Goal: Task Accomplishment & Management: Complete application form

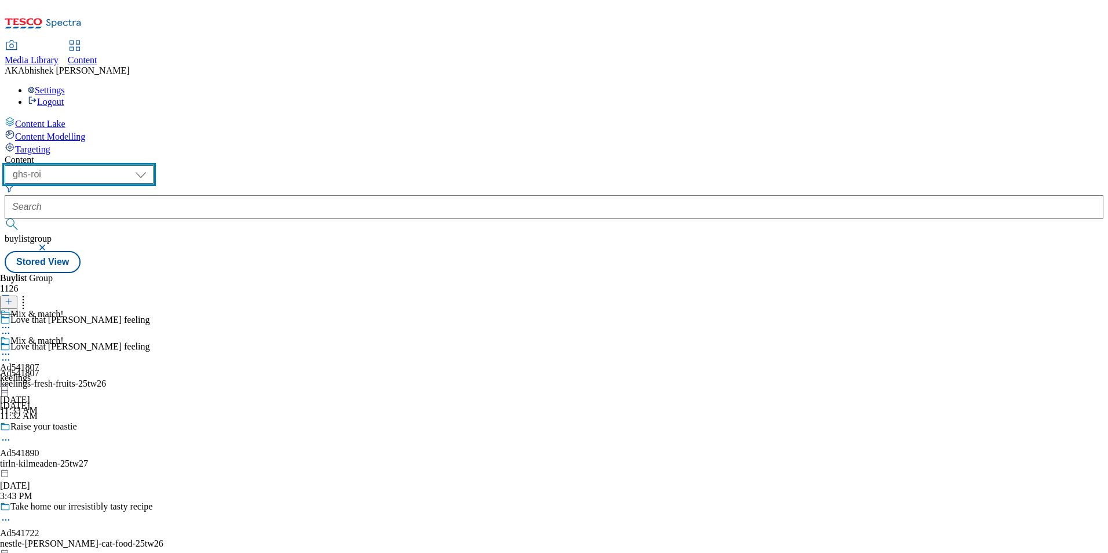
click at [154, 165] on select "ghs-roi ghs-uk" at bounding box center [79, 174] width 149 height 19
select select "ghs-uk"
click at [151, 165] on select "ghs-roi ghs-uk" at bounding box center [79, 174] width 149 height 19
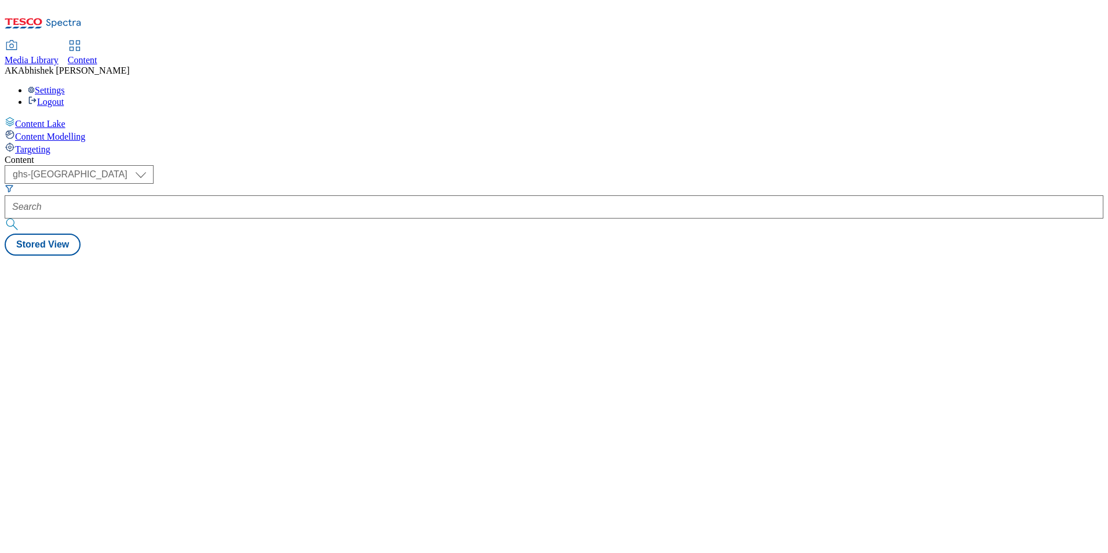
click at [249, 195] on div at bounding box center [554, 206] width 1099 height 23
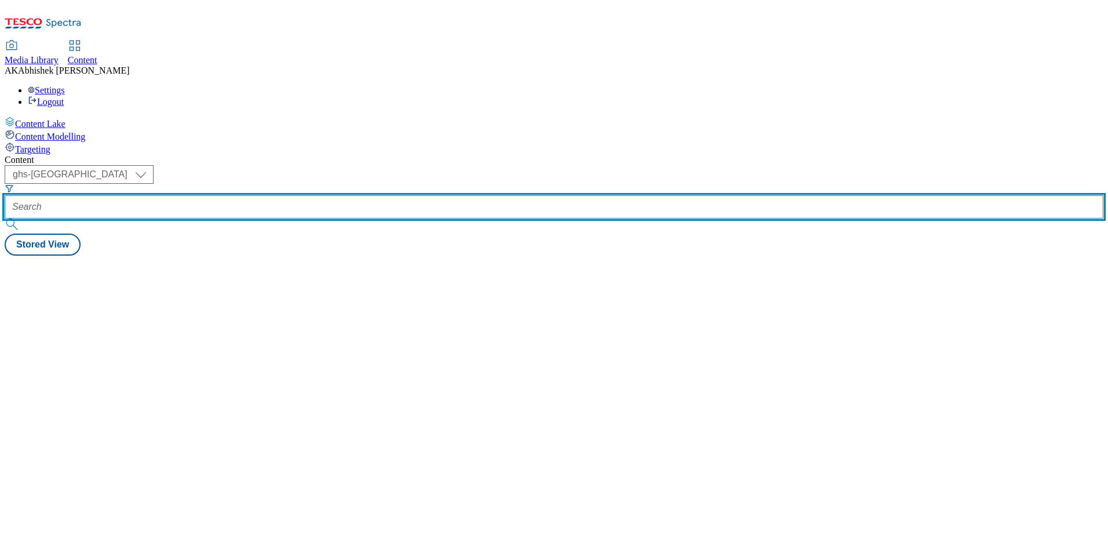
click at [302, 195] on input "text" at bounding box center [554, 206] width 1099 height 23
click at [5, 219] on button "submit" at bounding box center [13, 225] width 16 height 12
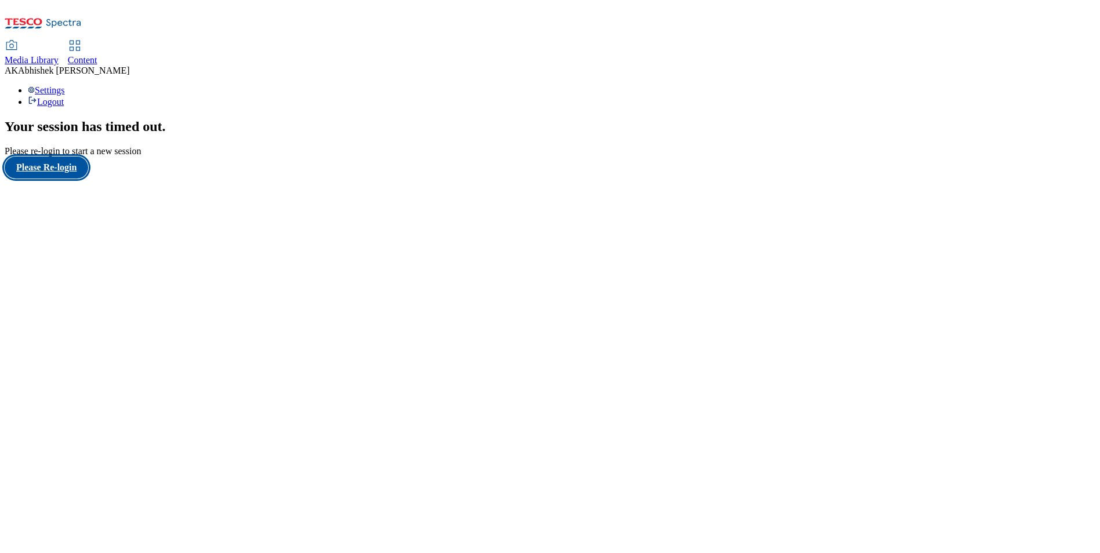
click at [76, 179] on button "Please Re-login" at bounding box center [46, 168] width 83 height 22
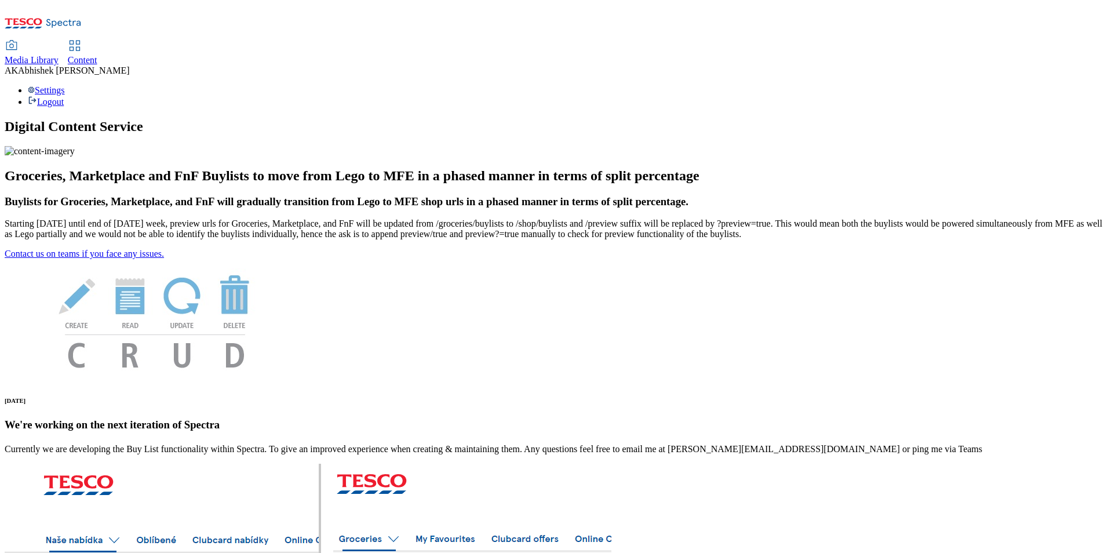
click at [97, 55] on span "Content" at bounding box center [83, 60] width 30 height 10
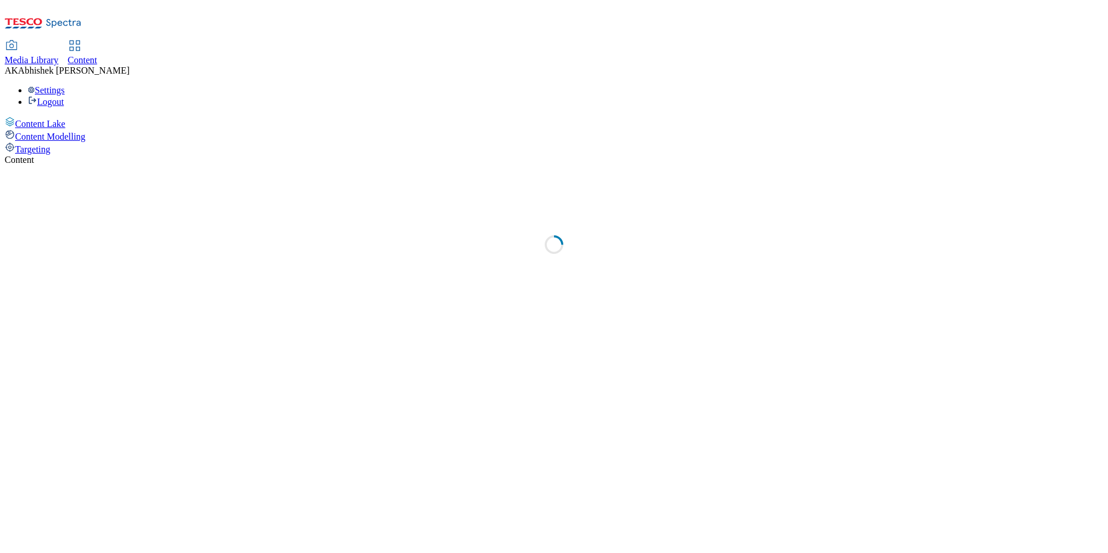
select select "ghs-uk"
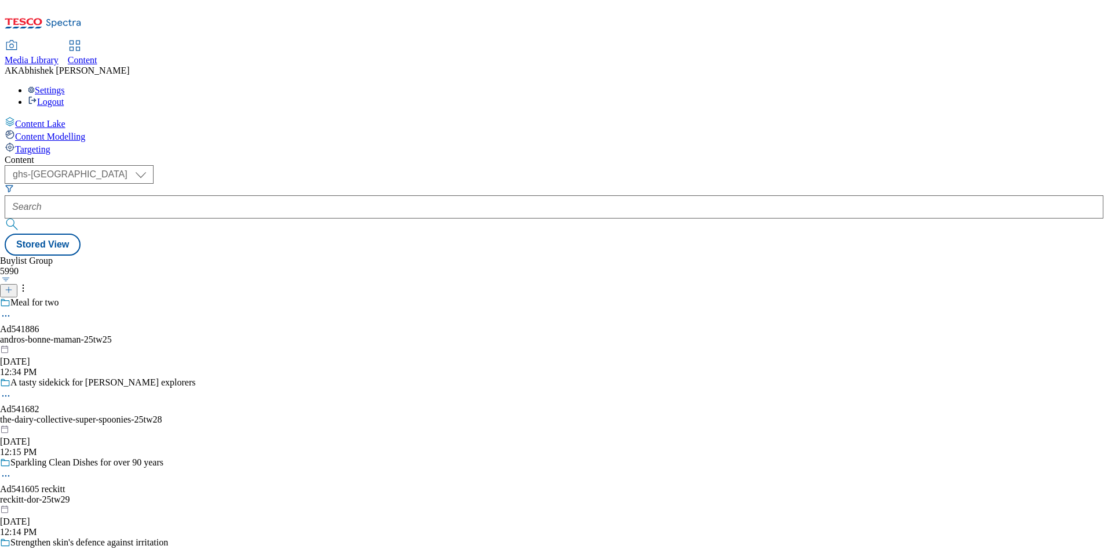
click at [13, 286] on icon at bounding box center [9, 290] width 8 height 8
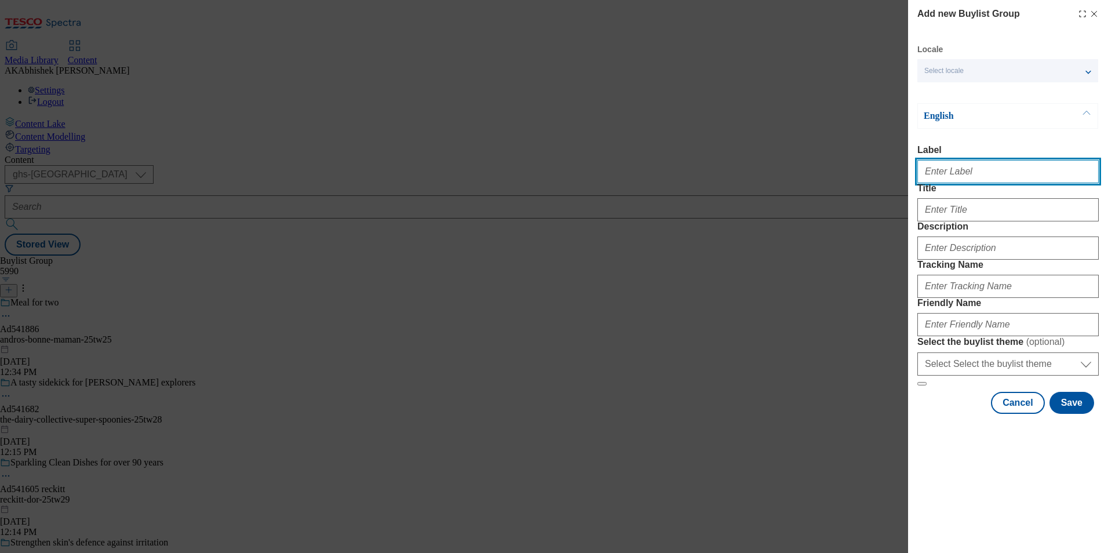
click at [954, 176] on input "Label" at bounding box center [1008, 171] width 181 height 23
paste input "540066"
type input "Ad540066"
drag, startPoint x: 976, startPoint y: 337, endPoint x: 982, endPoint y: 348, distance: 12.2
click at [976, 298] on div "Modal" at bounding box center [1008, 284] width 181 height 28
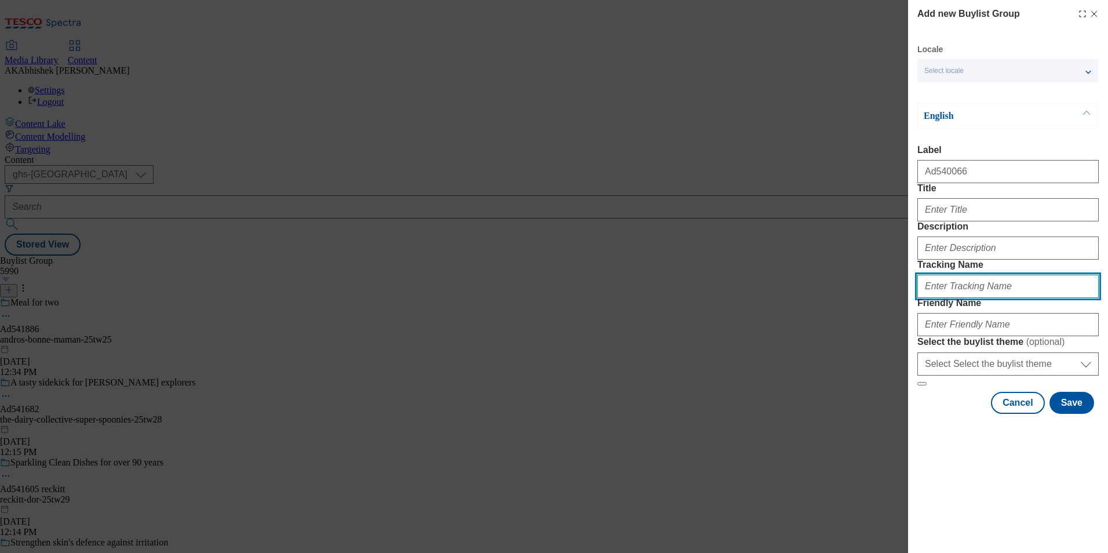
click at [981, 298] on input "Tracking Name" at bounding box center [1008, 286] width 181 height 23
paste input "540066"
type input "DH_AD540066"
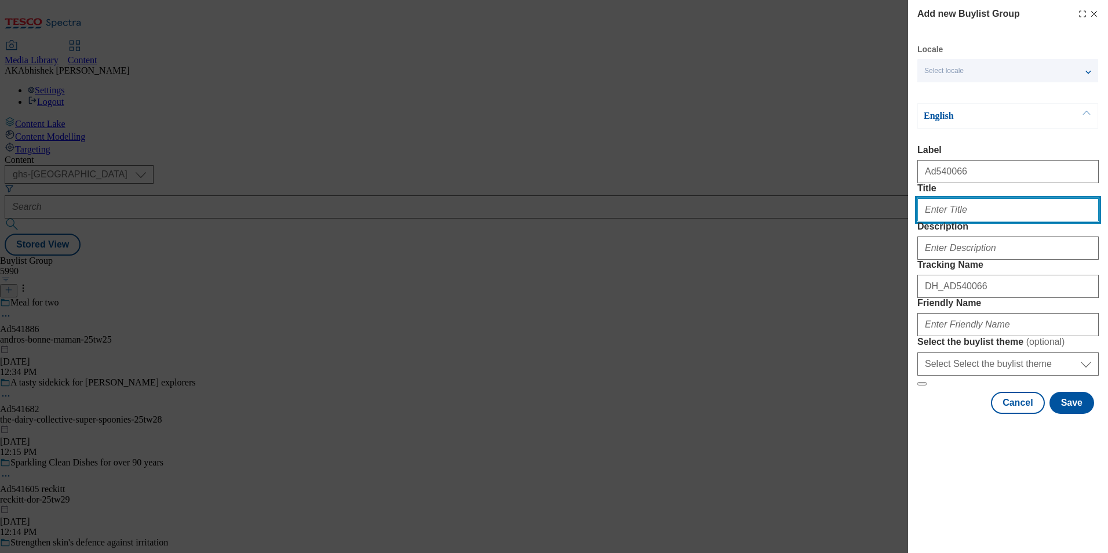
click at [954, 221] on input "Title" at bounding box center [1008, 209] width 181 height 23
click at [948, 221] on input "Title" at bounding box center [1008, 209] width 181 height 23
paste input "NATURE'S FORCE IN EVERY SIP"
paste input "Nature's force in every sip"
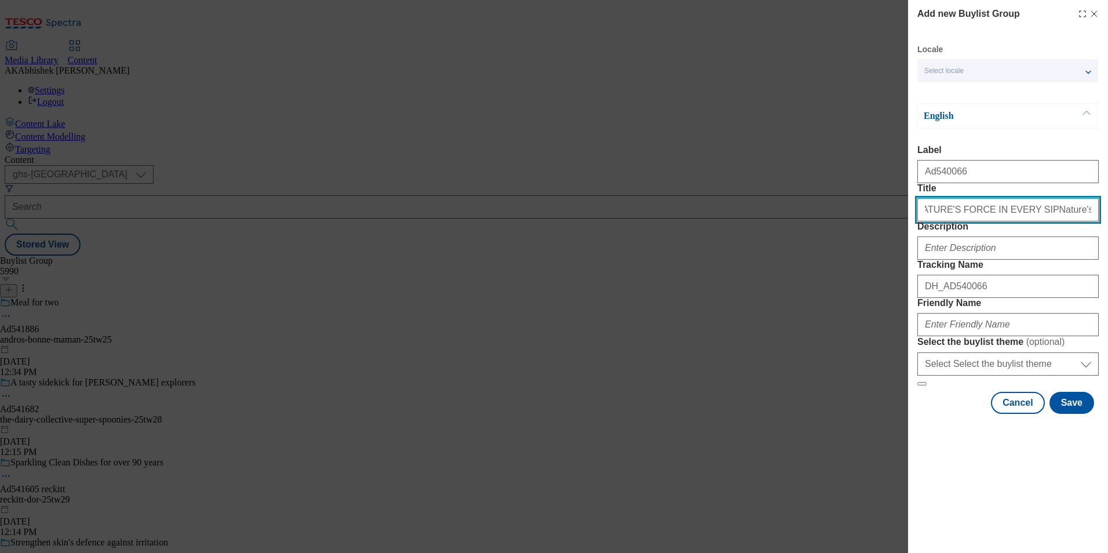
paste input "Modal"
type input "Nature's force in every sip"
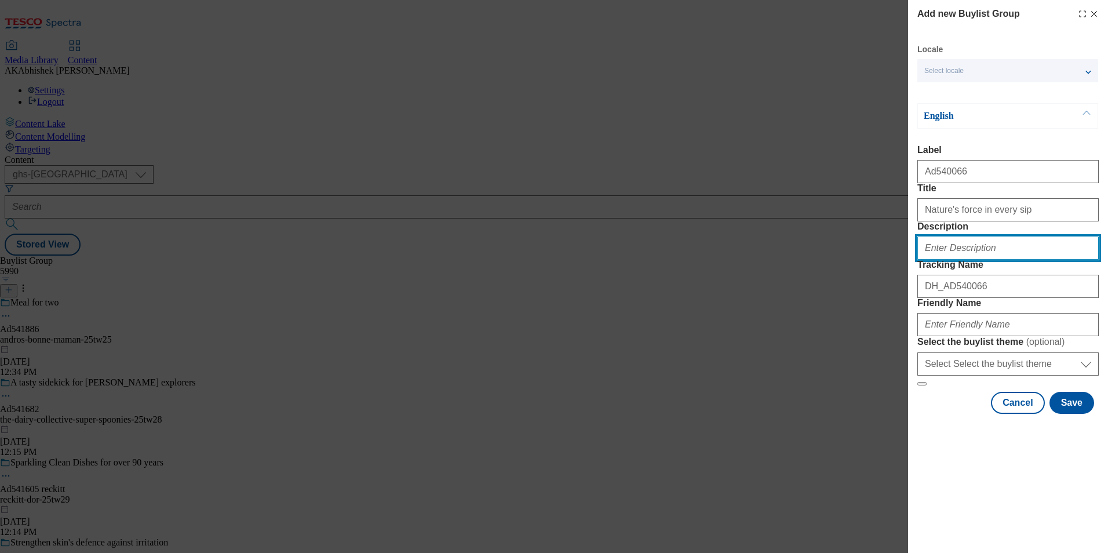
click at [993, 260] on input "Description" at bounding box center [1008, 248] width 181 height 23
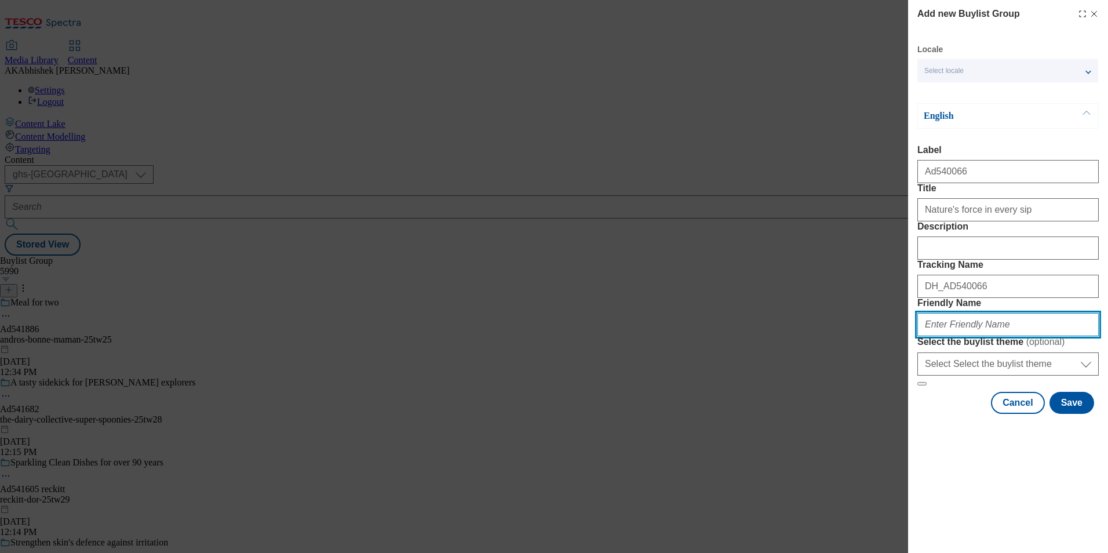
click at [976, 336] on input "Friendly Name" at bounding box center [1008, 324] width 181 height 23
paste input "Danone"
click at [929, 336] on input "Danone" at bounding box center [1008, 324] width 181 height 23
type input "danone-volvic-25tw29"
drag, startPoint x: 1025, startPoint y: 403, endPoint x: 848, endPoint y: 395, distance: 177.5
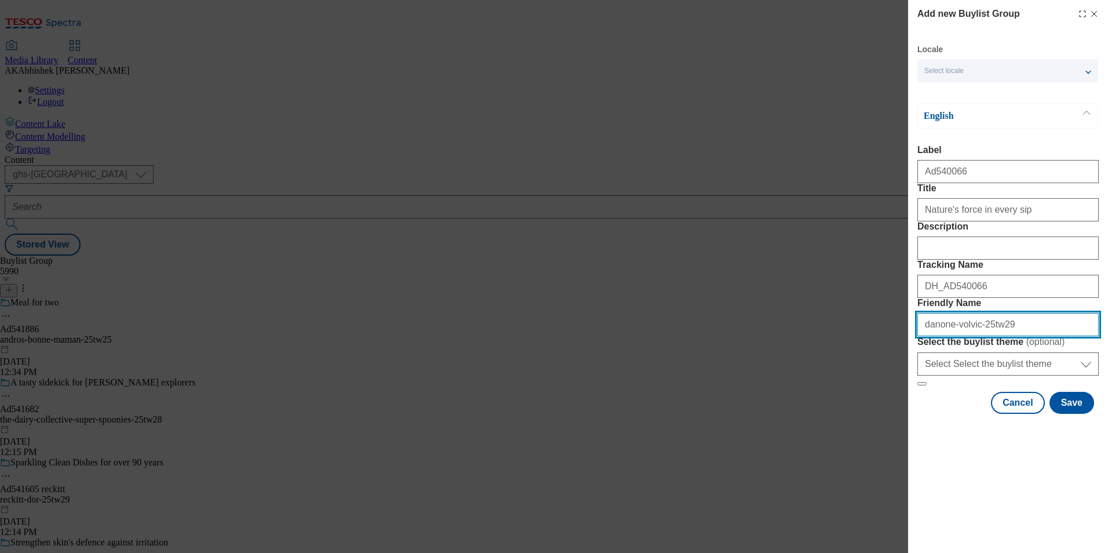
click at [850, 395] on div "Add new Buylist Group Locale Select locale English Welsh English Label Ad540066…" at bounding box center [554, 276] width 1108 height 553
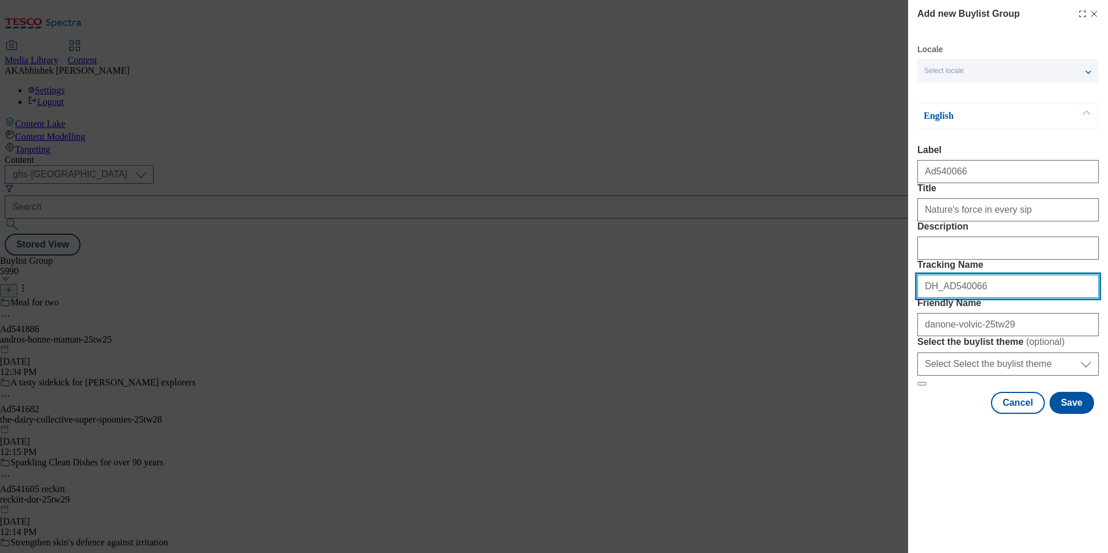
drag, startPoint x: 907, startPoint y: 353, endPoint x: 892, endPoint y: 356, distance: 15.5
click at [892, 354] on div "Add new Buylist Group Locale Select locale English Welsh English Label Ad540066…" at bounding box center [554, 276] width 1108 height 553
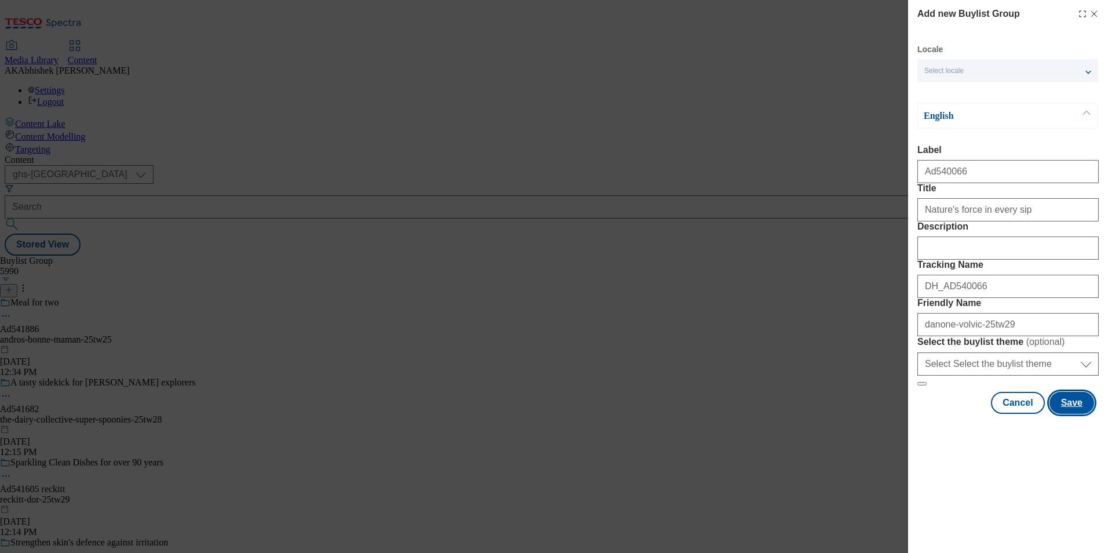
click at [1076, 414] on button "Save" at bounding box center [1072, 403] width 45 height 22
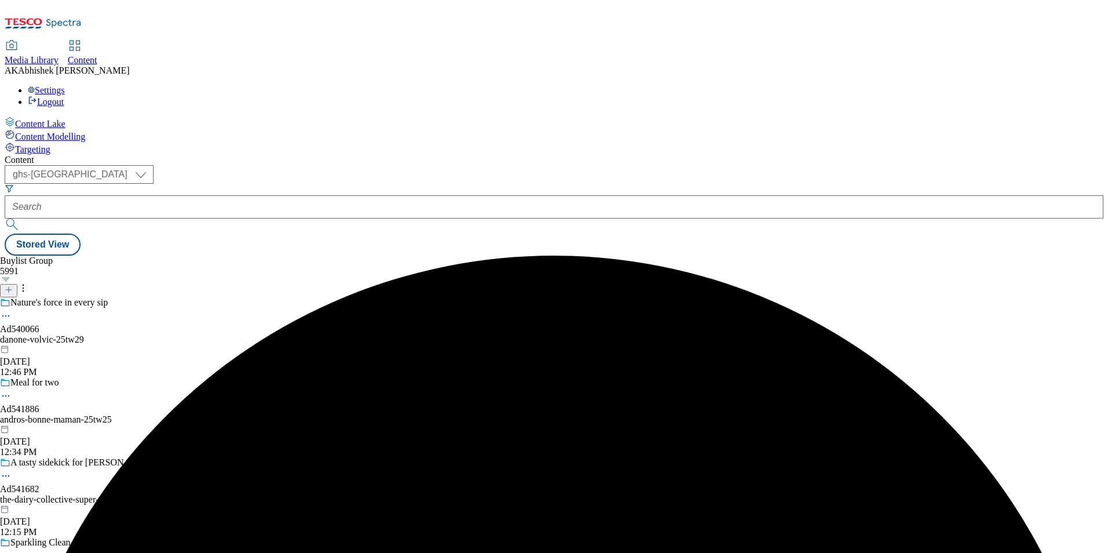
click at [196, 334] on div "danone-volvic-25tw29" at bounding box center [98, 339] width 196 height 10
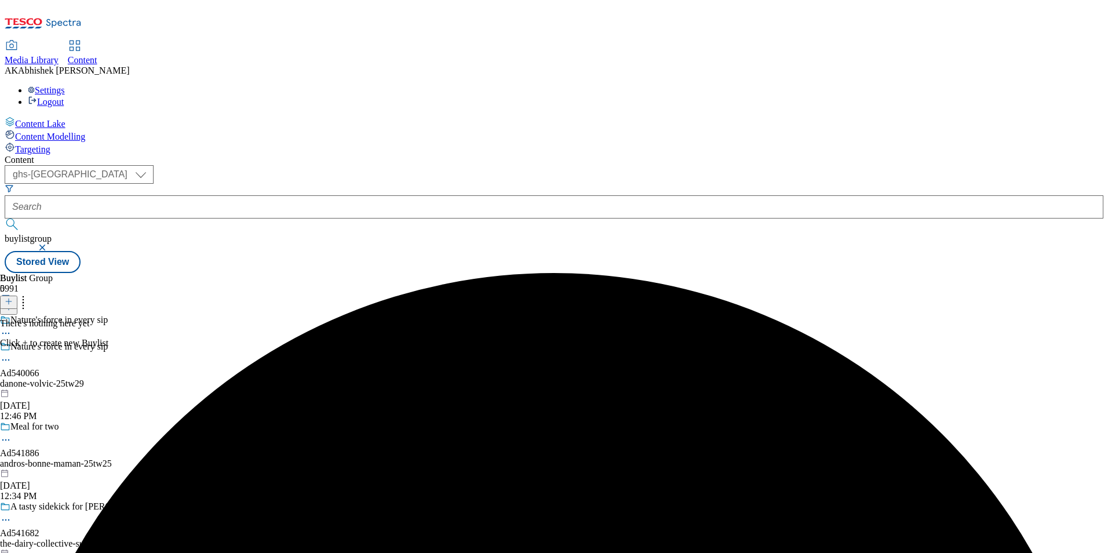
click at [13, 297] on icon at bounding box center [9, 301] width 8 height 8
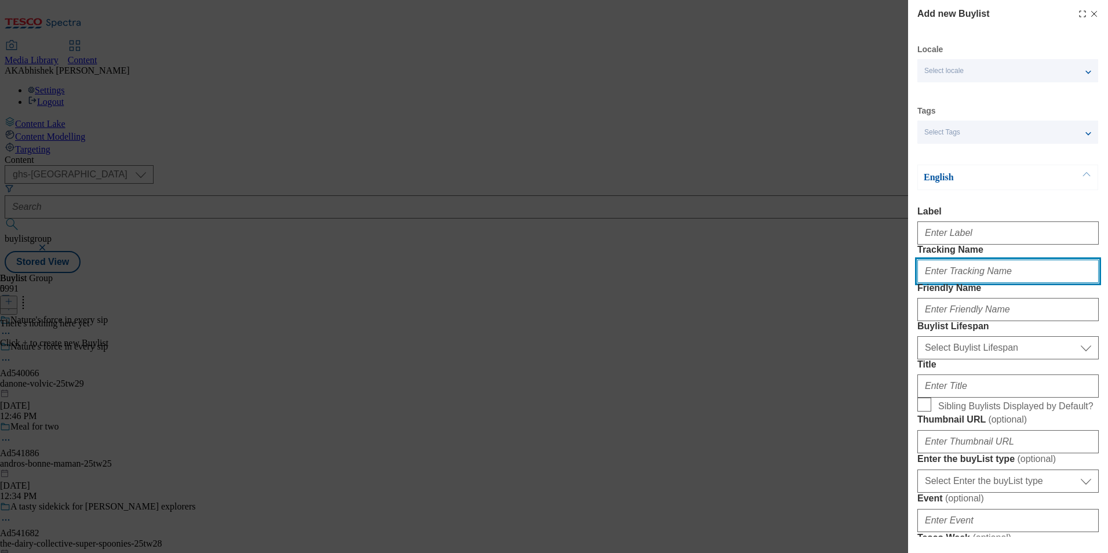
click at [988, 283] on input "Tracking Name" at bounding box center [1008, 271] width 181 height 23
paste input "DH_AD540066"
click at [944, 283] on input "DH_AD540066" at bounding box center [1008, 271] width 181 height 23
click at [945, 283] on input "DH_AD540066" at bounding box center [1008, 271] width 181 height 23
type input "DH_AD540066"
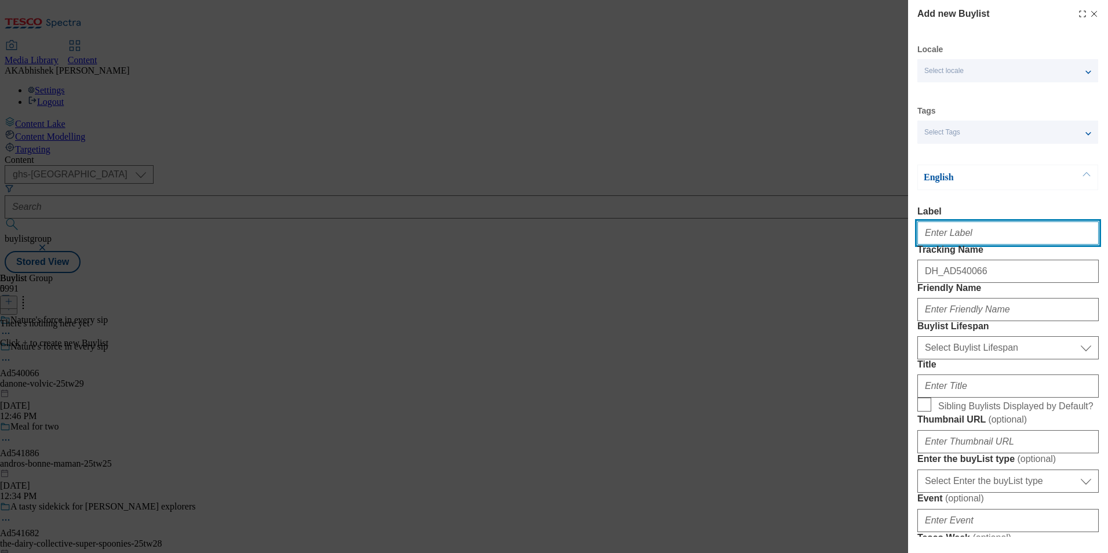
click at [961, 243] on input "Label" at bounding box center [1008, 232] width 181 height 23
paste input "540066"
type input "Ad540066"
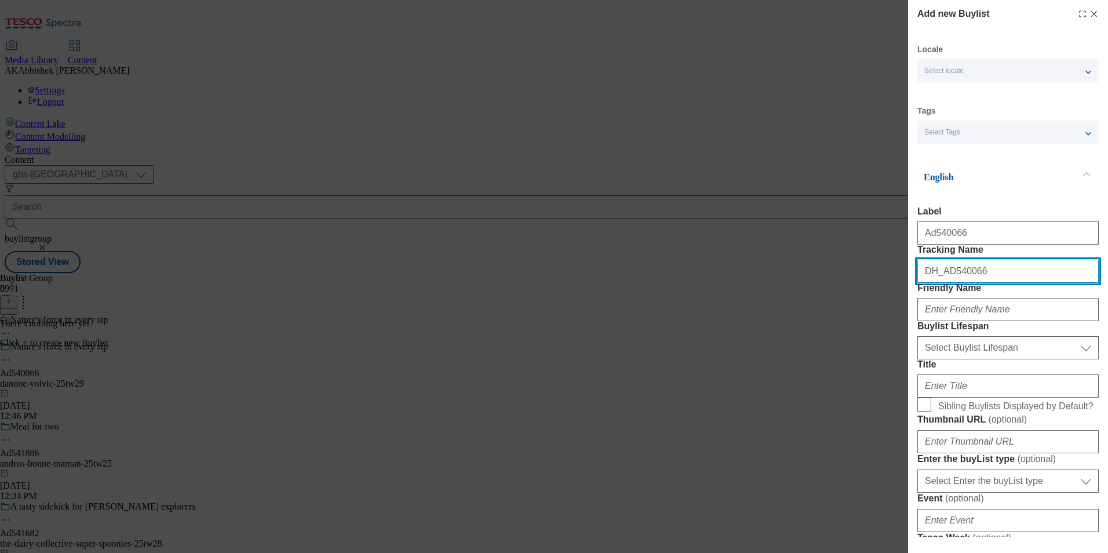
click at [949, 283] on input "DH_AD540066" at bounding box center [1008, 271] width 181 height 23
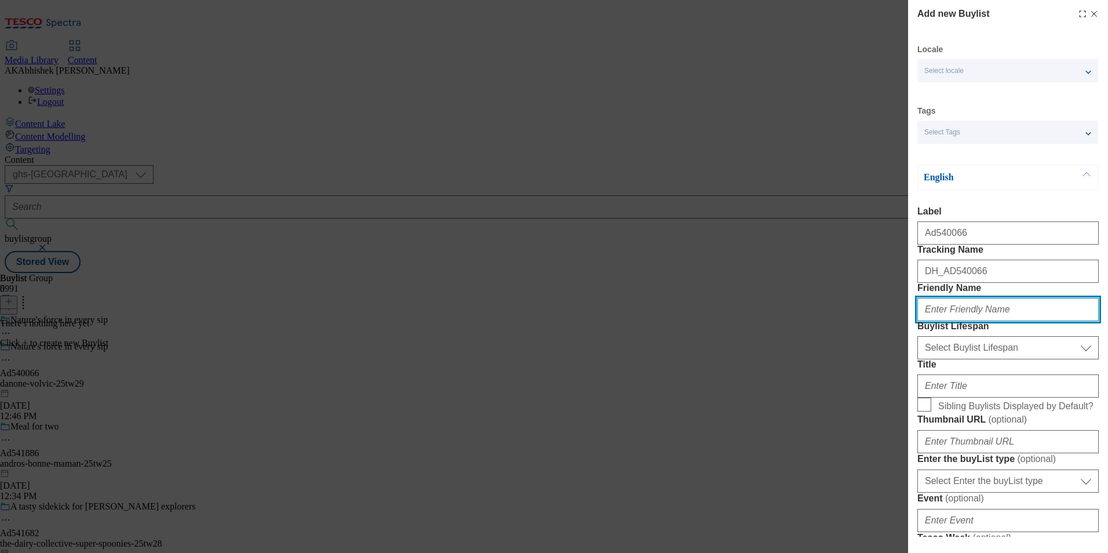
click at [964, 321] on input "Friendly Name" at bounding box center [1008, 309] width 181 height 23
paste input "danone"
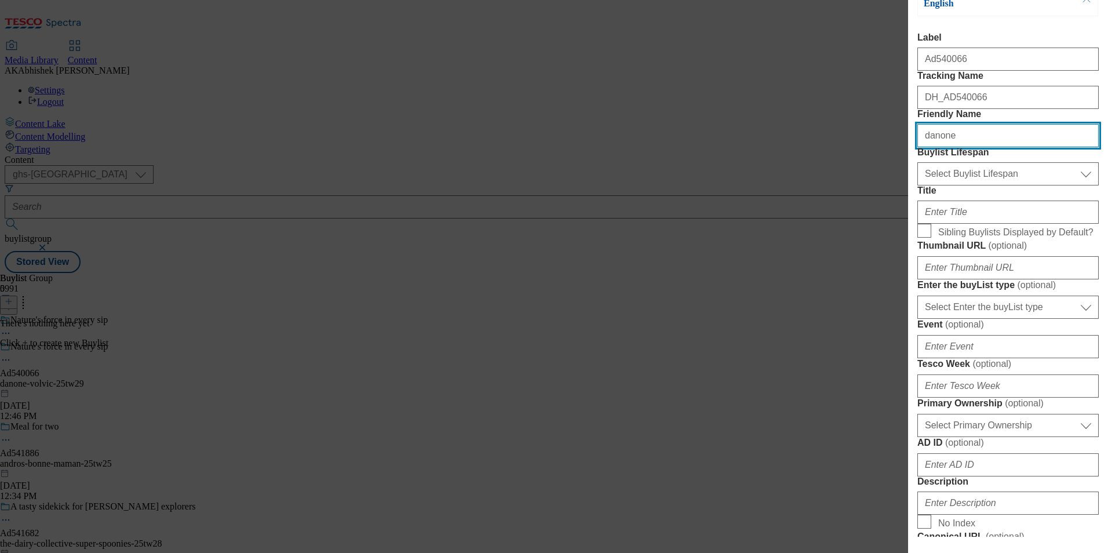
type input "danone"
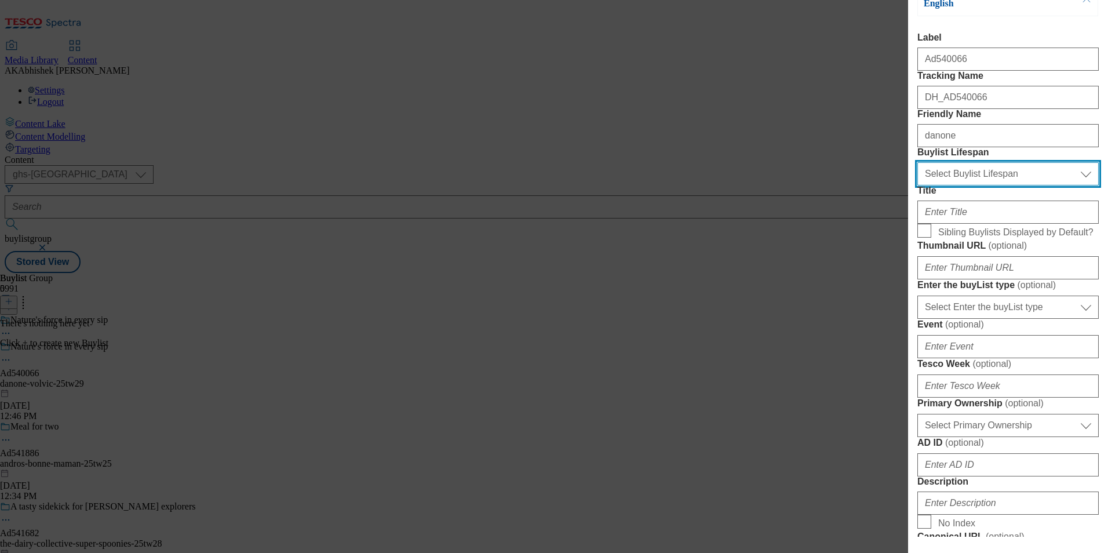
click at [967, 185] on select "Select Buylist Lifespan evergreen seasonal tactical" at bounding box center [1008, 173] width 181 height 23
select select "tactical"
click at [918, 185] on select "Select Buylist Lifespan evergreen seasonal tactical" at bounding box center [1008, 173] width 181 height 23
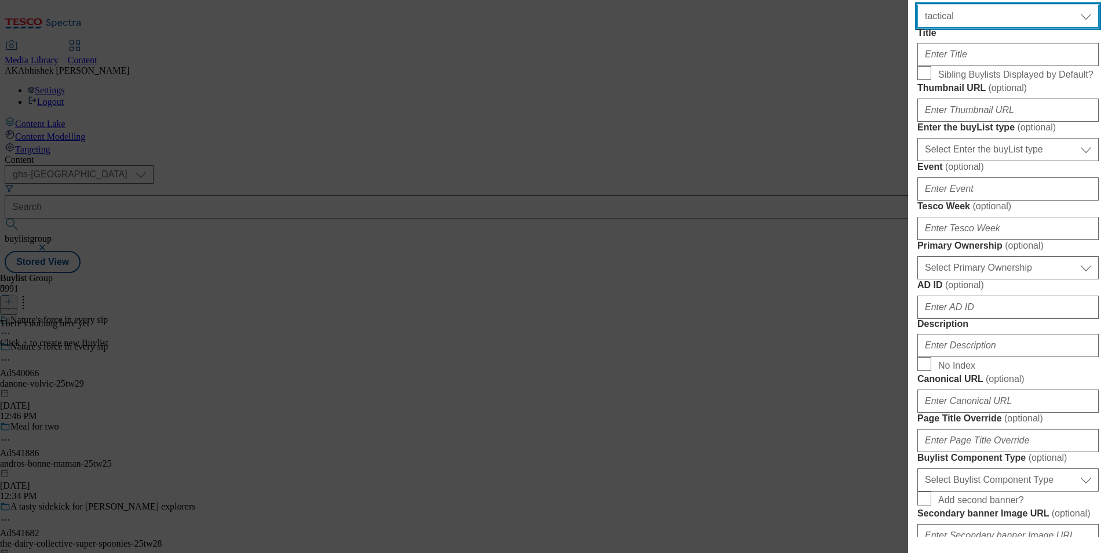
scroll to position [348, 0]
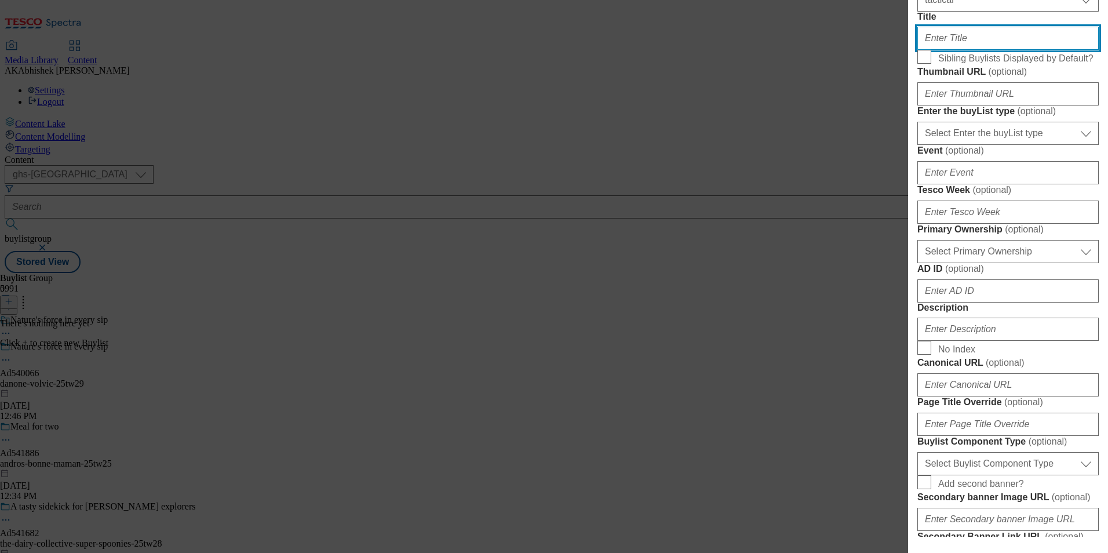
drag, startPoint x: 937, startPoint y: 122, endPoint x: 952, endPoint y: 130, distance: 16.9
click at [937, 50] on input "Title" at bounding box center [1008, 38] width 181 height 23
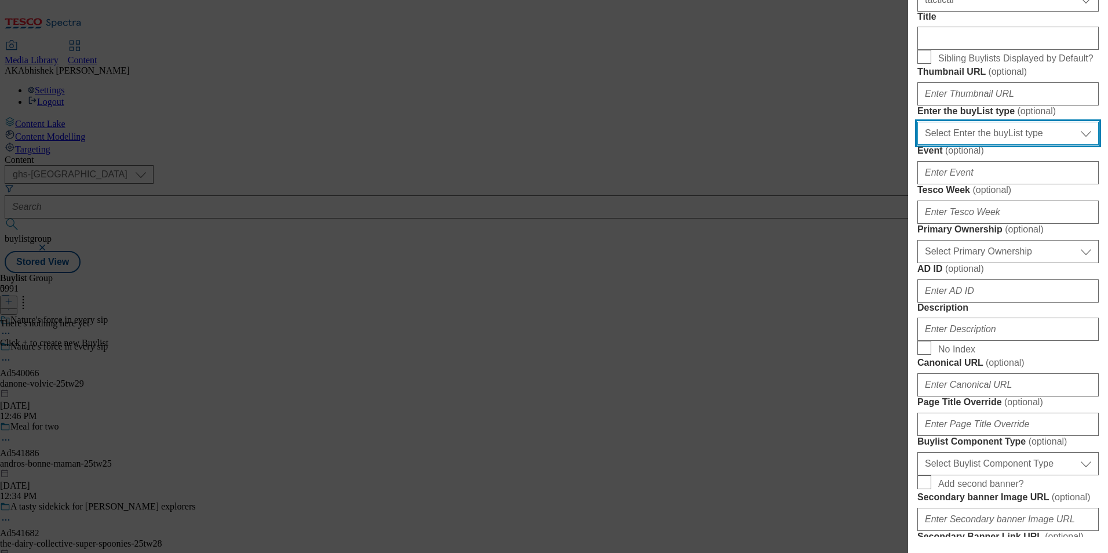
click at [994, 145] on select "Select Enter the buyList type event supplier funded long term >4 weeks supplier…" at bounding box center [1008, 133] width 181 height 23
select select "supplier funded short term 1-3 weeks"
click at [918, 145] on select "Select Enter the buyList type event supplier funded long term >4 weeks supplier…" at bounding box center [1008, 133] width 181 height 23
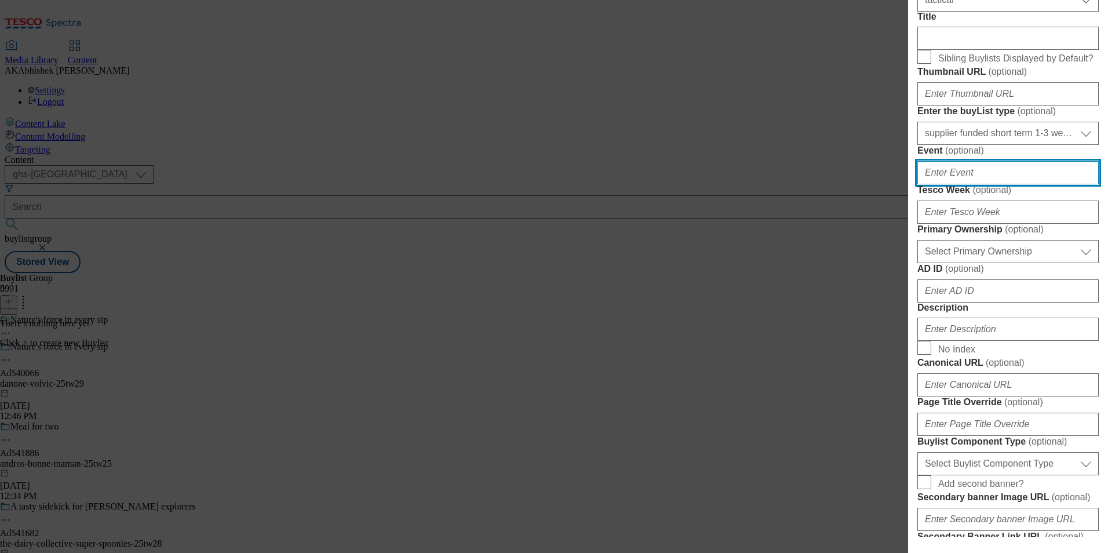
click at [934, 184] on input "Event ( optional )" at bounding box center [1008, 172] width 181 height 23
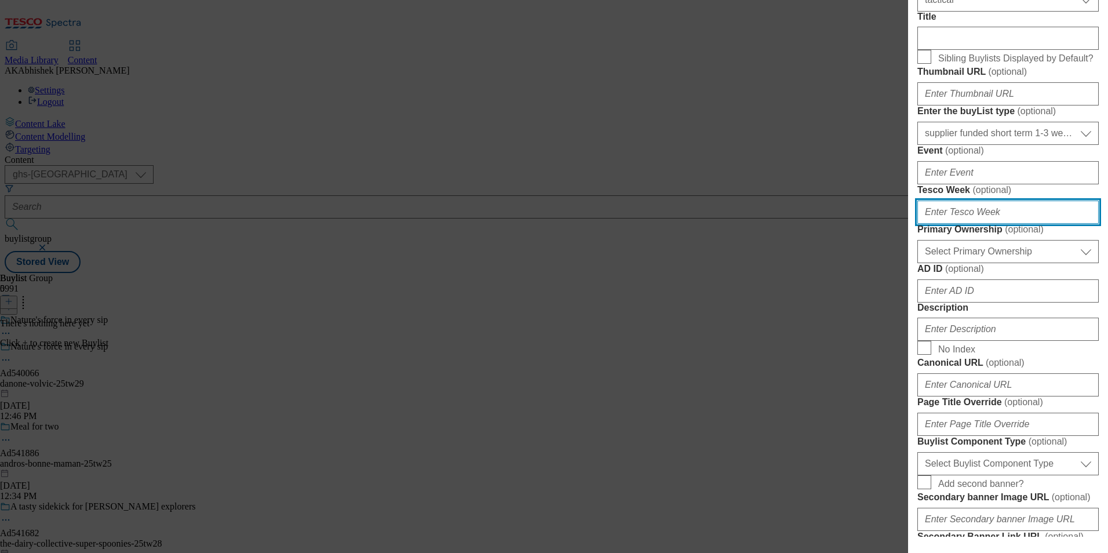
click at [965, 224] on input "Tesco Week ( optional )" at bounding box center [1008, 212] width 181 height 23
paste input "danone"
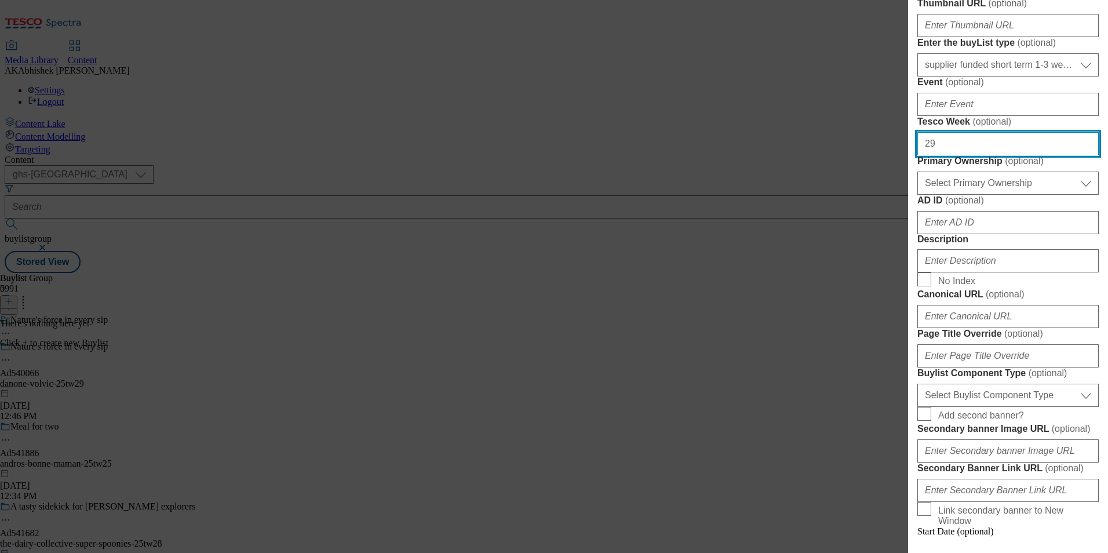
scroll to position [580, 0]
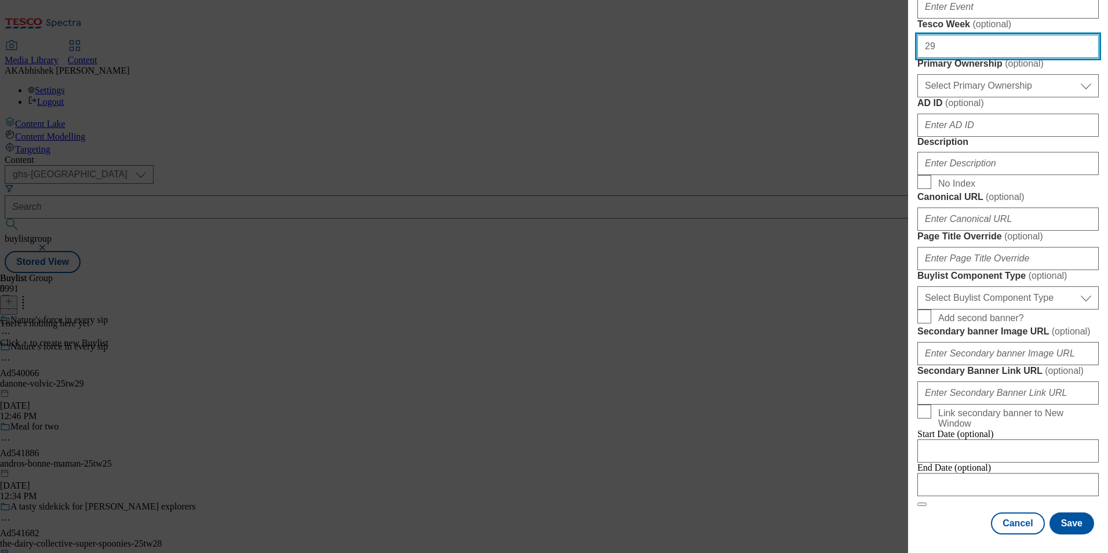
type input "29"
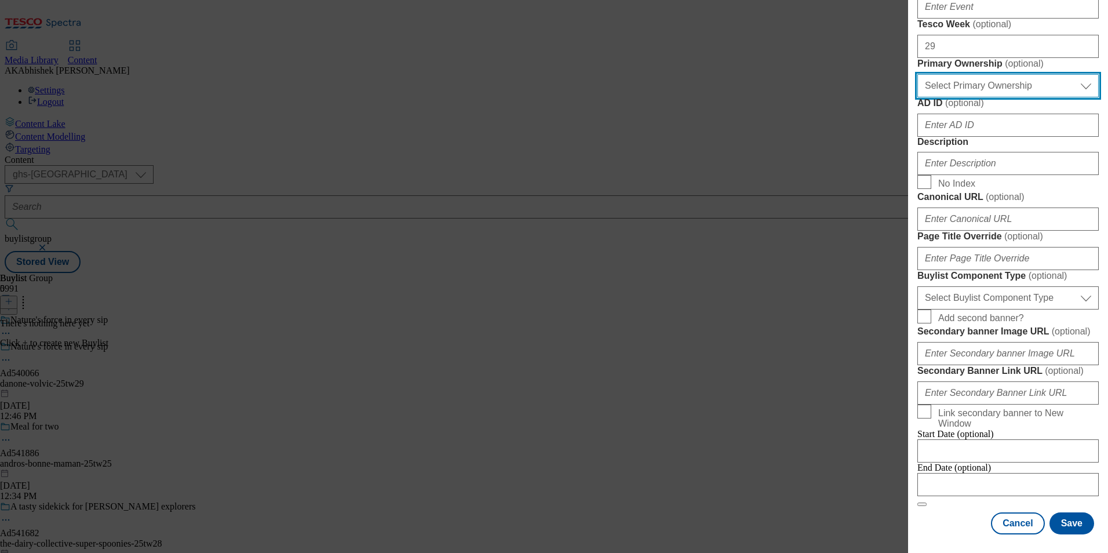
click at [1014, 97] on select "Select Primary Ownership tesco dunnhumby" at bounding box center [1008, 85] width 181 height 23
select select "dunnhumby"
click at [918, 97] on select "Select Primary Ownership tesco dunnhumby" at bounding box center [1008, 85] width 181 height 23
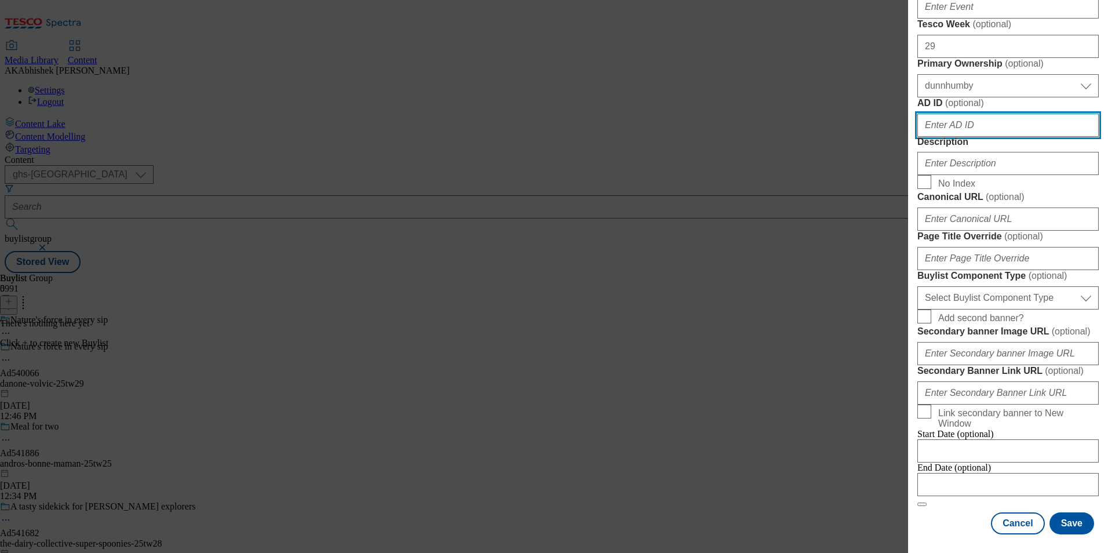
click at [1007, 137] on input "AD ID ( optional )" at bounding box center [1008, 125] width 181 height 23
paste input "danone"
paste input "540066"
type input "540066"
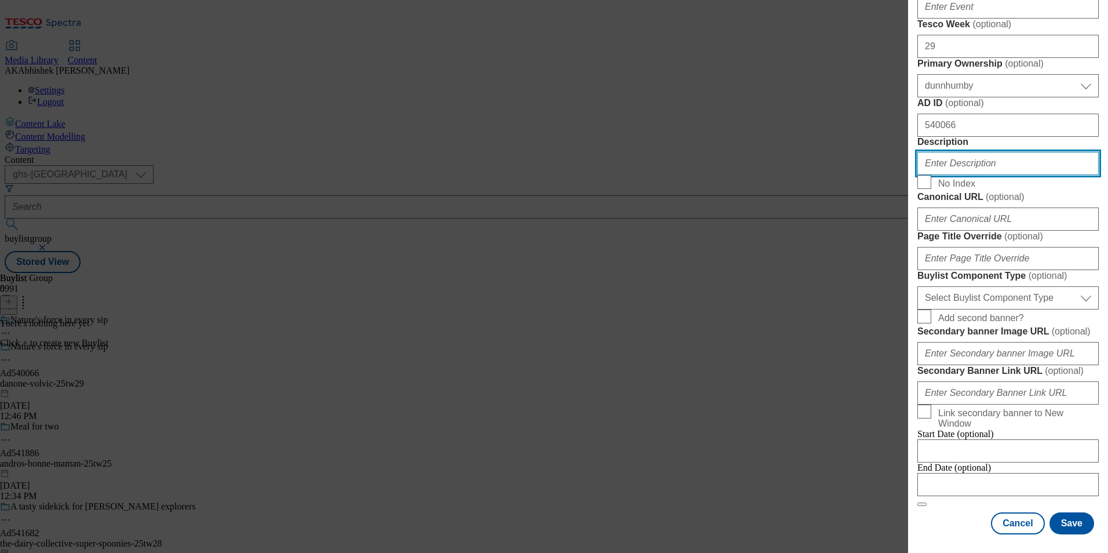
click at [969, 175] on input "Description" at bounding box center [1008, 163] width 181 height 23
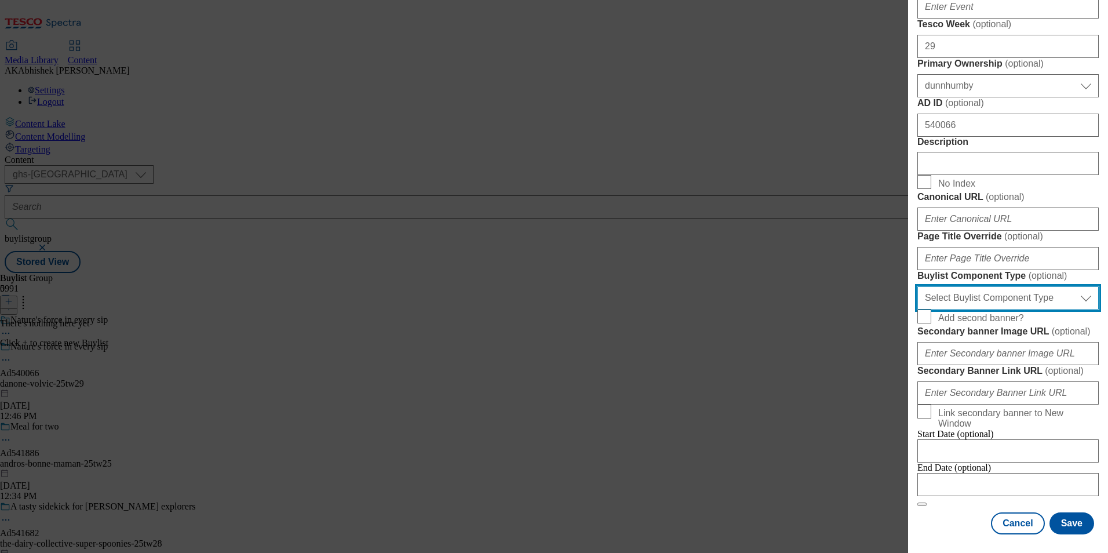
click at [1025, 310] on select "Select Buylist Component Type Banner Competition Header Meal" at bounding box center [1008, 297] width 181 height 23
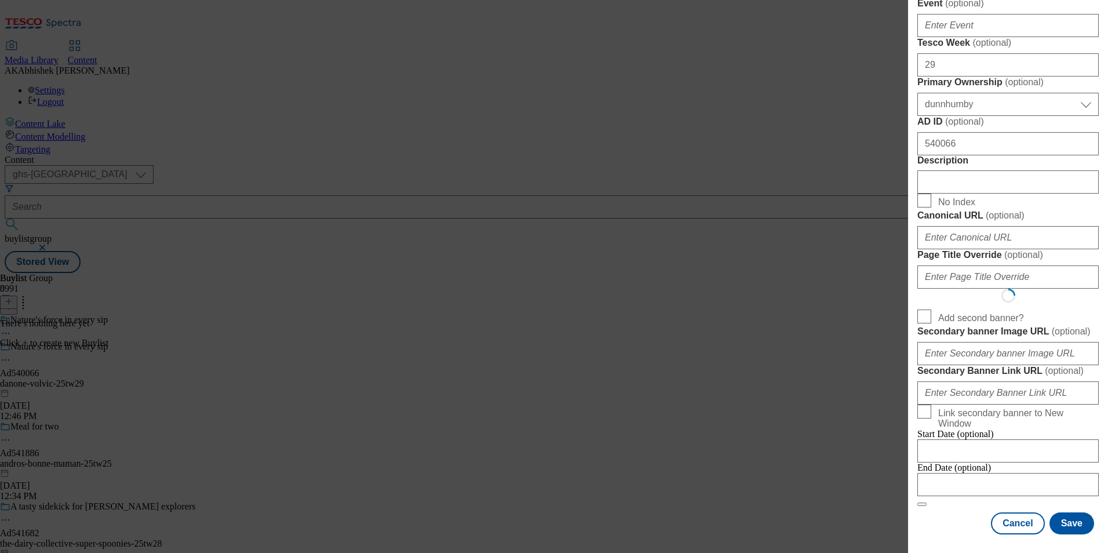
scroll to position [0, 0]
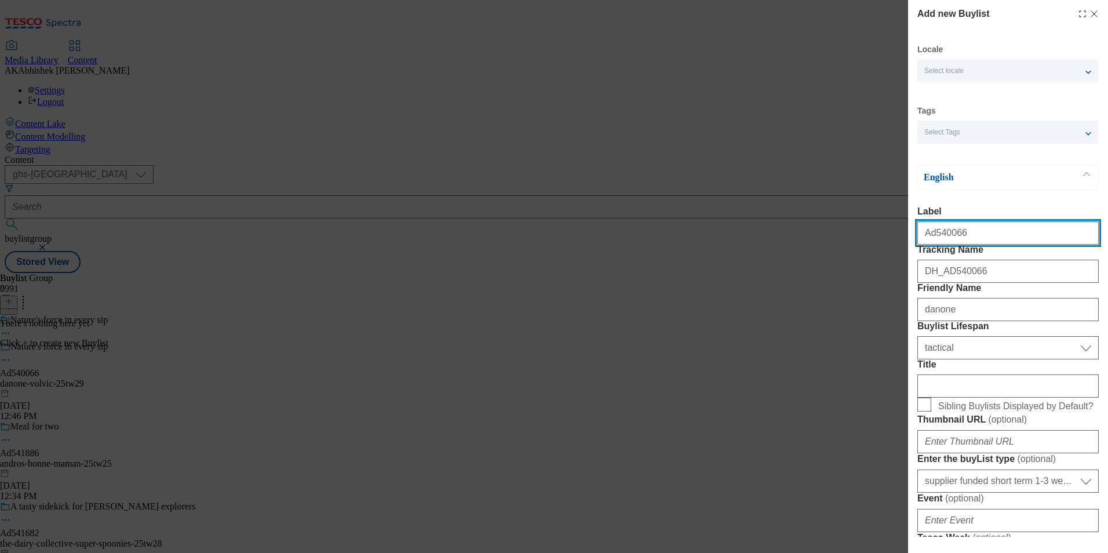
select select "Banner"
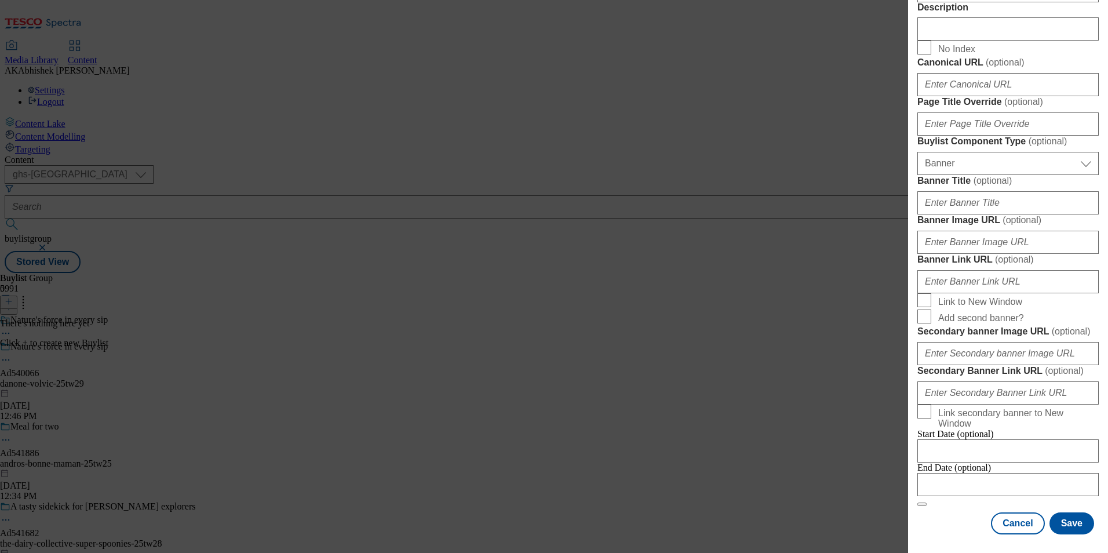
scroll to position [1144, 0]
click at [1016, 473] on input "Modal" at bounding box center [1008, 484] width 181 height 23
select select "2025"
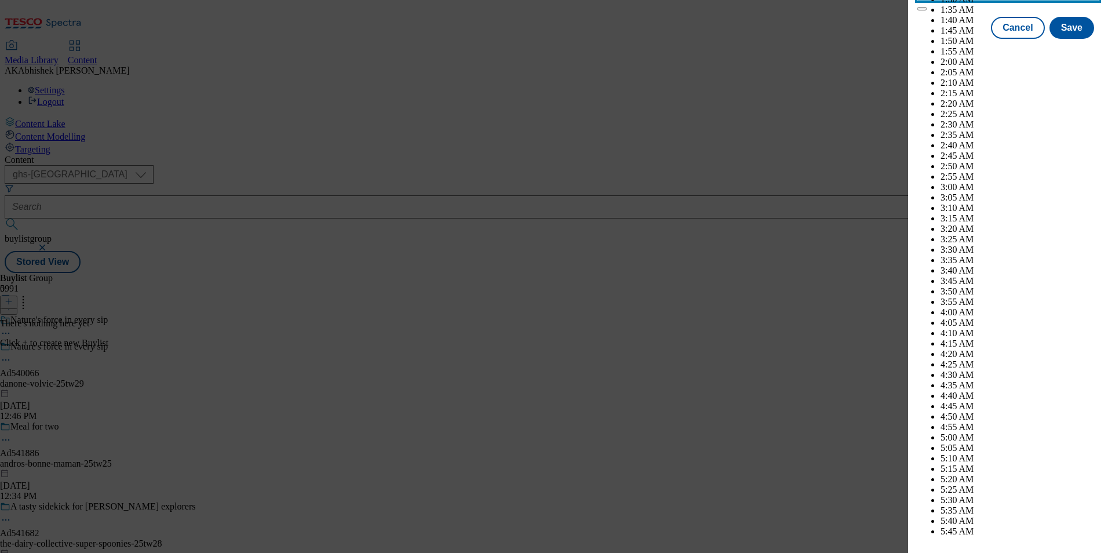
scroll to position [3271, 0]
select select "November"
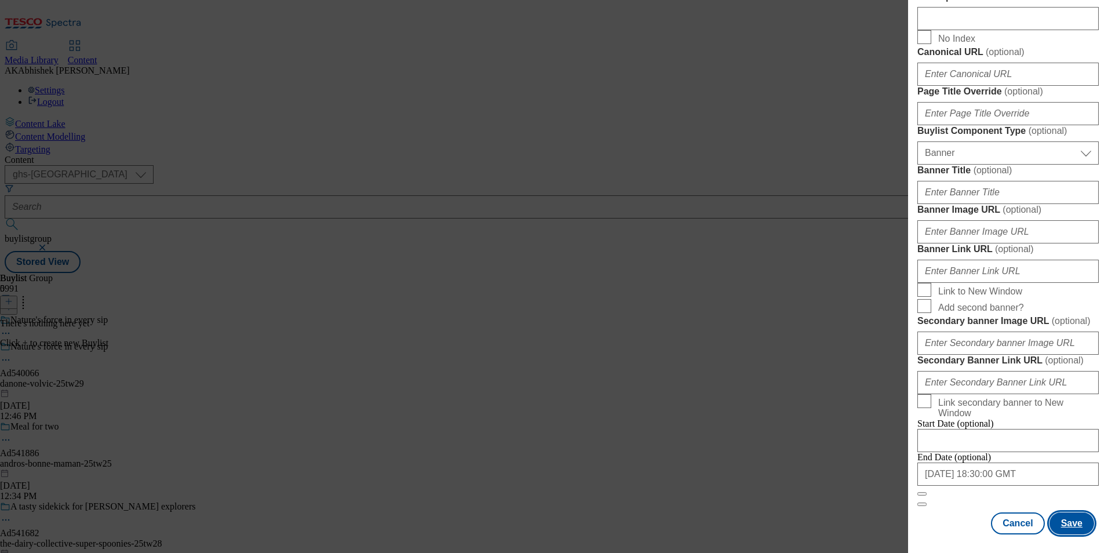
click at [1072, 522] on button "Save" at bounding box center [1072, 523] width 45 height 22
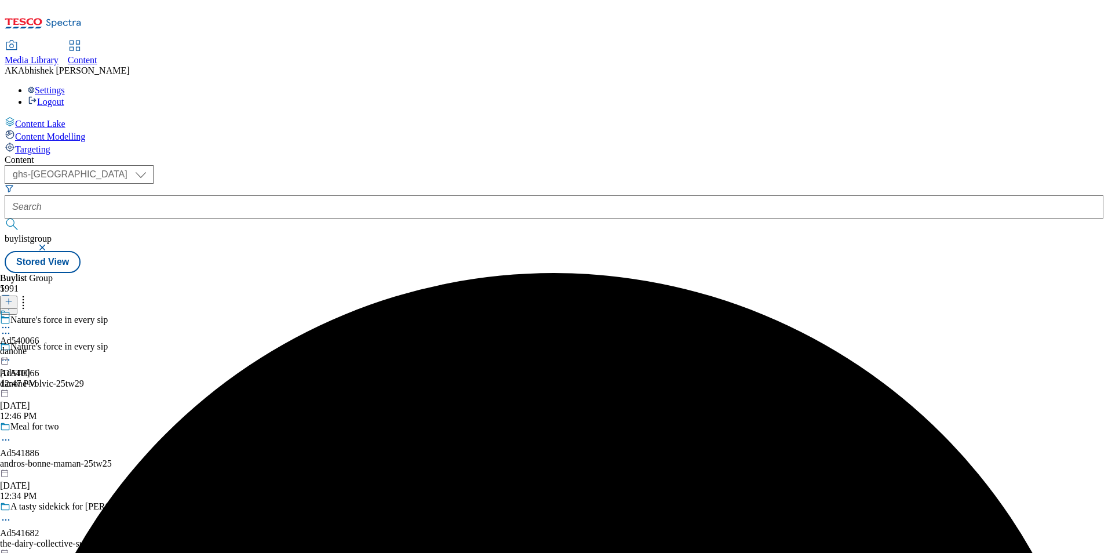
click at [39, 346] on div "danone" at bounding box center [19, 351] width 39 height 10
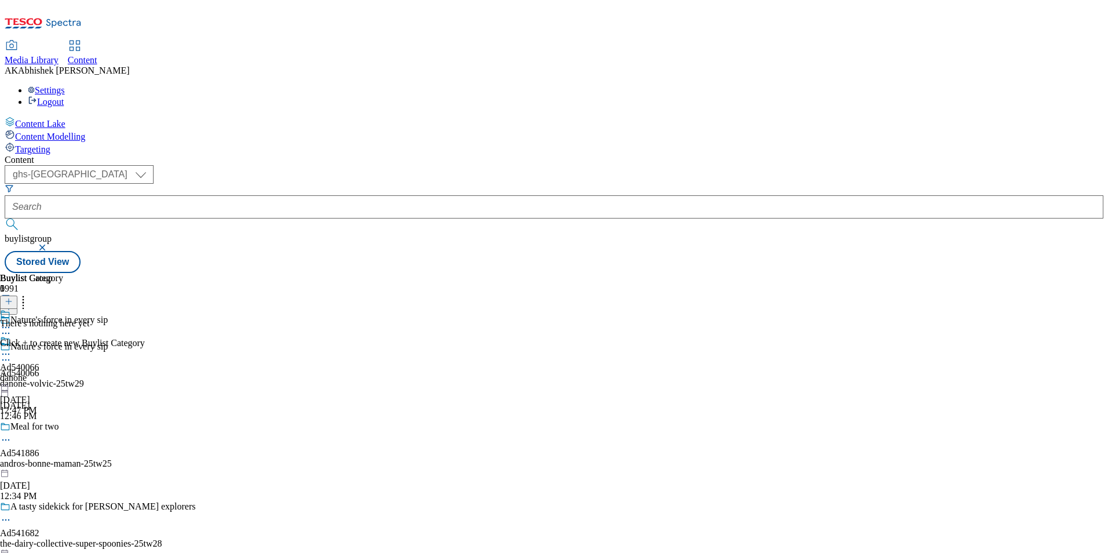
click at [13, 297] on icon at bounding box center [9, 301] width 8 height 8
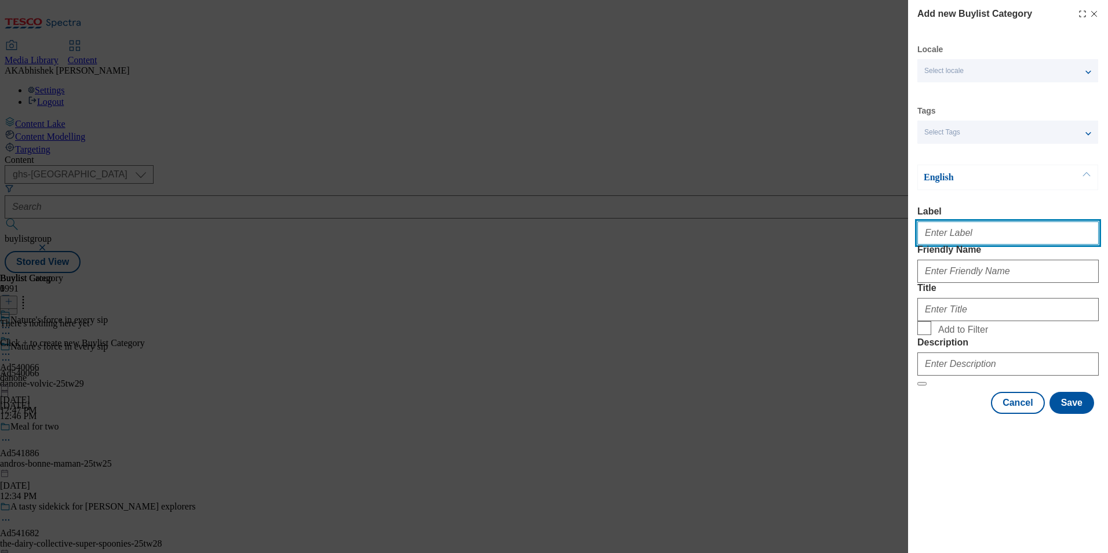
click at [967, 232] on input "Label" at bounding box center [1008, 232] width 181 height 23
paste input "540066"
type input "Ad540066"
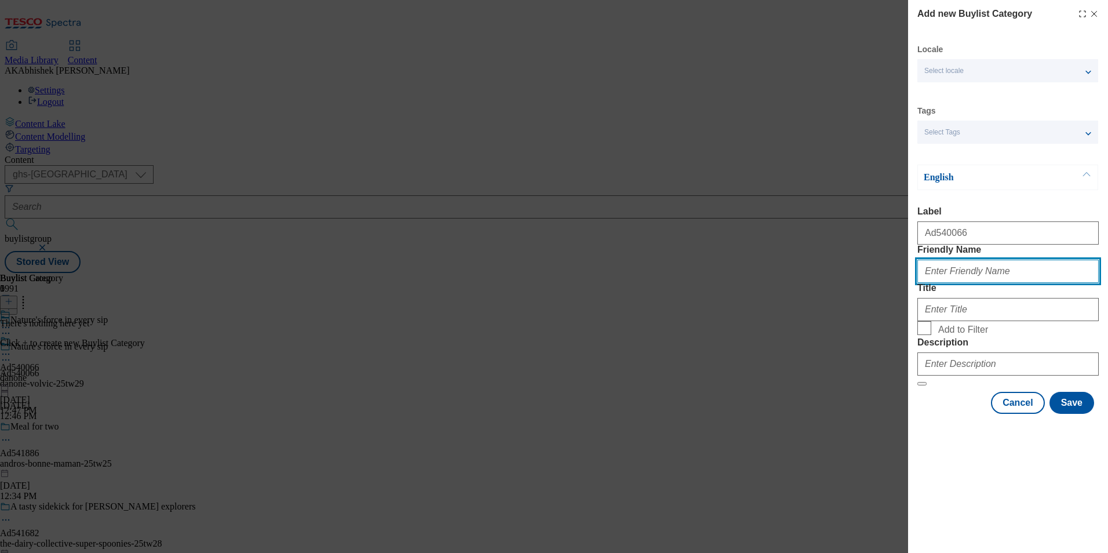
paste input "danone-volvic"
type input "danone-volvic"
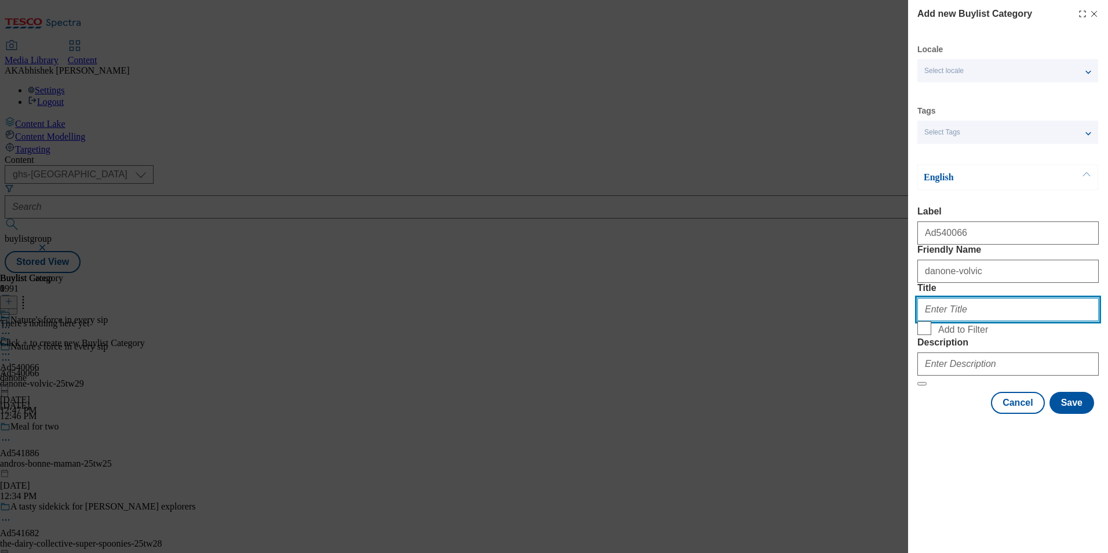
click at [960, 321] on input "Title" at bounding box center [1008, 309] width 181 height 23
paste input "Danone"
type input "Danone"
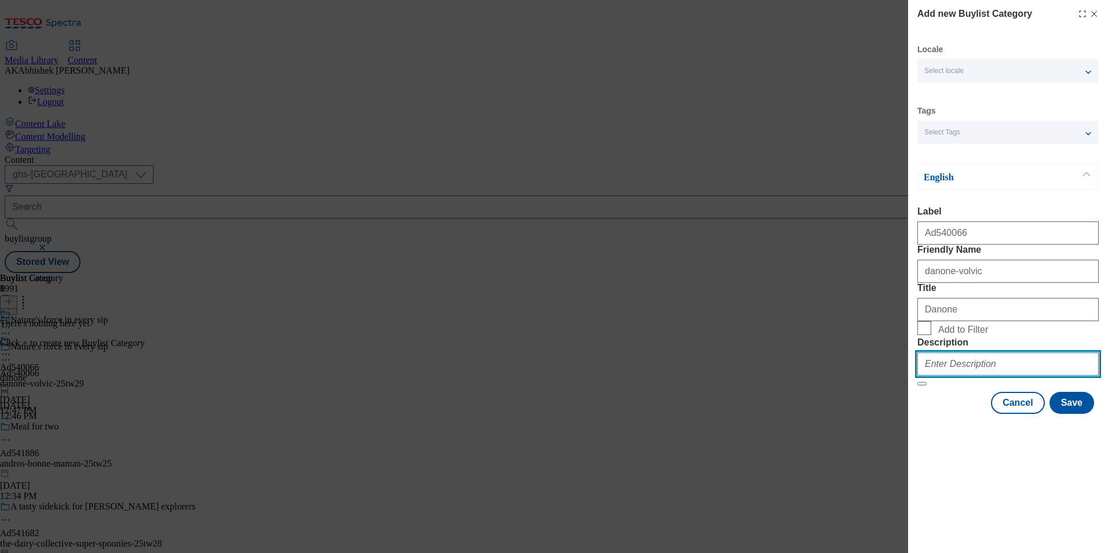
drag, startPoint x: 975, startPoint y: 436, endPoint x: 1085, endPoint y: 458, distance: 111.7
click at [974, 376] on input "Description" at bounding box center [1008, 363] width 181 height 23
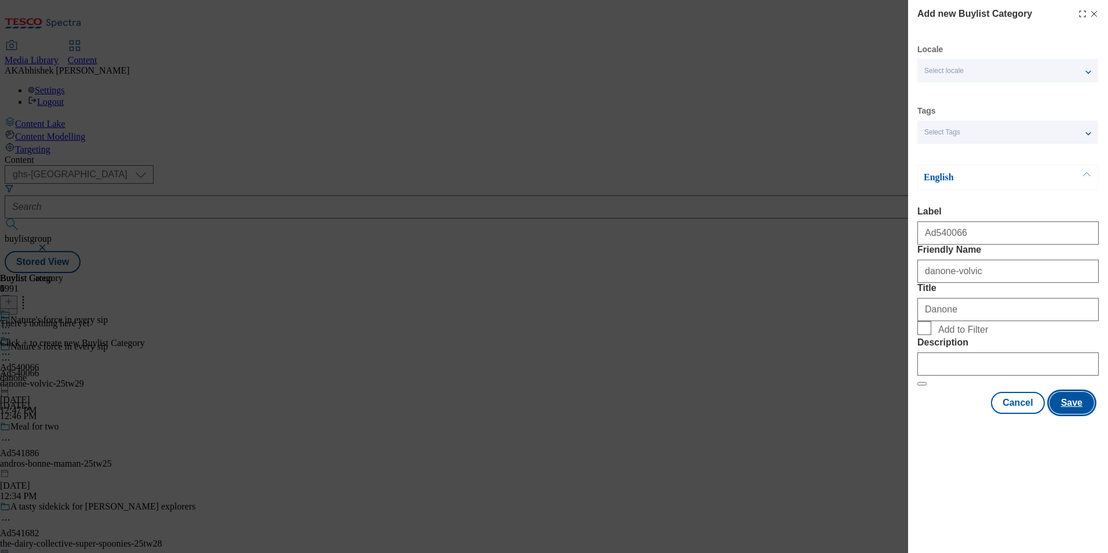
click at [1087, 414] on button "Save" at bounding box center [1072, 403] width 45 height 22
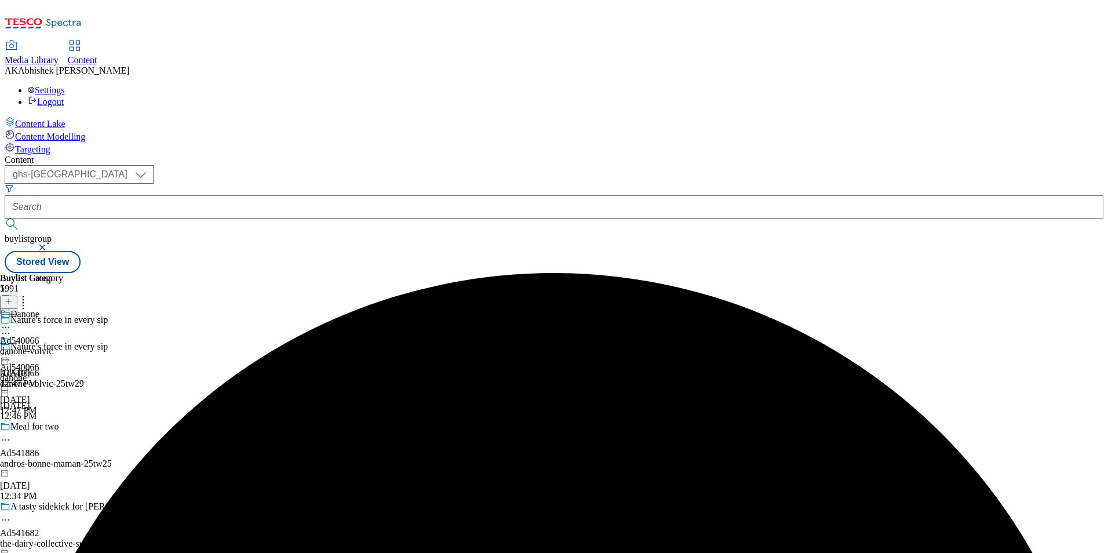
click at [63, 309] on div "Danone Ad540066 danone-volvic Aug 19, 2025 12:47 PM" at bounding box center [31, 349] width 63 height 80
click at [9, 299] on line at bounding box center [9, 302] width 0 height 6
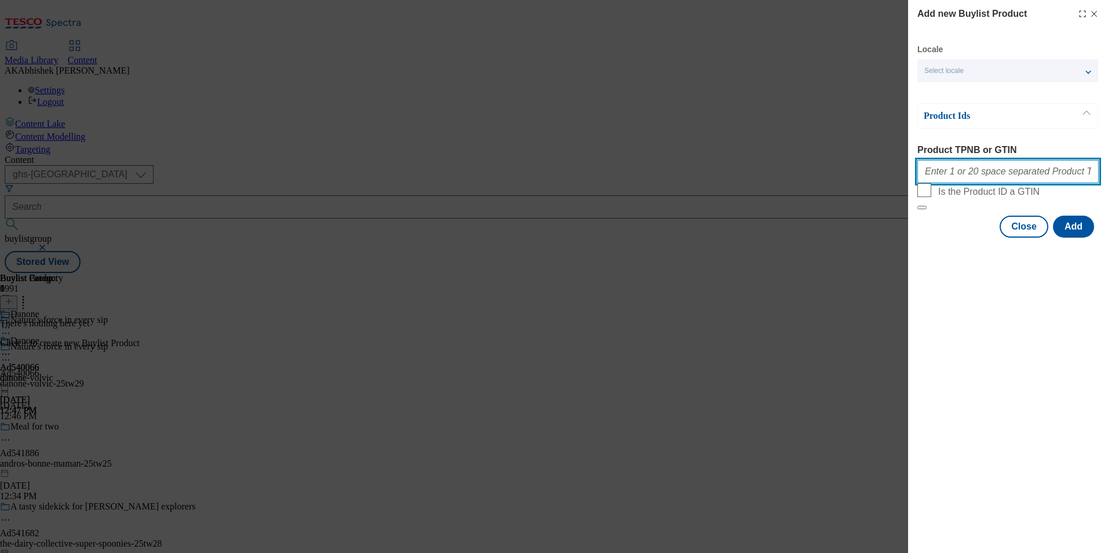
click at [1009, 179] on input "Product TPNB or GTIN" at bounding box center [1008, 171] width 181 height 23
paste input "50594798 54960480 51179102"
type input "50594798 54960480 51179102"
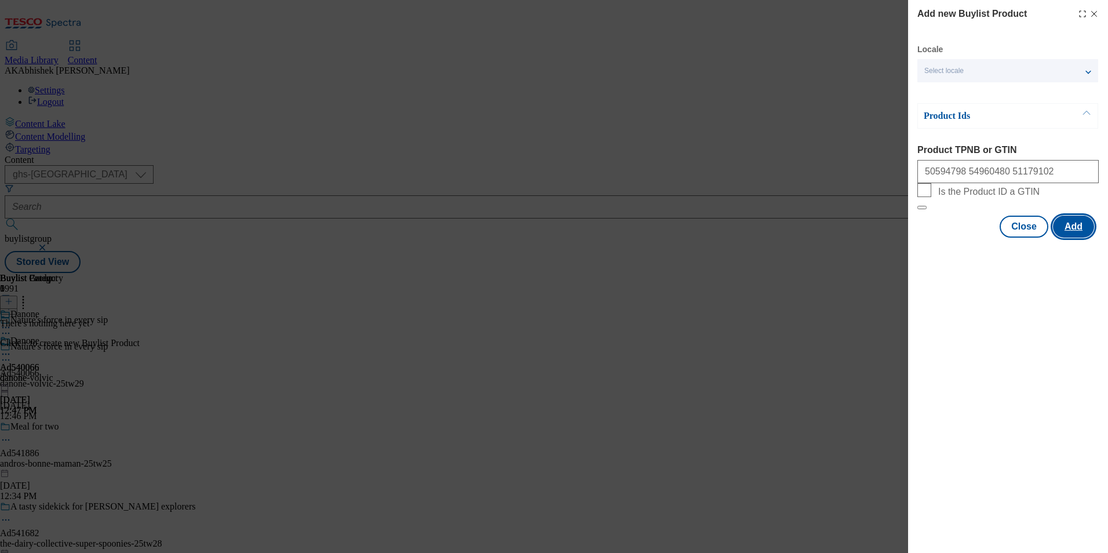
click at [1071, 238] on button "Add" at bounding box center [1073, 227] width 41 height 22
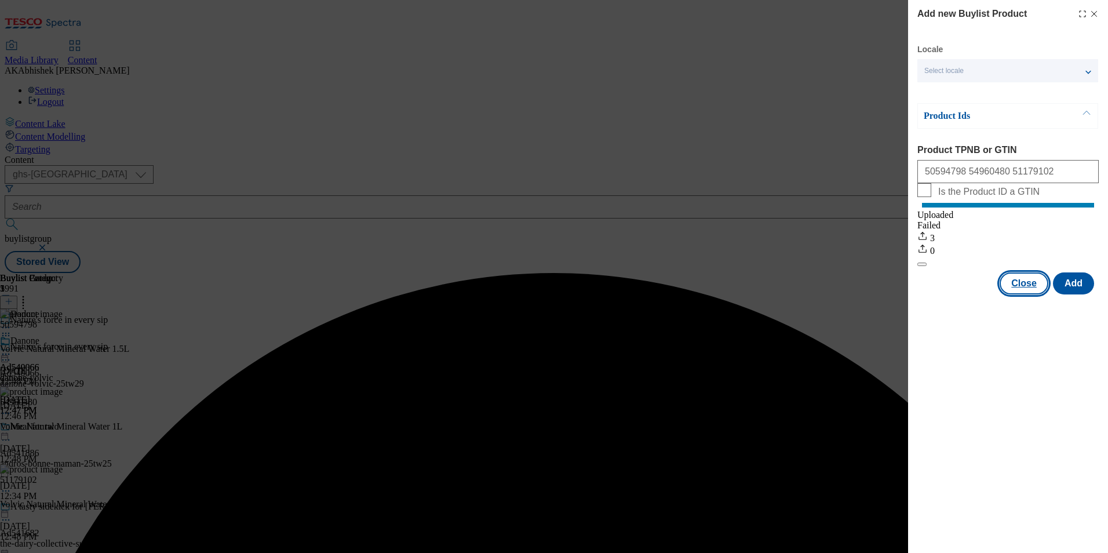
click at [1024, 294] on button "Close" at bounding box center [1024, 283] width 49 height 22
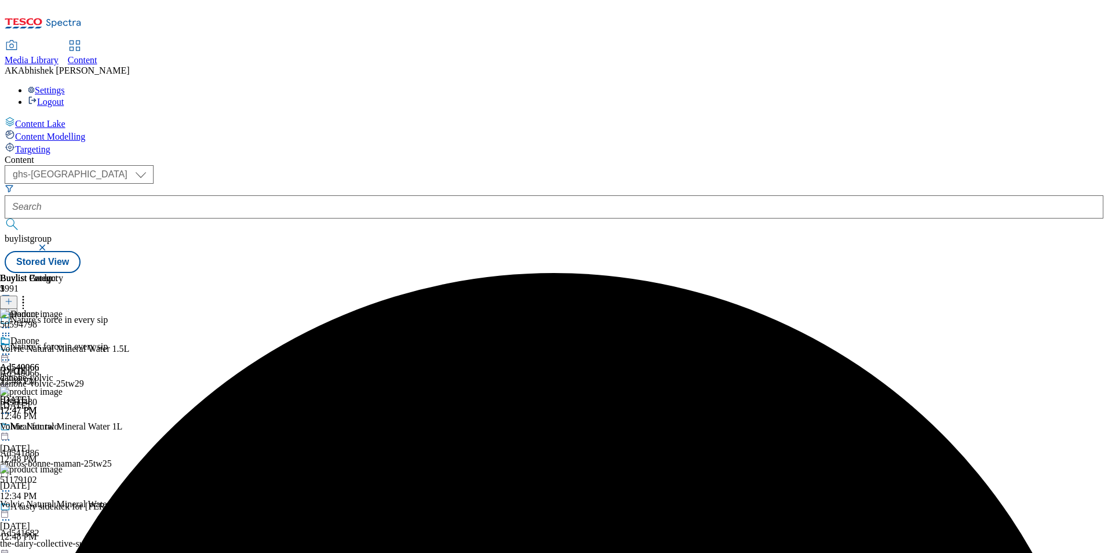
click at [12, 348] on icon at bounding box center [6, 354] width 12 height 12
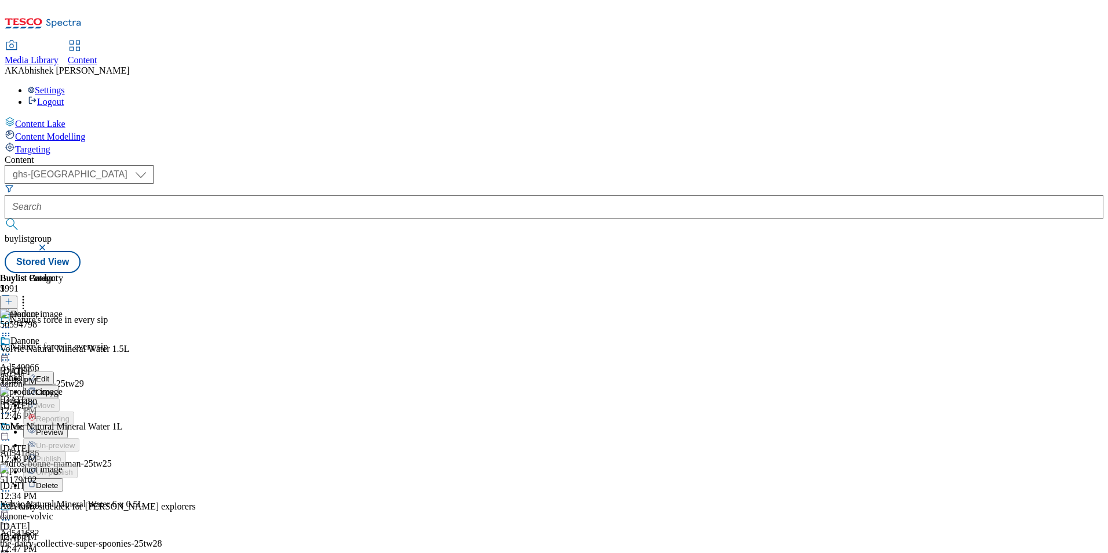
click at [63, 428] on span "Preview" at bounding box center [49, 432] width 27 height 9
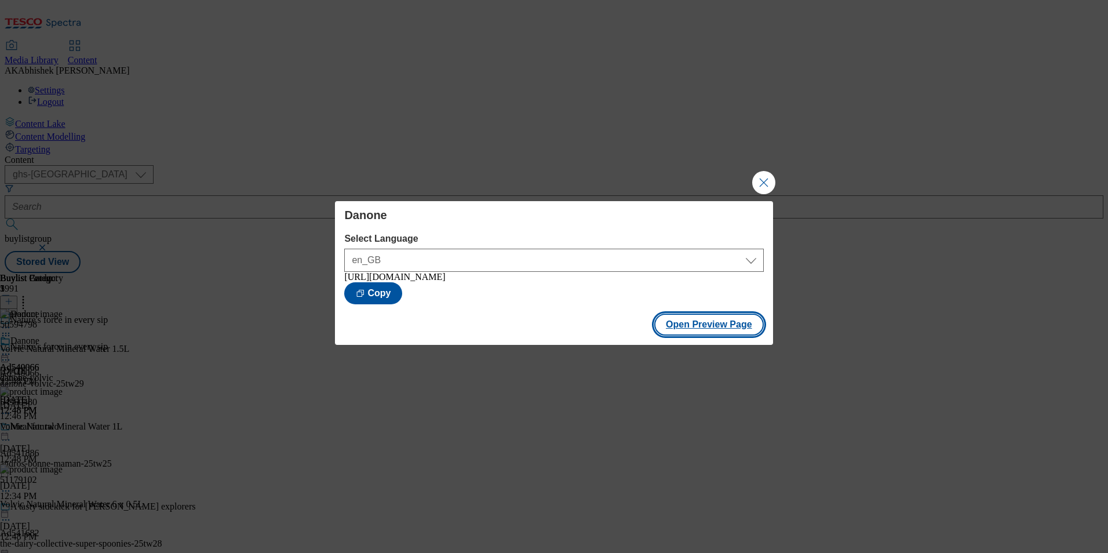
click at [712, 327] on button "Open Preview Page" at bounding box center [709, 325] width 110 height 22
click at [759, 174] on button "Close Modal" at bounding box center [763, 182] width 23 height 23
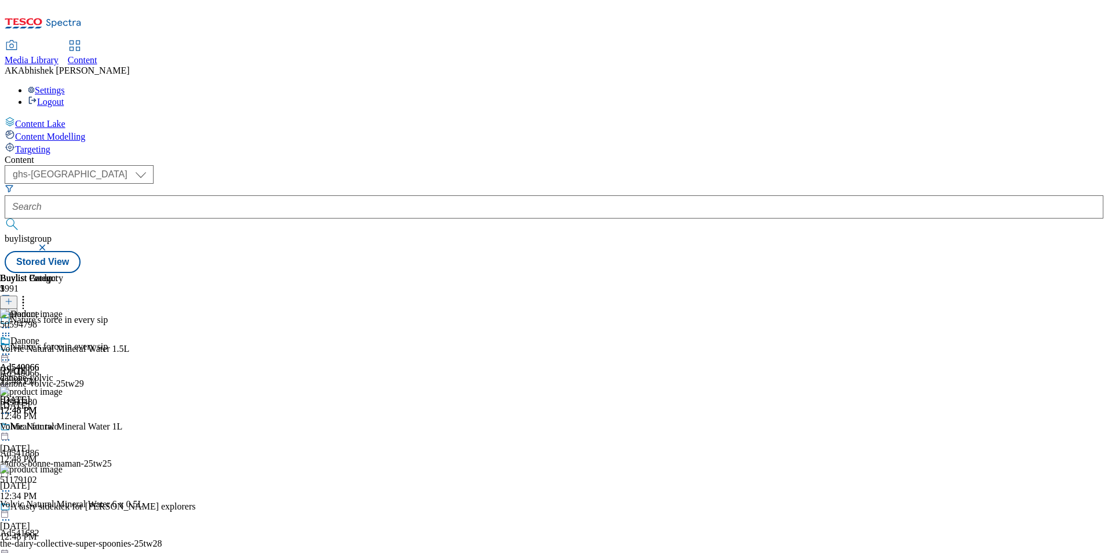
click at [4, 359] on circle at bounding box center [3, 360] width 2 height 2
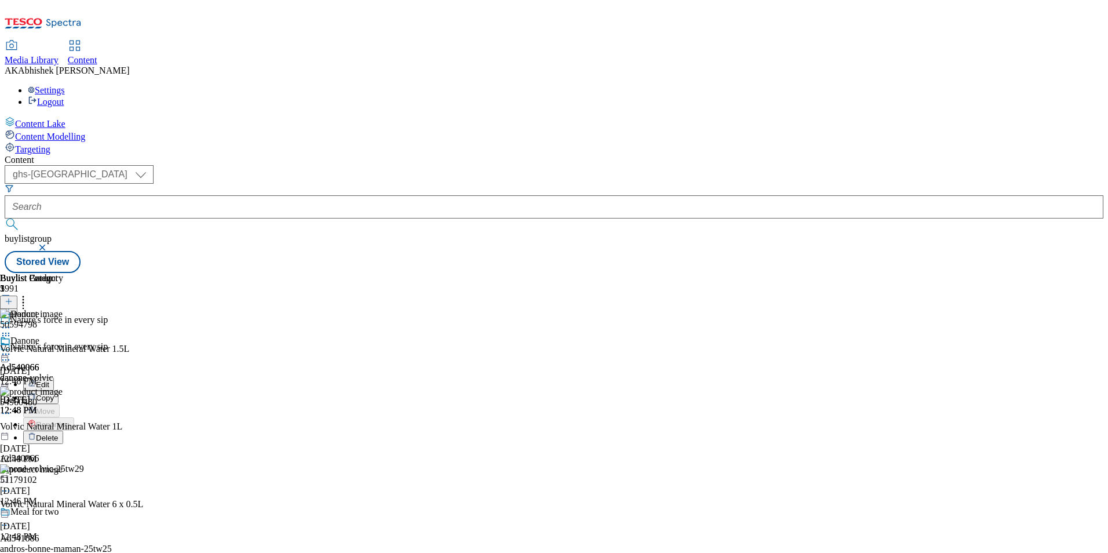
click at [54, 377] on button "Edit" at bounding box center [38, 383] width 31 height 13
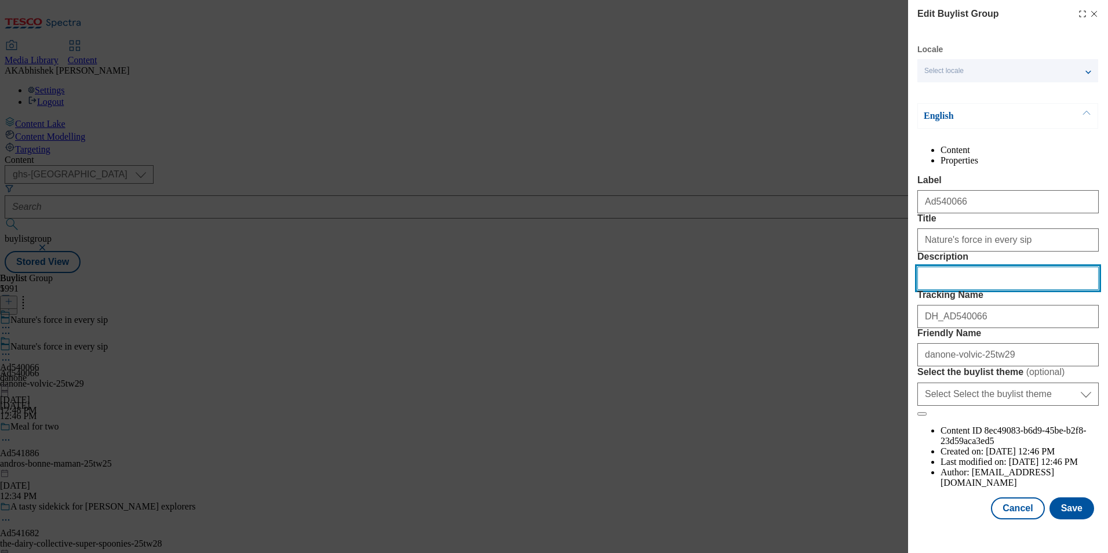
click at [946, 290] on input "Description" at bounding box center [1008, 278] width 181 height 23
paste input "image 1 of Volvic Natural Bottled Mineral Still Water 1.5L image 1 of Volvic Na…"
type input "image 1 of Volvic Natural Bottled Mineral Still Water 1.5L image 1 of Volvic Na…"
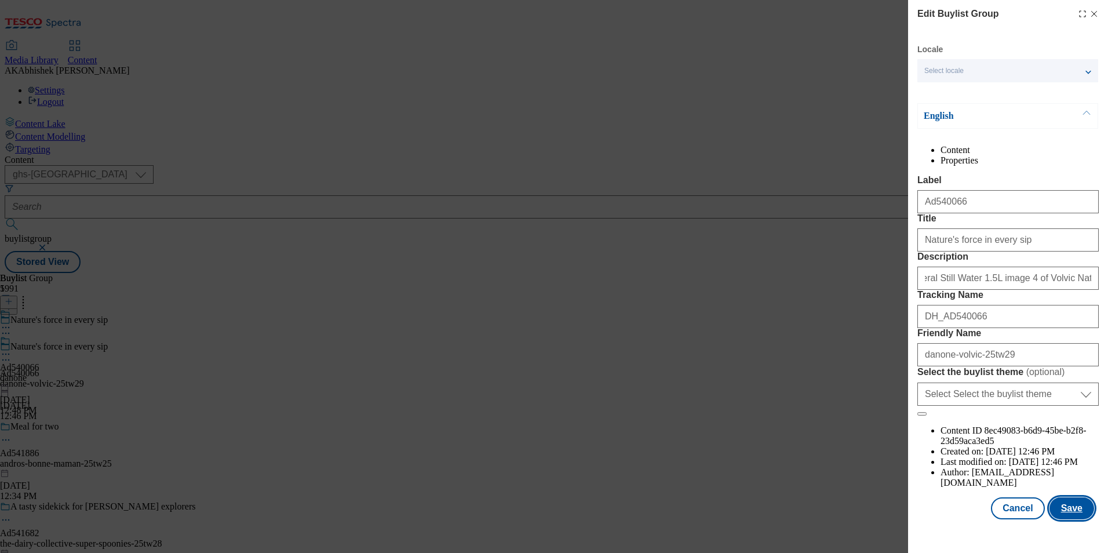
click at [1072, 519] on button "Save" at bounding box center [1072, 508] width 45 height 22
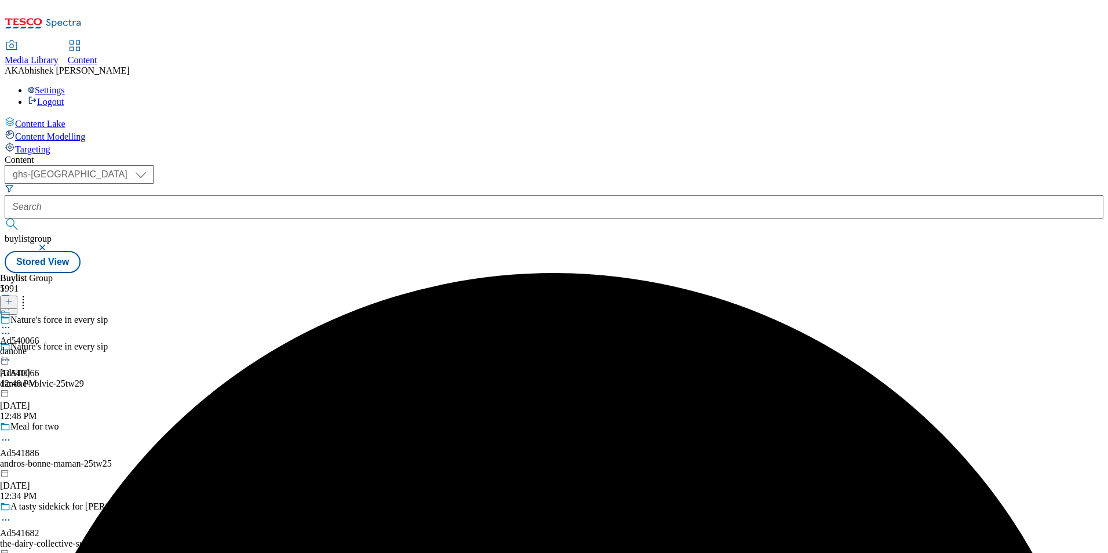
click at [12, 322] on icon at bounding box center [6, 328] width 12 height 12
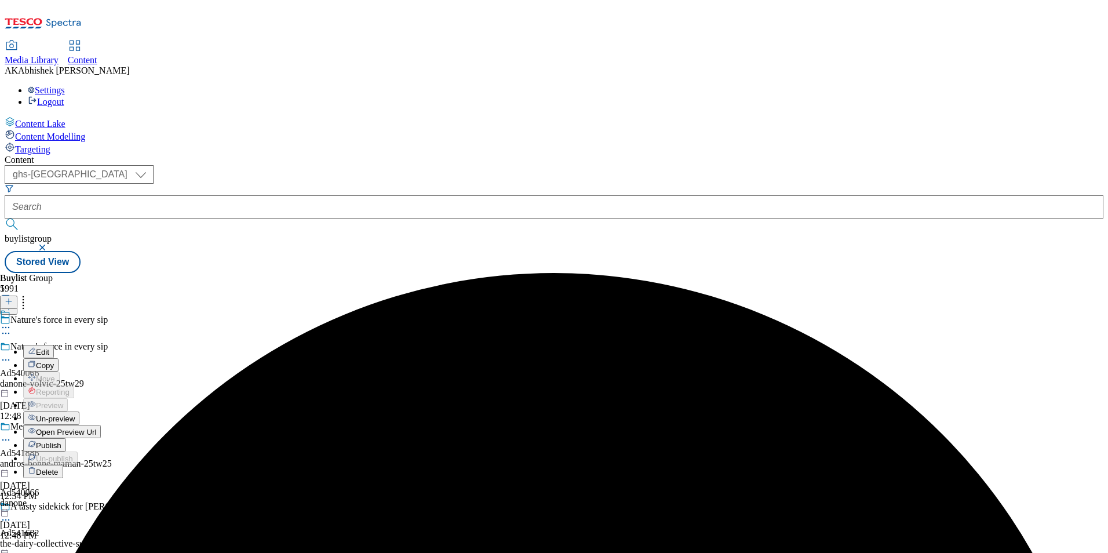
click at [49, 348] on span "Edit" at bounding box center [42, 352] width 13 height 9
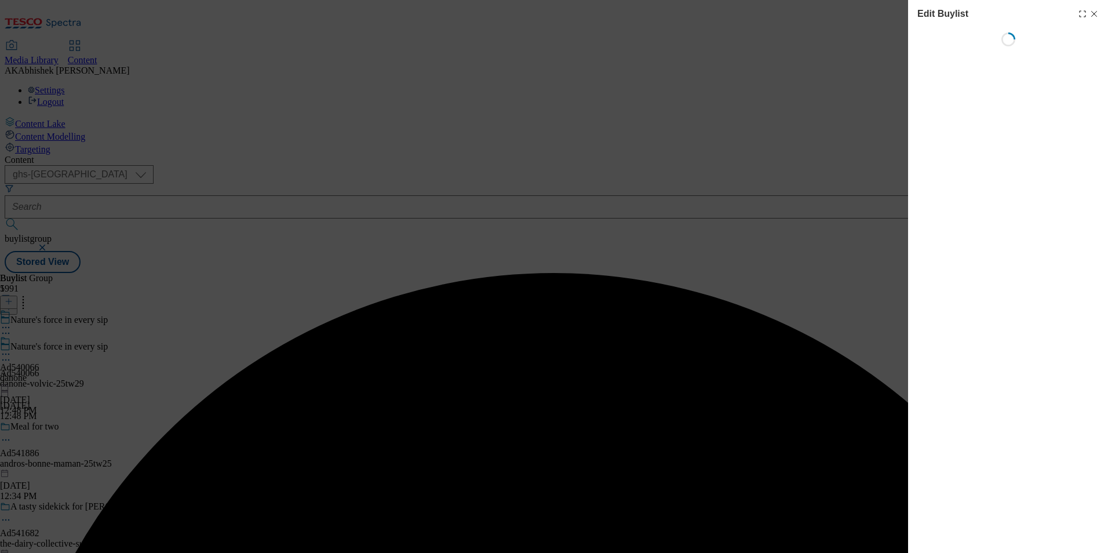
select select "tactical"
select select "supplier funded short term 1-3 weeks"
select select "dunnhumby"
select select "Banner"
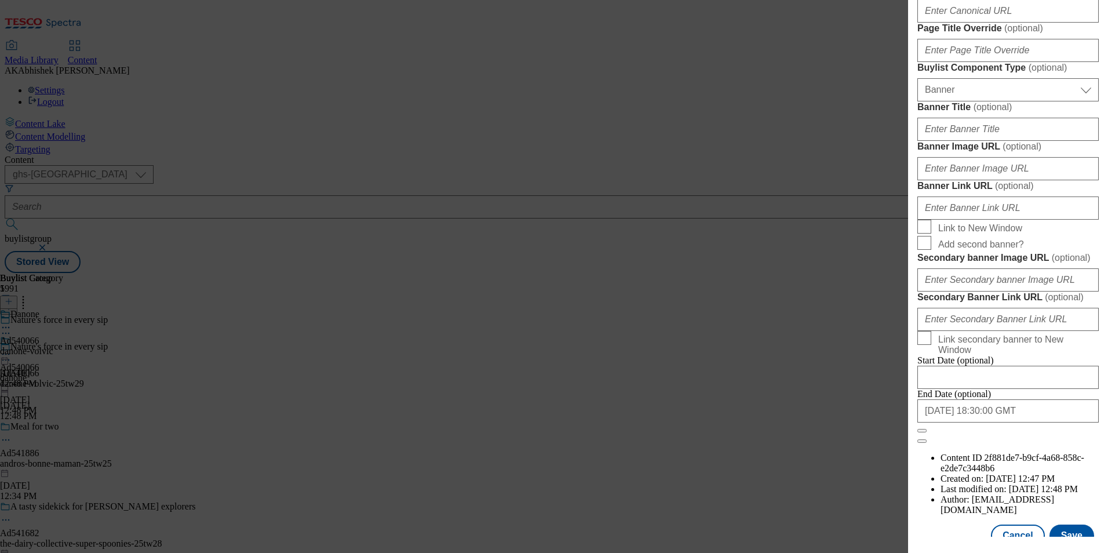
scroll to position [754, 0]
paste input "image 1 of Volvic Natural Bottled Mineral Still Water 1.5L image 1 of Volvic Na…"
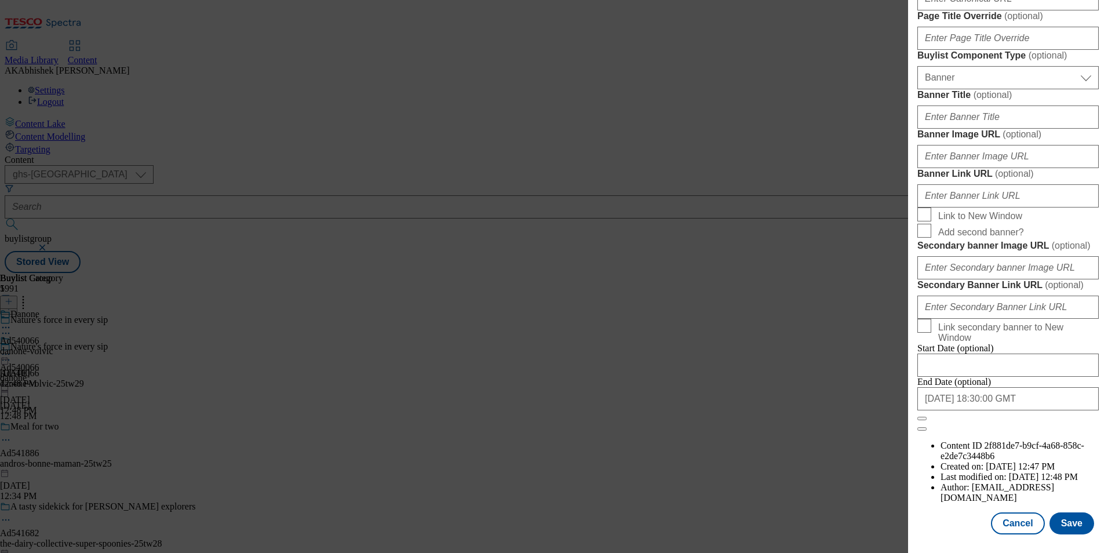
scroll to position [1195, 0]
type input "image 1 of Volvic Natural Bottled Mineral Still Water 1.5L image 1 of Volvic Na…"
click at [1059, 520] on button "Save" at bounding box center [1072, 523] width 45 height 22
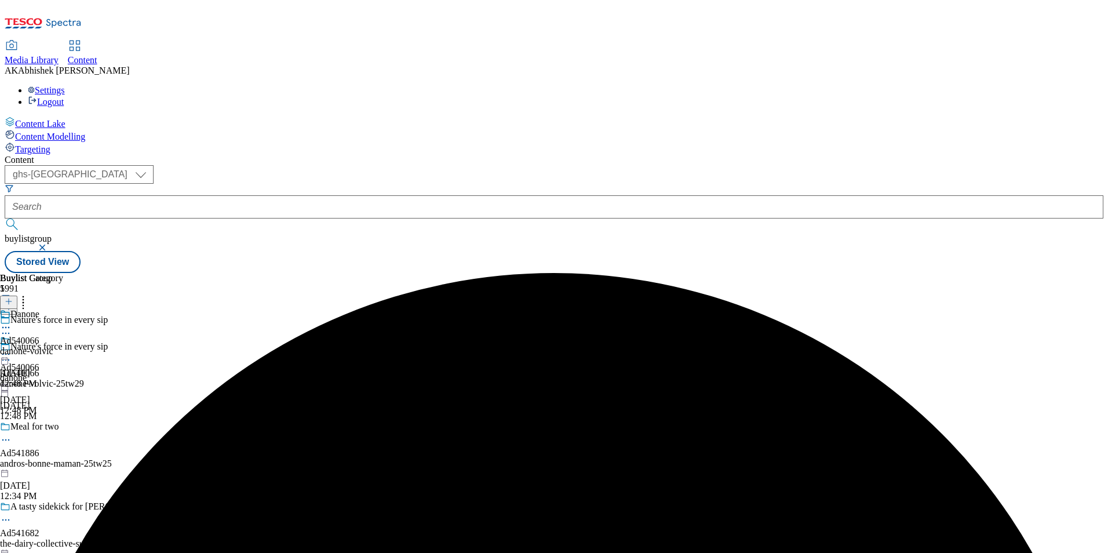
click at [12, 322] on icon at bounding box center [6, 328] width 12 height 12
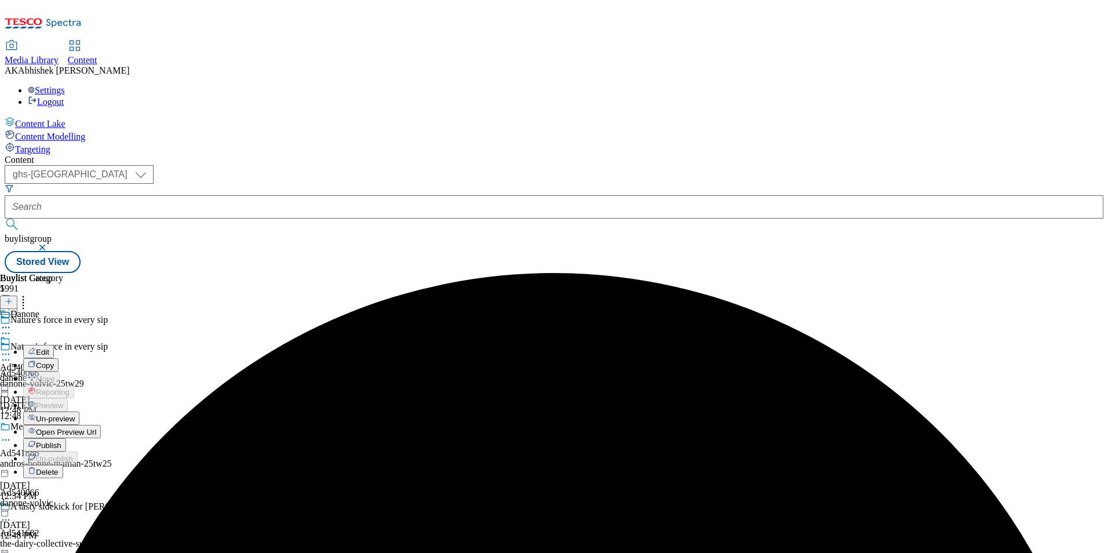
click at [49, 348] on span "Edit" at bounding box center [42, 352] width 13 height 9
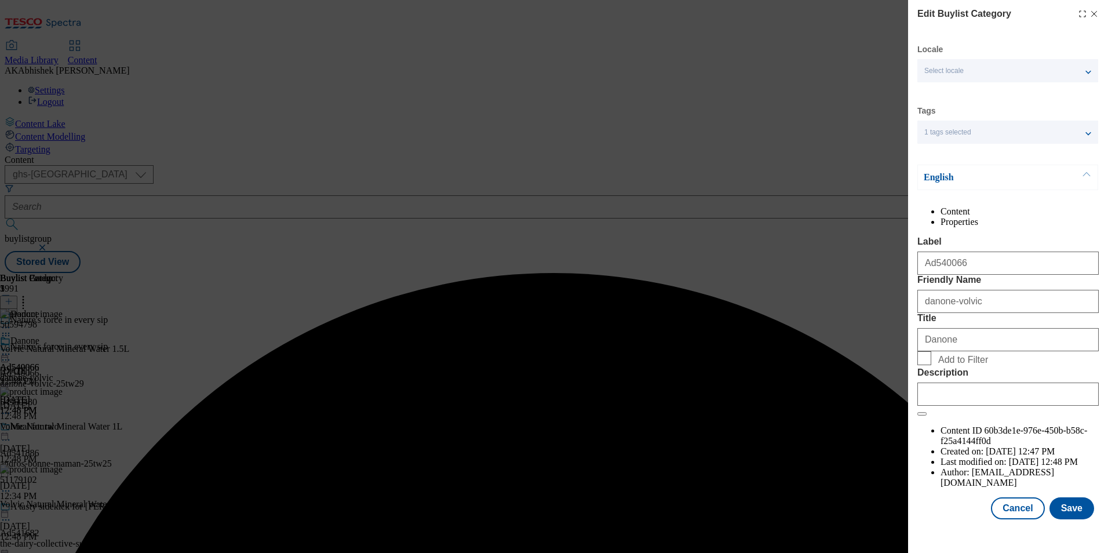
scroll to position [17, 0]
click at [989, 406] on input "Description" at bounding box center [1008, 394] width 181 height 23
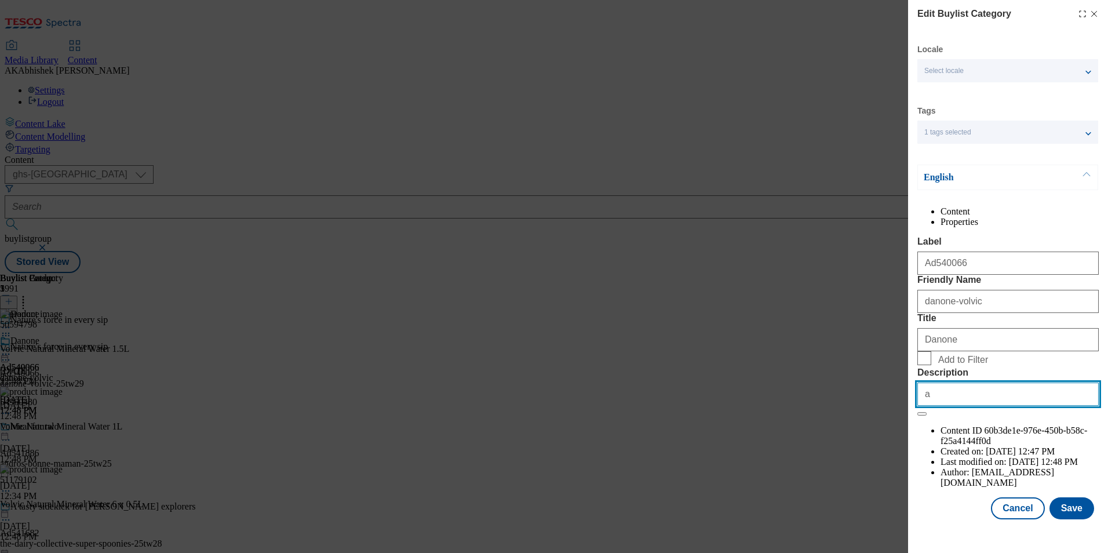
paste input "image 1 of Volvic Natural Bottled Mineral Still Water 1.5L image 1 of Volvic Na…"
type input "aimage 1 of Volvic Natural Bottled Mineral Still Water 1.5L image 1 of Volvic N…"
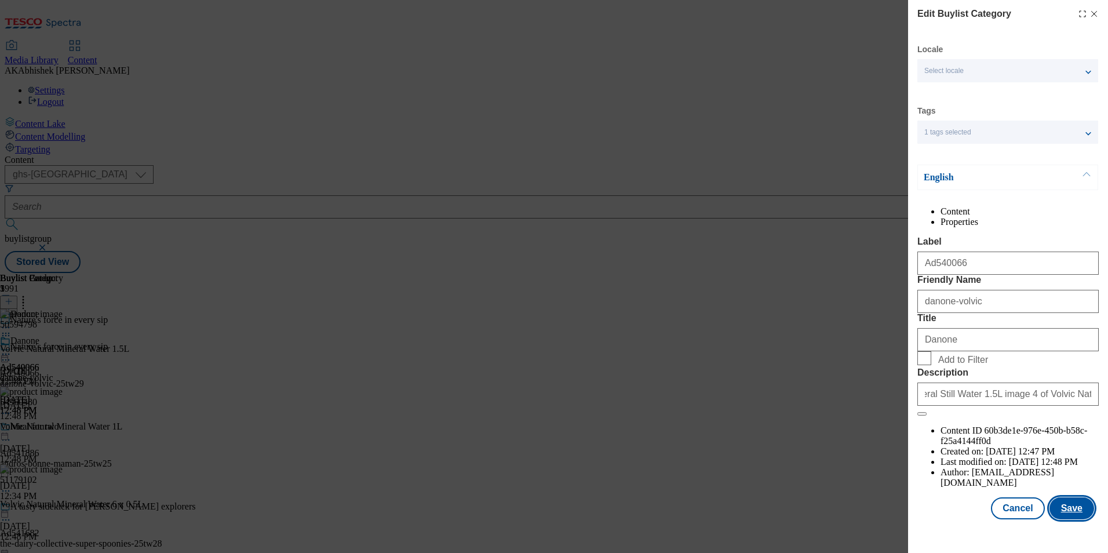
click at [1063, 517] on button "Save" at bounding box center [1072, 508] width 45 height 22
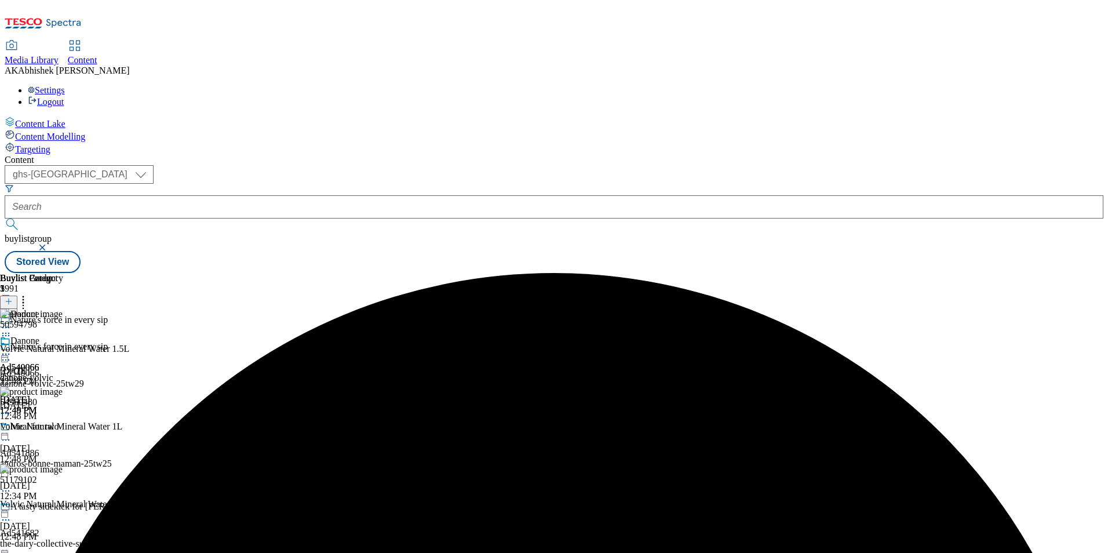
click at [12, 348] on icon at bounding box center [6, 354] width 12 height 12
click at [63, 428] on span "Preview" at bounding box center [49, 432] width 27 height 9
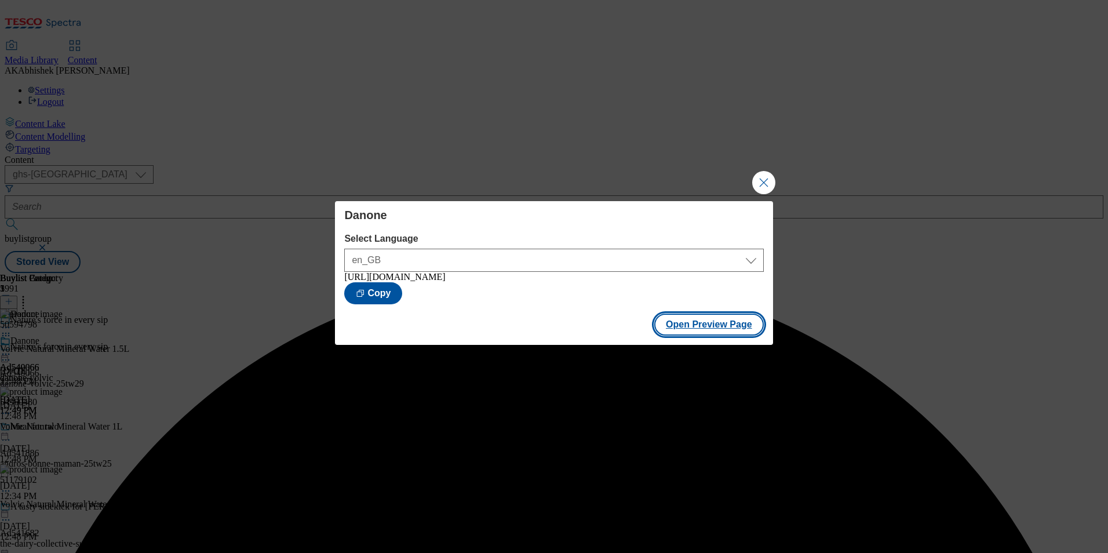
click at [708, 326] on button "Open Preview Page" at bounding box center [709, 325] width 110 height 22
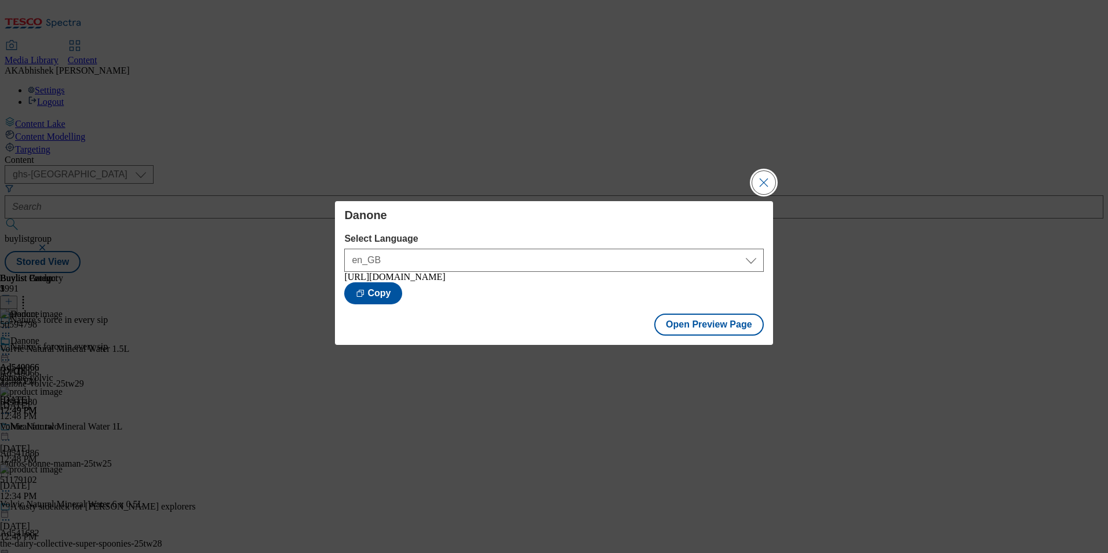
click at [758, 176] on button "Close Modal" at bounding box center [763, 182] width 23 height 23
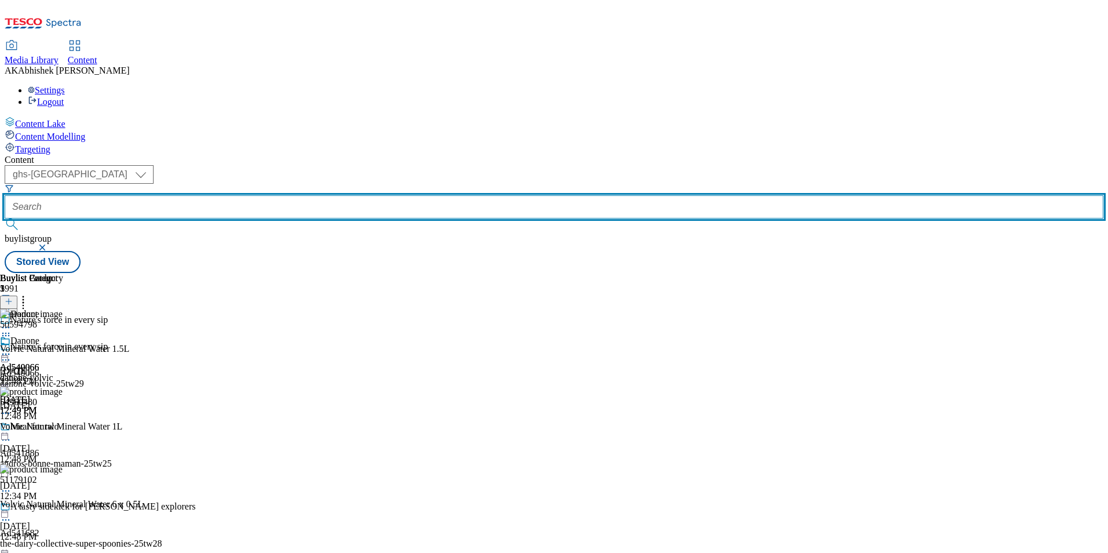
click at [264, 195] on input "text" at bounding box center [554, 206] width 1099 height 23
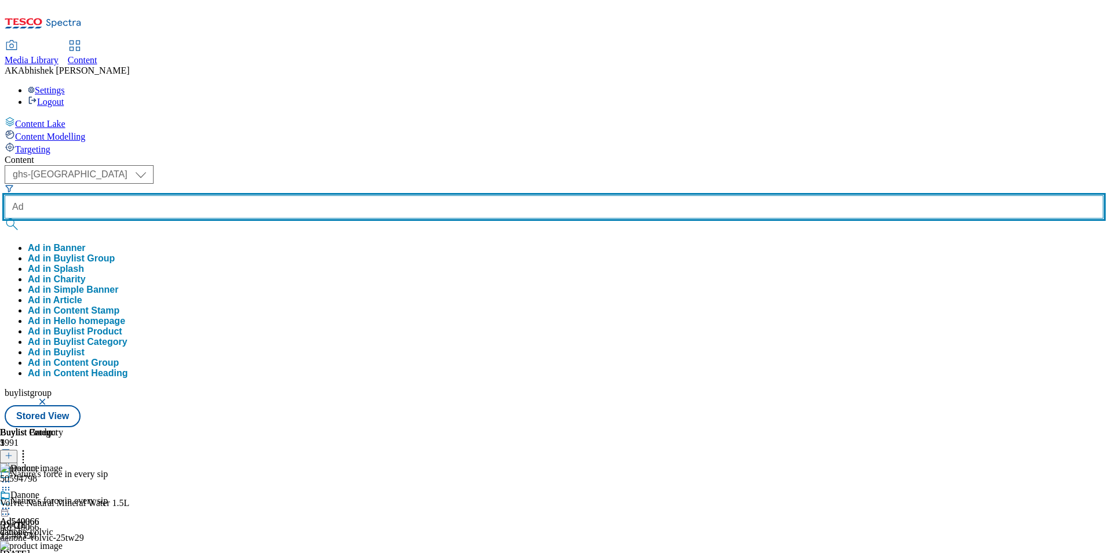
paste input "541858"
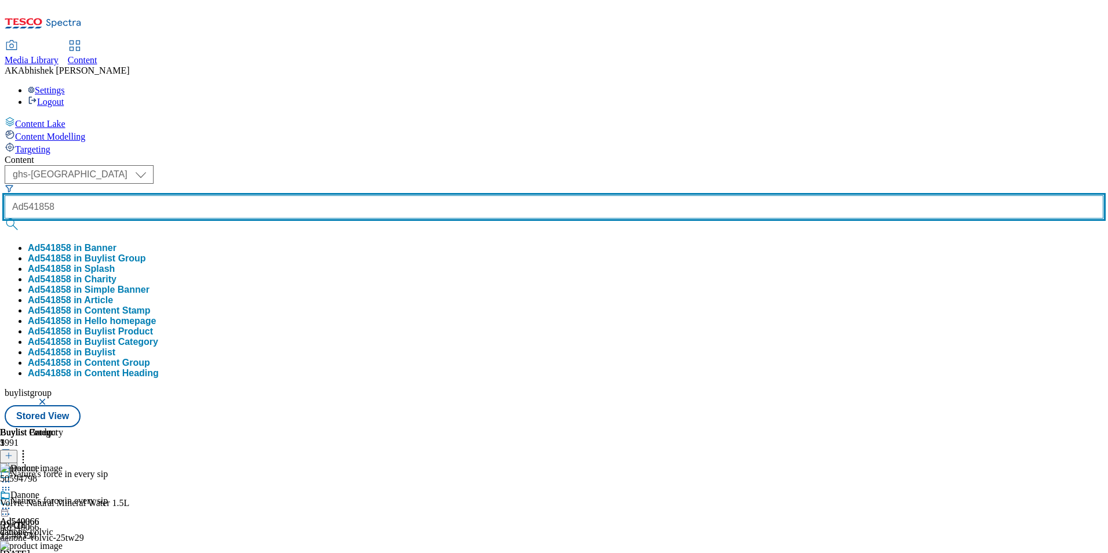
type input "Ad541858"
click at [5, 219] on button "submit" at bounding box center [13, 225] width 16 height 12
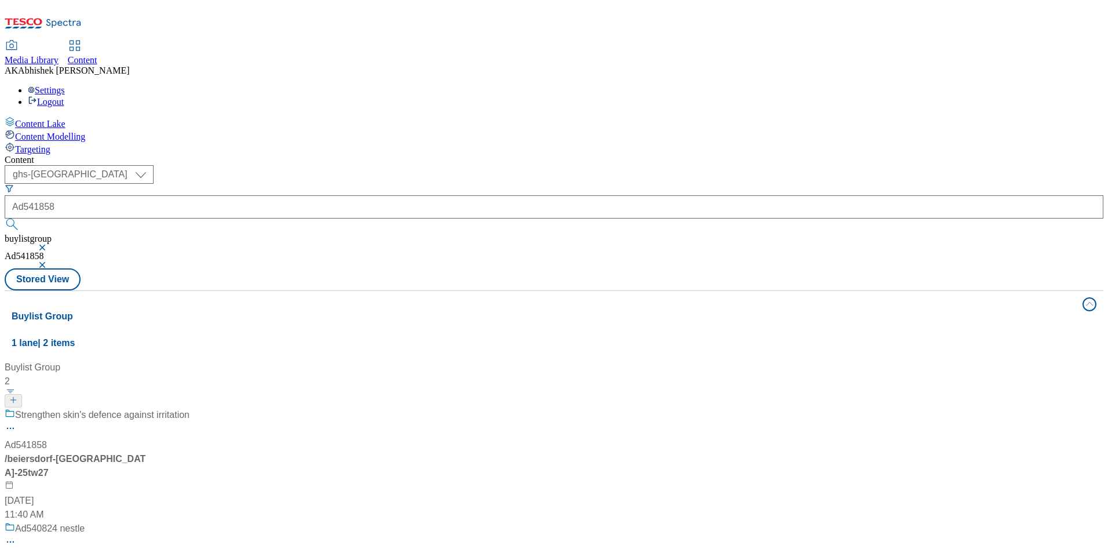
click at [190, 408] on div "Strengthen skin's defence against irritation Ad541858 / beiersdorf-nivea-25tw27…" at bounding box center [97, 465] width 185 height 114
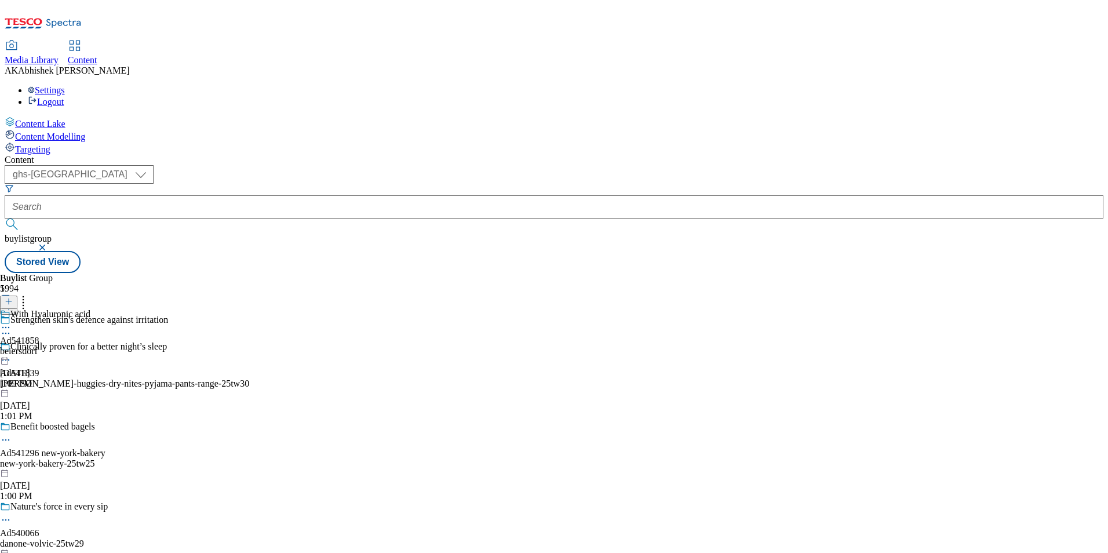
click at [7, 333] on circle at bounding box center [6, 334] width 2 height 2
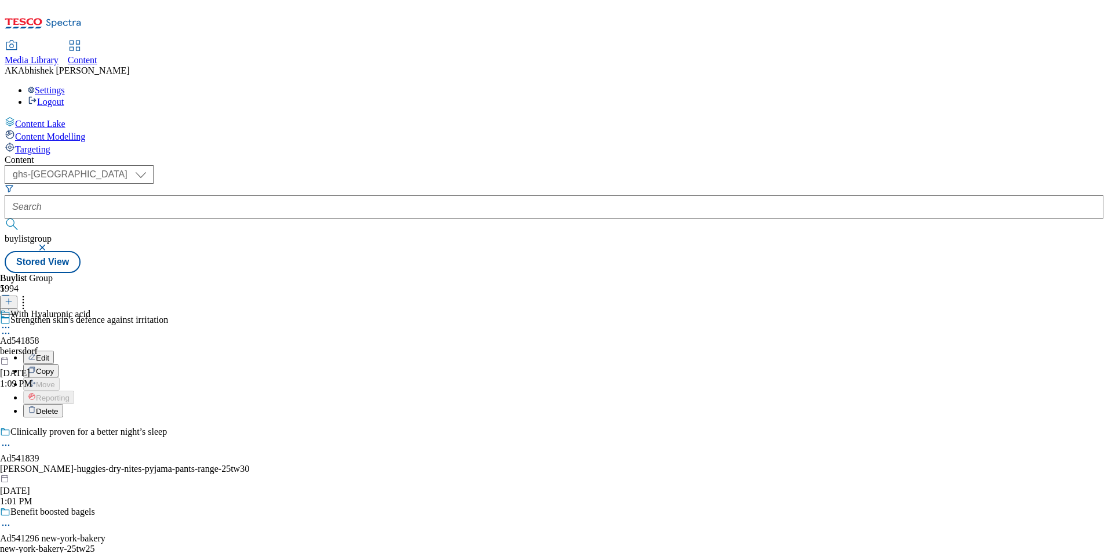
click at [49, 354] on span "Edit" at bounding box center [42, 358] width 13 height 9
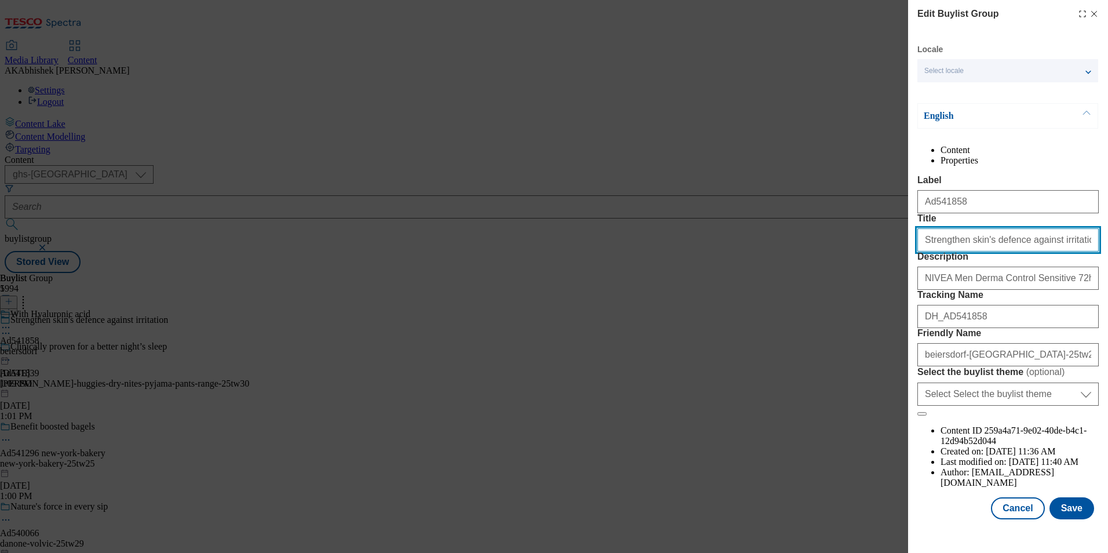
click at [1063, 252] on input "Strengthen skin's defence against irritation" at bounding box center [1008, 239] width 181 height 23
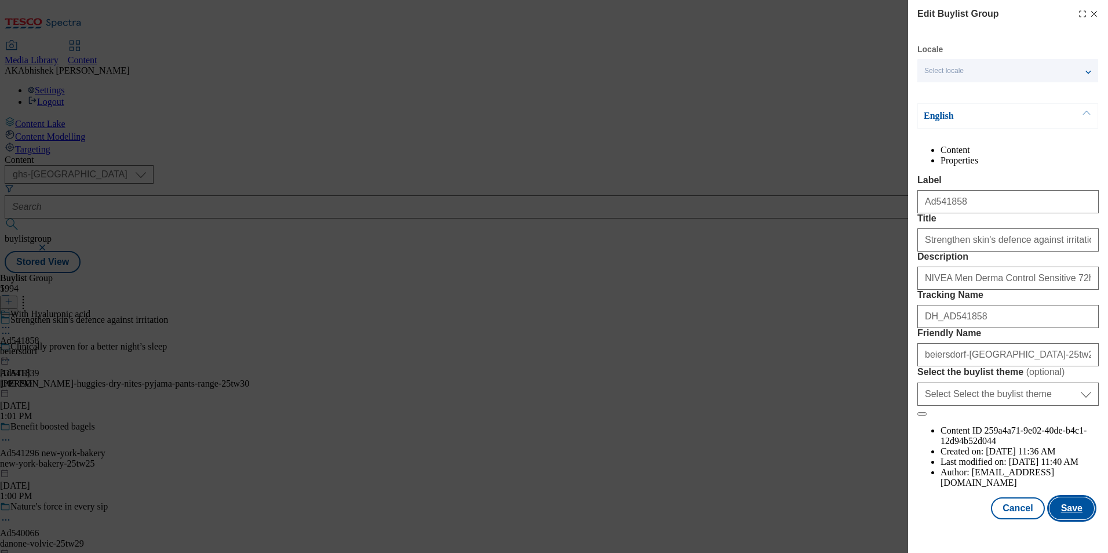
click at [1067, 519] on button "Save" at bounding box center [1072, 508] width 45 height 22
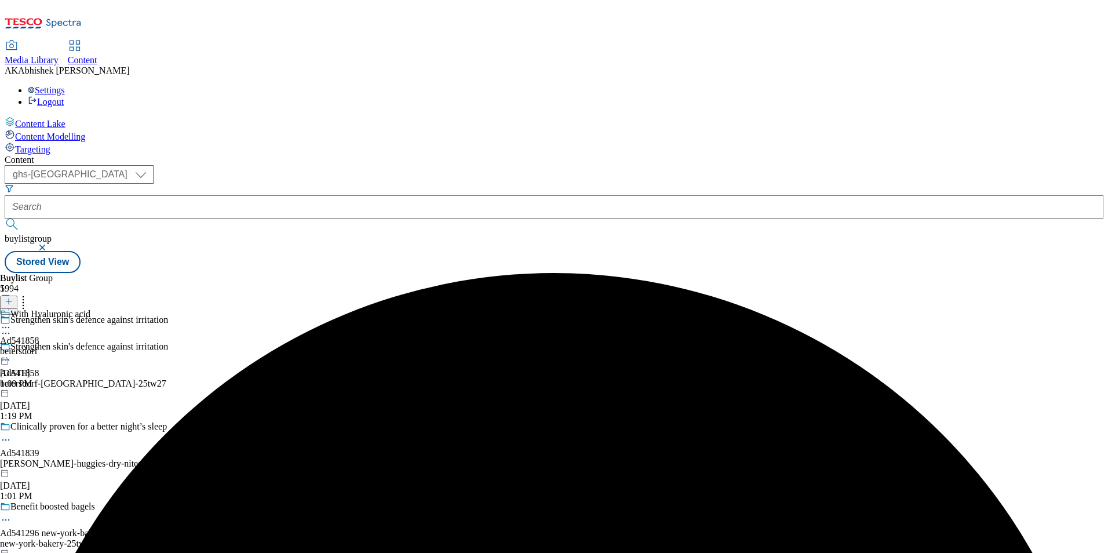
click at [12, 322] on icon at bounding box center [6, 328] width 12 height 12
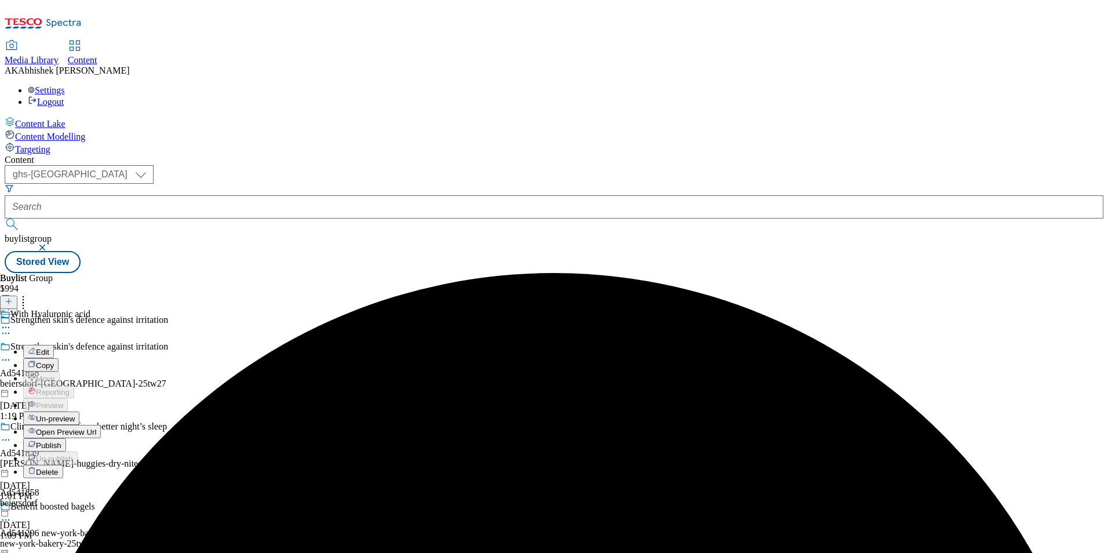
click at [49, 348] on span "Edit" at bounding box center [42, 352] width 13 height 9
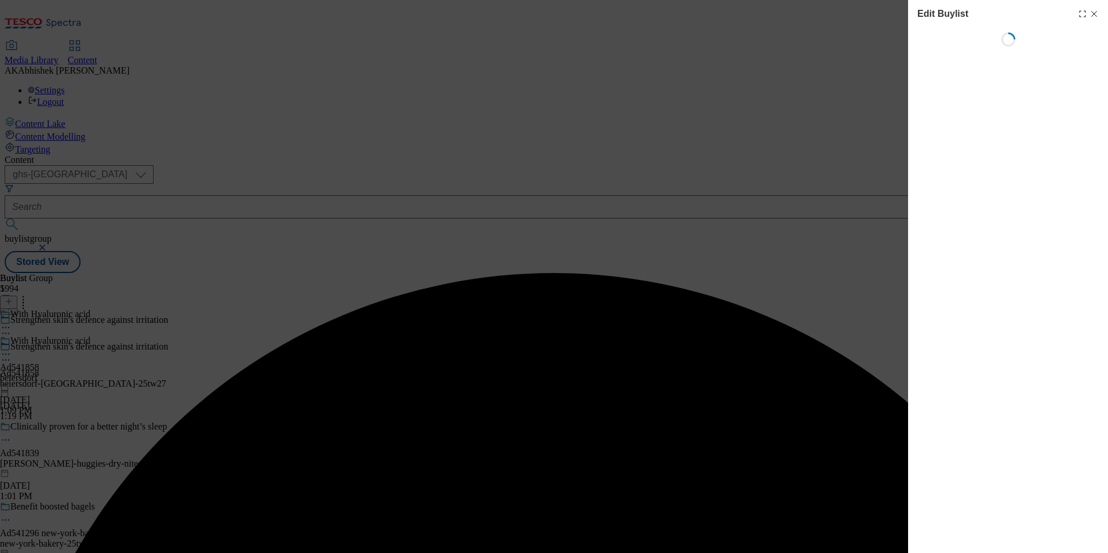
select select "tactical"
select select "supplier funded short term 1-3 weeks"
select select "dunnhumby"
select select "Banner"
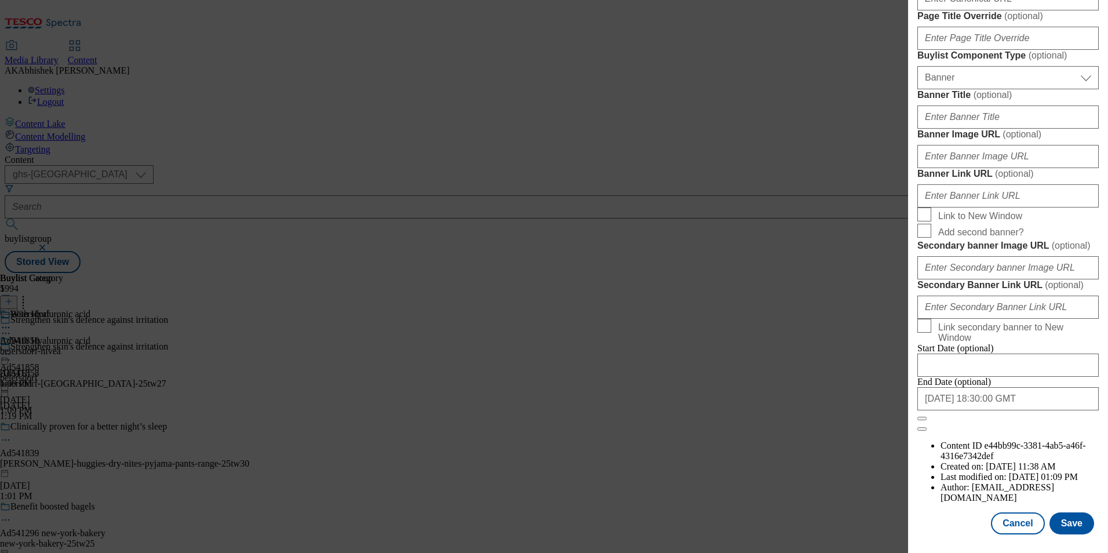
scroll to position [1195, 0]
click at [1053, 526] on button "Save" at bounding box center [1072, 523] width 45 height 22
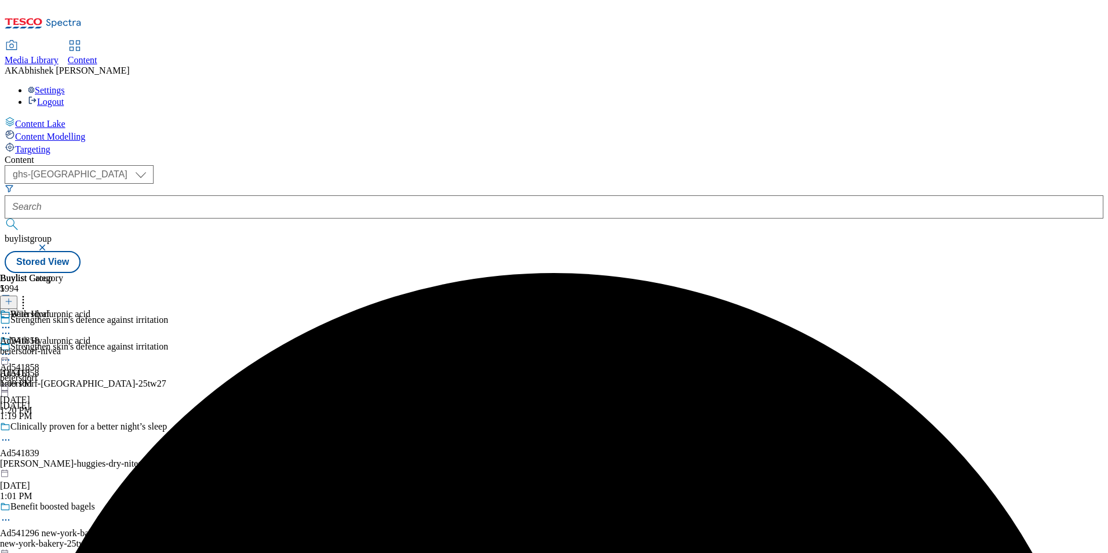
click at [12, 322] on icon at bounding box center [6, 328] width 12 height 12
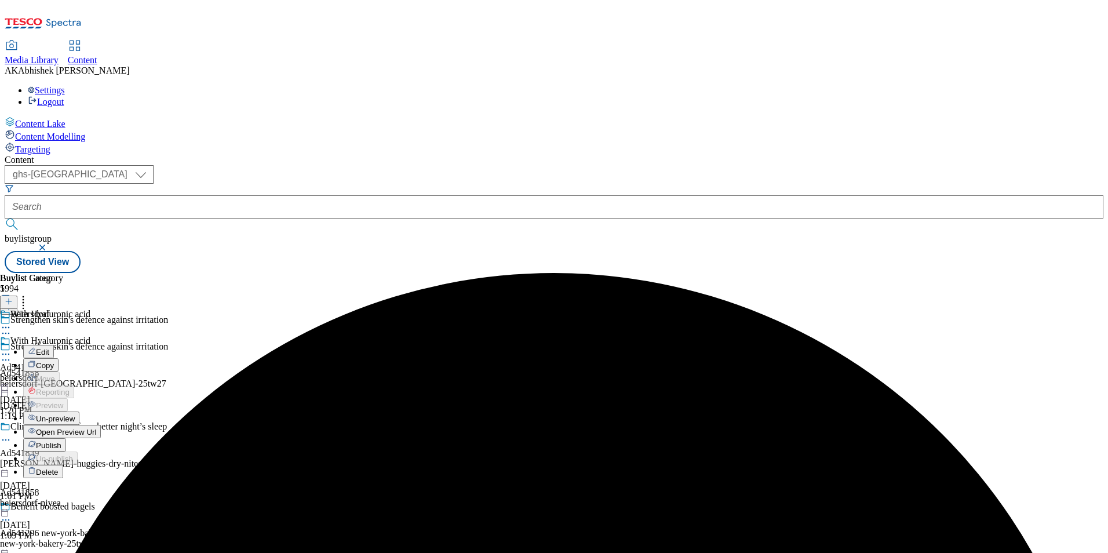
click at [49, 348] on span "Edit" at bounding box center [42, 352] width 13 height 9
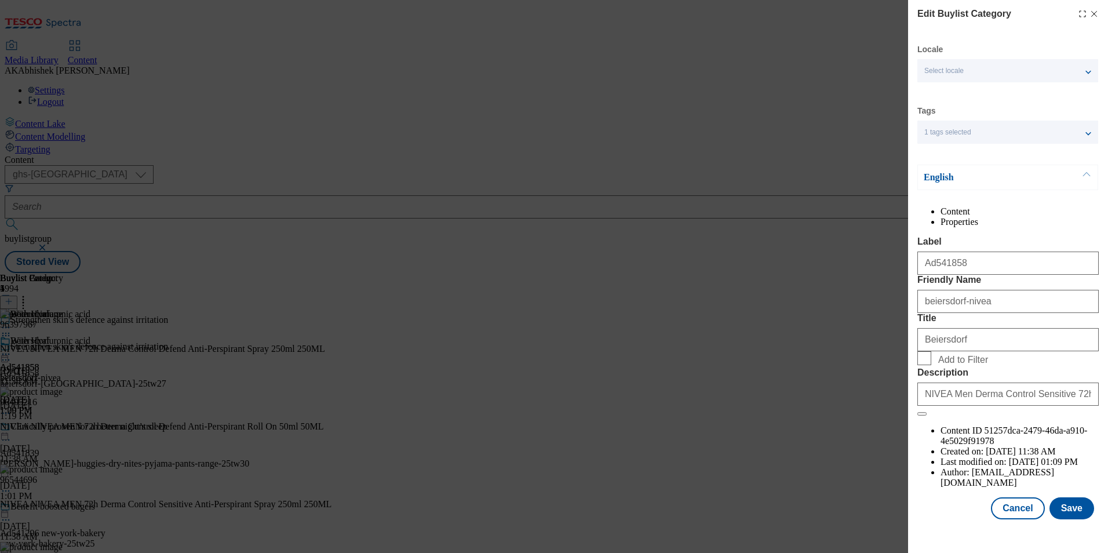
scroll to position [17, 0]
click at [1067, 519] on button "Save" at bounding box center [1072, 508] width 45 height 22
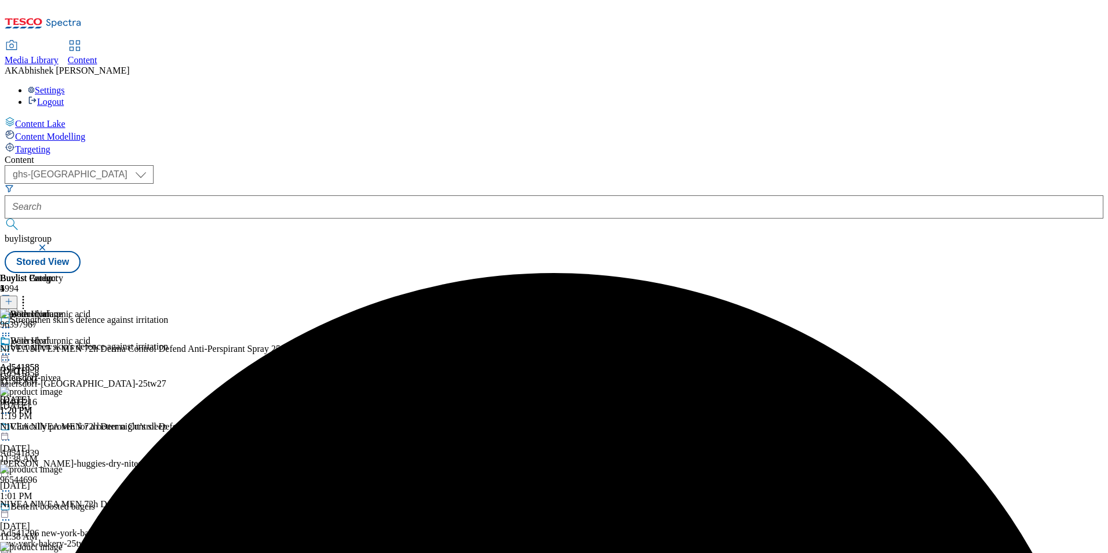
click at [12, 348] on icon at bounding box center [6, 354] width 12 height 12
click at [63, 428] on span "Preview" at bounding box center [49, 432] width 27 height 9
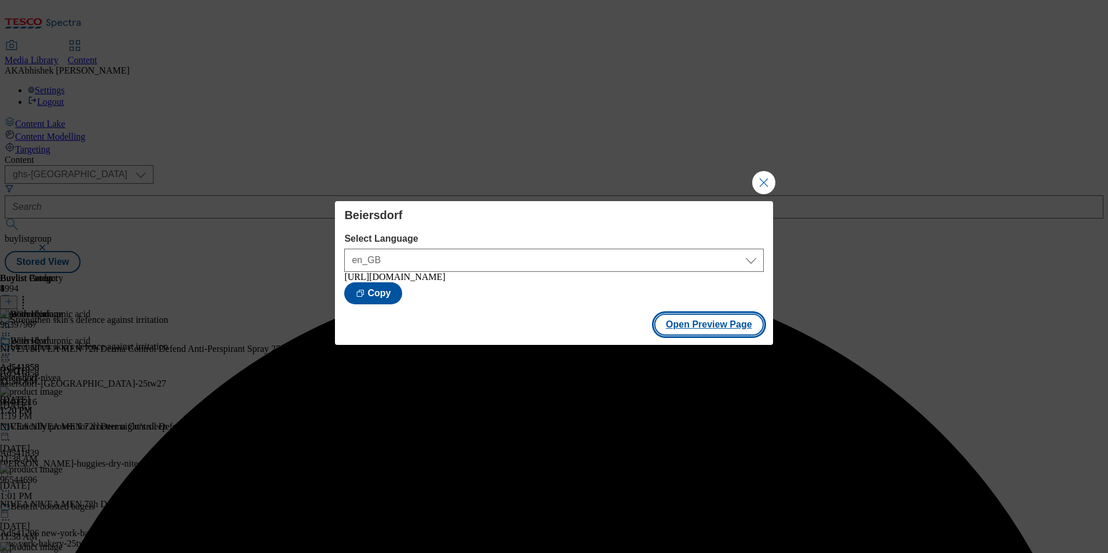
click at [705, 336] on button "Open Preview Page" at bounding box center [709, 325] width 110 height 22
click at [762, 184] on button "Close Modal" at bounding box center [763, 182] width 23 height 23
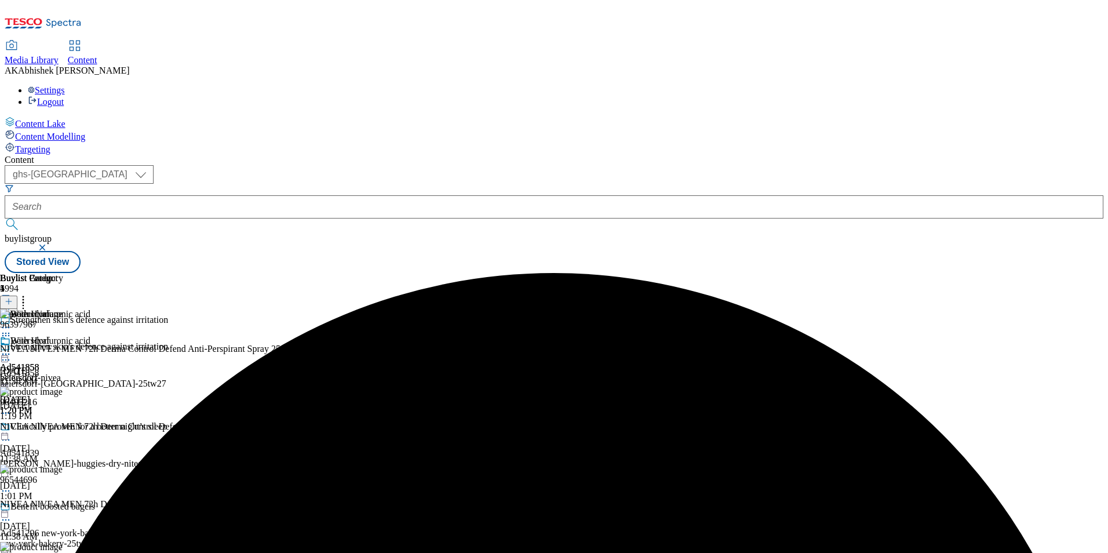
click at [12, 348] on icon at bounding box center [6, 354] width 12 height 12
click at [61, 468] on span "Publish" at bounding box center [49, 472] width 26 height 9
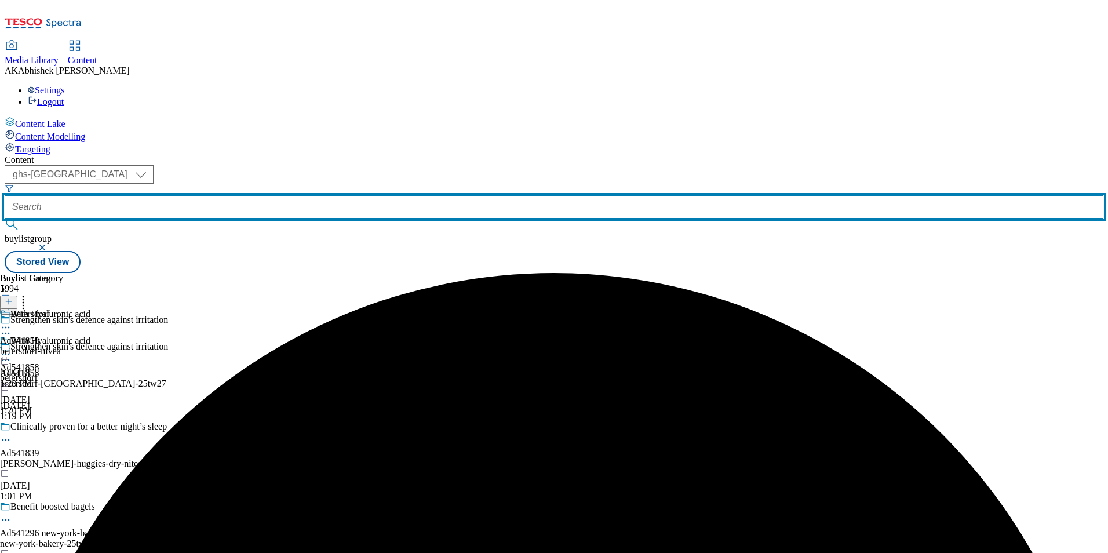
click at [303, 195] on input "text" at bounding box center [554, 206] width 1099 height 23
click at [5, 219] on button "submit" at bounding box center [13, 225] width 16 height 12
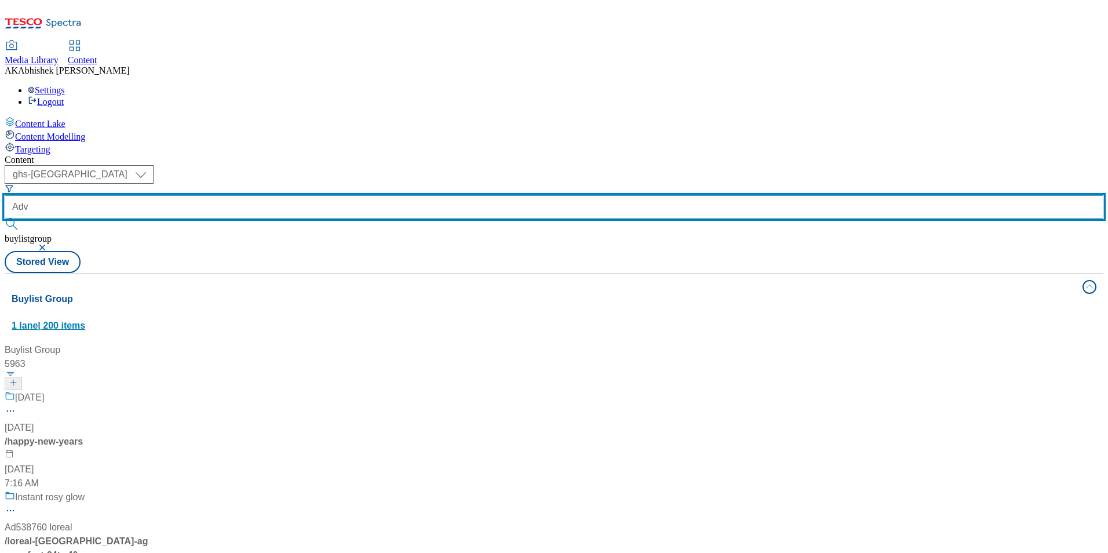
click at [5, 219] on button "submit" at bounding box center [13, 225] width 16 height 12
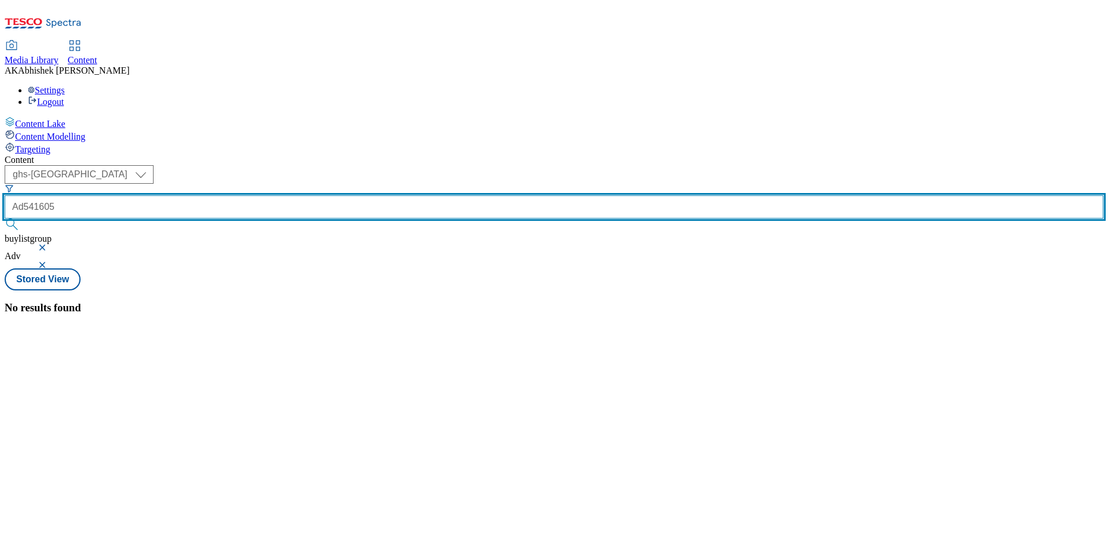
type input "Ad541605"
click at [5, 219] on button "submit" at bounding box center [13, 225] width 16 height 12
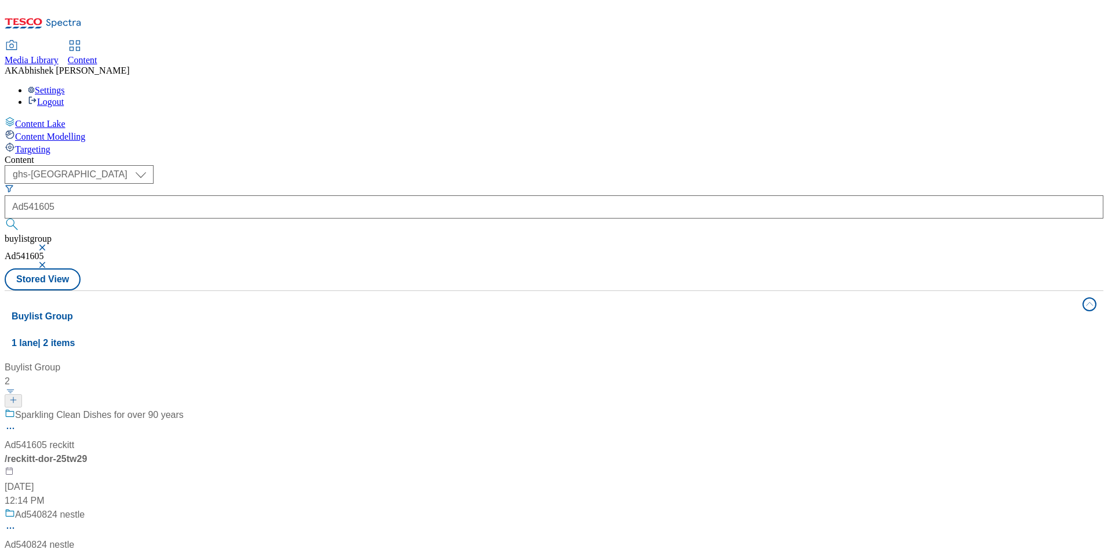
click at [184, 408] on div "Sparkling Clean Dishes for over 90 years" at bounding box center [94, 423] width 179 height 30
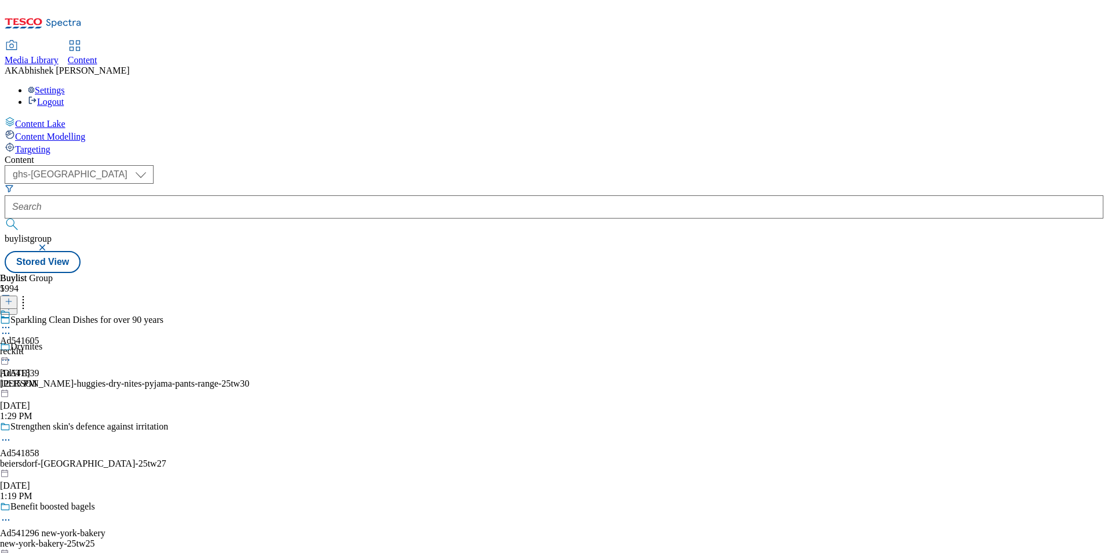
click at [12, 328] on icon at bounding box center [6, 334] width 12 height 12
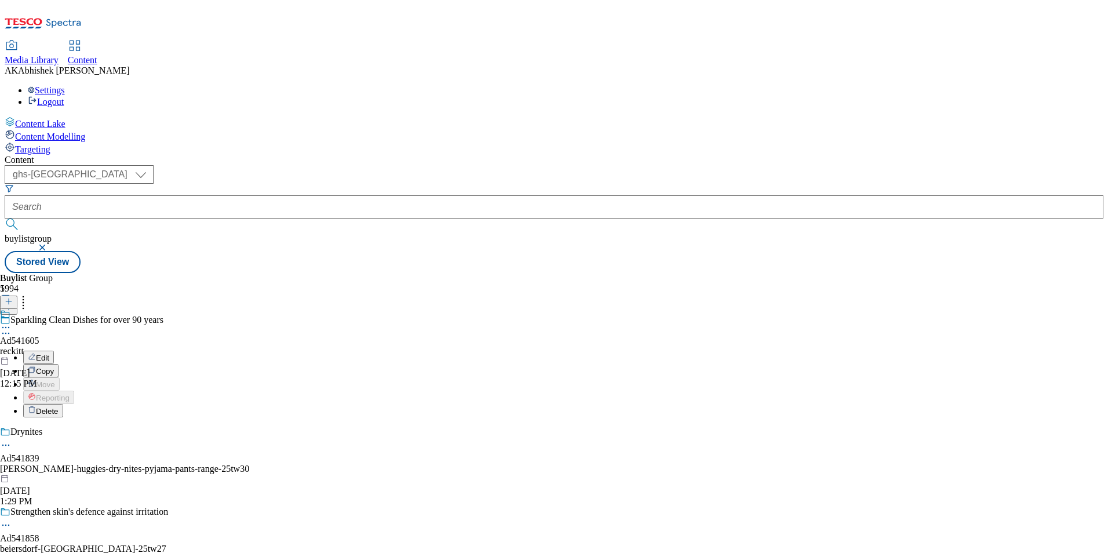
click at [49, 354] on span "Edit" at bounding box center [42, 358] width 13 height 9
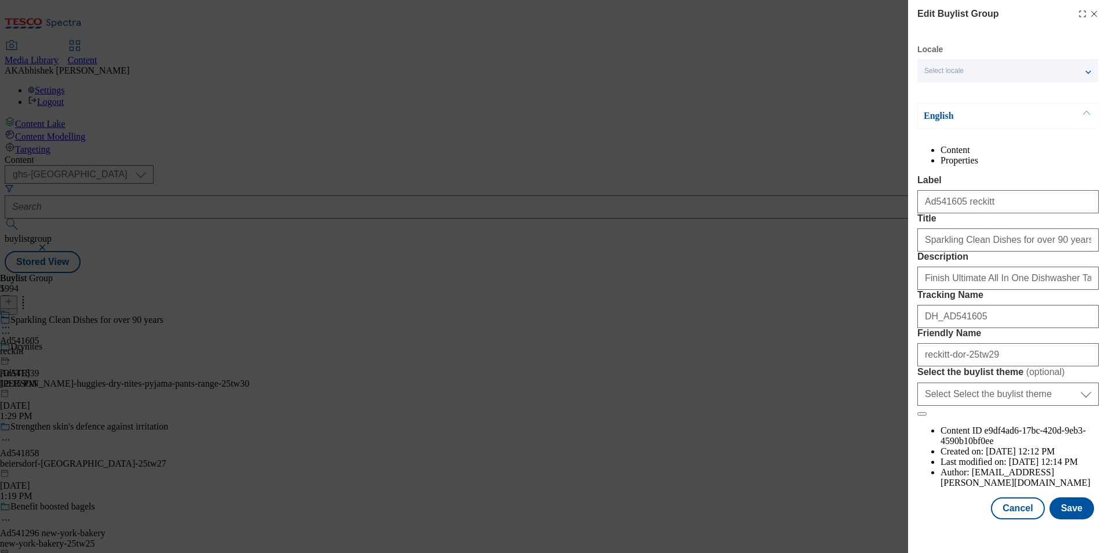
scroll to position [39, 0]
click at [988, 252] on input "Sparkling Clean Dishes for over 90 years" at bounding box center [1008, 239] width 181 height 23
drag, startPoint x: 1021, startPoint y: 415, endPoint x: 1029, endPoint y: 418, distance: 8.6
click at [1021, 366] on input "reckitt-dor-25tw29" at bounding box center [1008, 354] width 181 height 23
click at [951, 366] on input "reckitt-dor-25tw29" at bounding box center [1008, 354] width 181 height 23
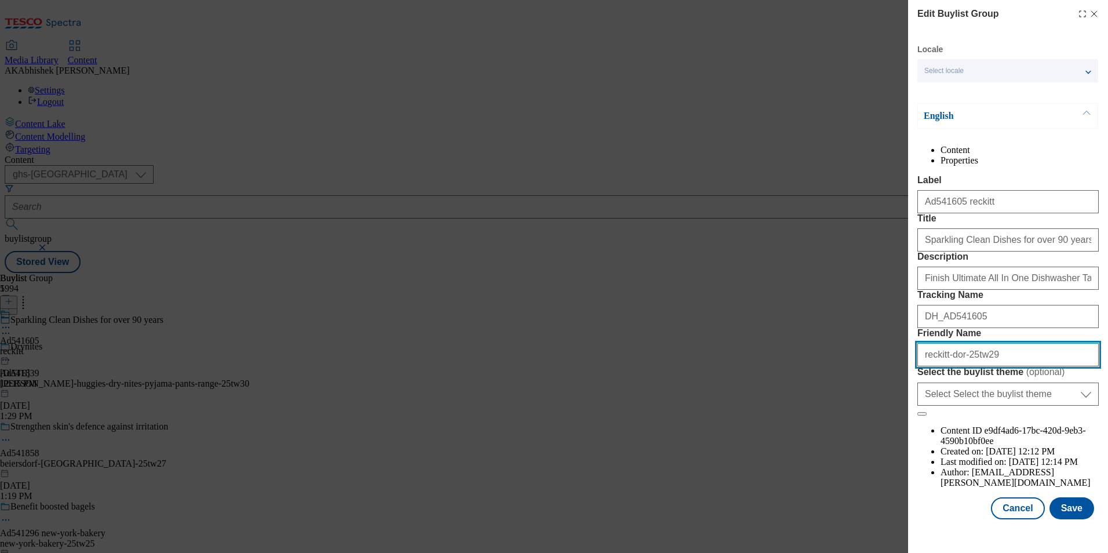
click at [951, 366] on input "reckitt-dor-25tw29" at bounding box center [1008, 354] width 181 height 23
click at [959, 366] on input "reckitt-finish-25tw29" at bounding box center [1008, 354] width 181 height 23
type input "reckitt-finish-25tw29"
click at [1011, 366] on input "reckitt-finish-25tw29" at bounding box center [1008, 354] width 181 height 23
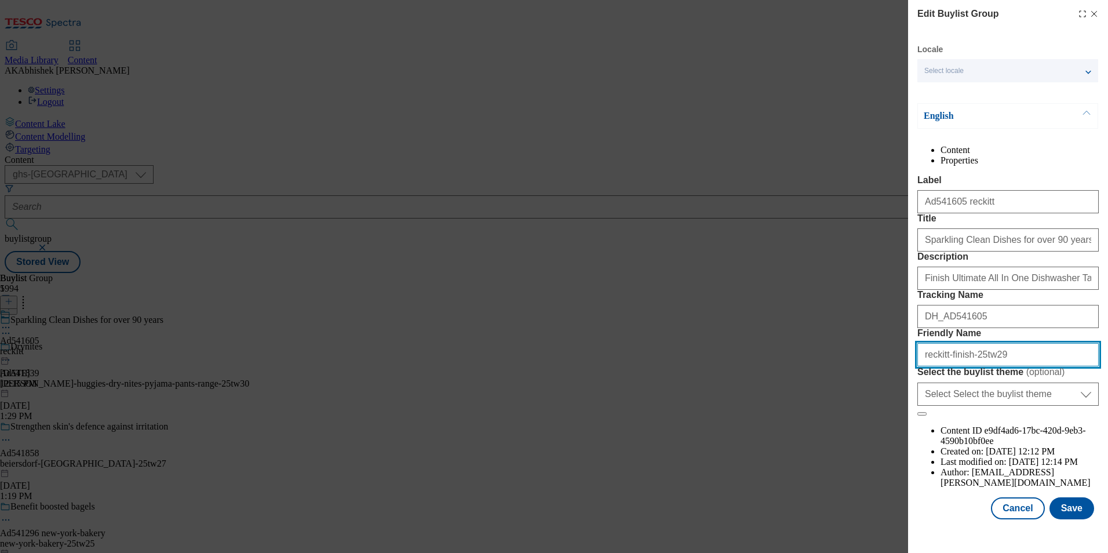
drag, startPoint x: 1005, startPoint y: 415, endPoint x: 719, endPoint y: 415, distance: 286.4
click at [727, 416] on div "Edit Buylist Group Locale Select locale English Welsh English Content Propertie…" at bounding box center [554, 276] width 1108 height 553
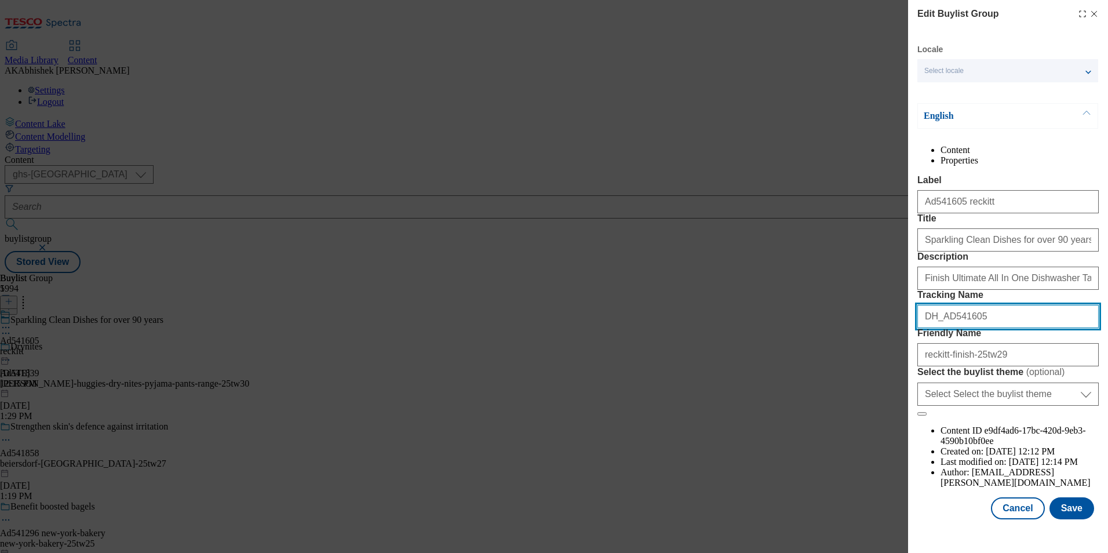
click at [988, 328] on input "DH_AD541605" at bounding box center [1008, 316] width 181 height 23
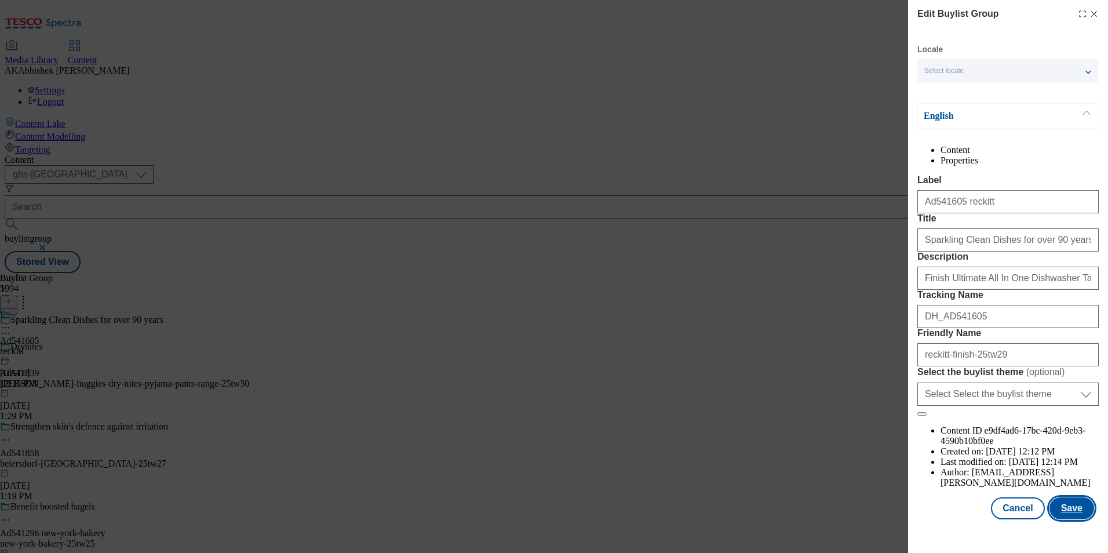
click at [1069, 519] on button "Save" at bounding box center [1072, 508] width 45 height 22
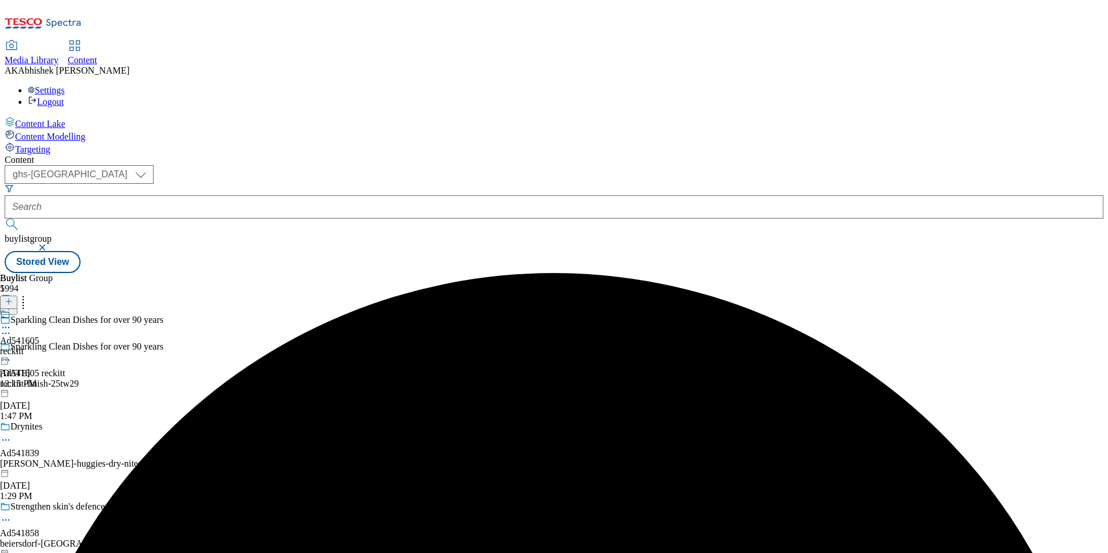
click at [12, 322] on icon at bounding box center [6, 328] width 12 height 12
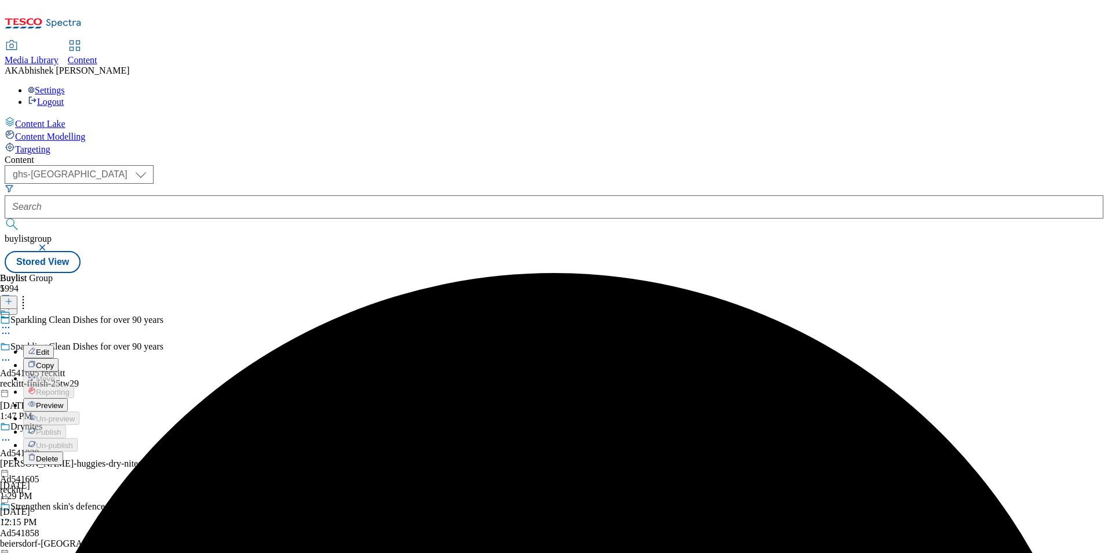
click at [49, 348] on span "Edit" at bounding box center [42, 352] width 13 height 9
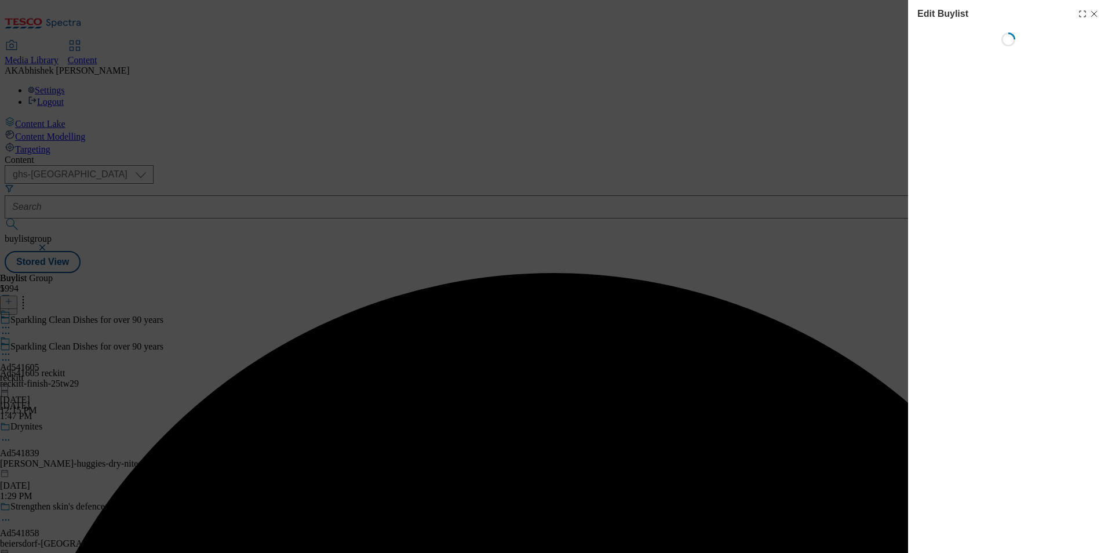
select select "tactical"
select select "supplier funded short term 1-3 weeks"
select select "dunnhumby"
select select "Banner"
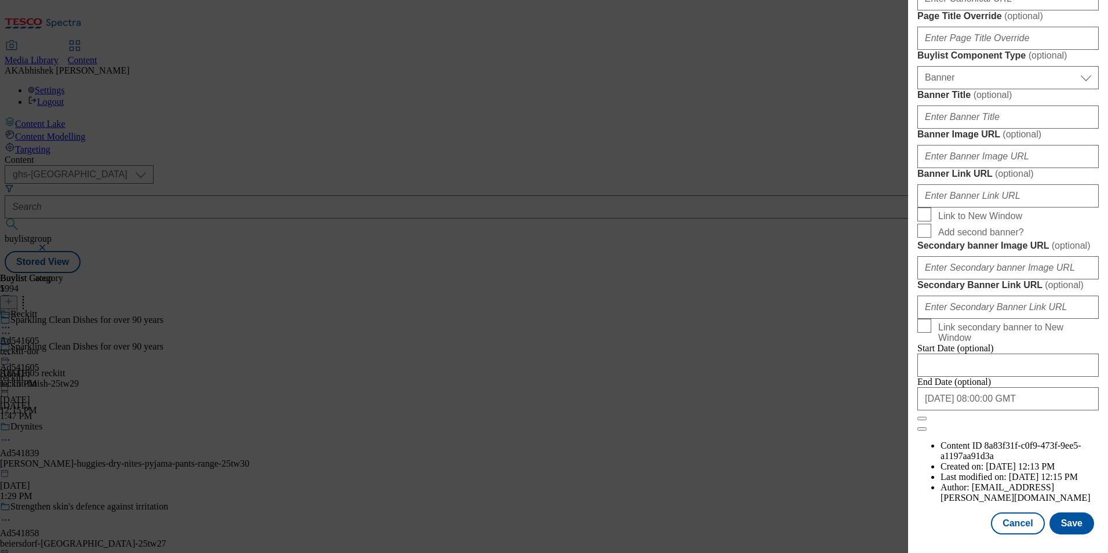
scroll to position [1195, 0]
click at [1070, 520] on button "Save" at bounding box center [1072, 523] width 45 height 22
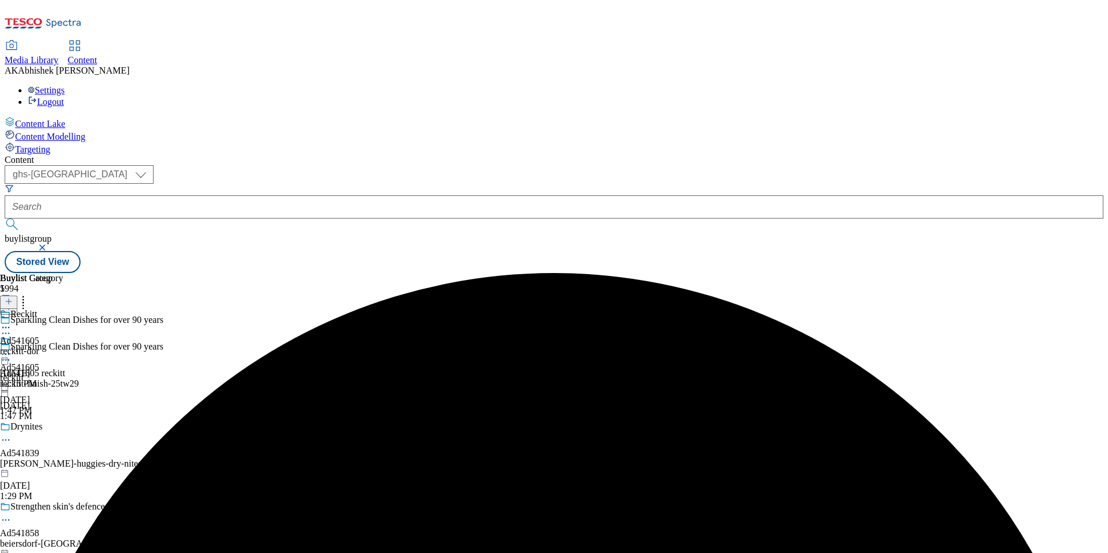
click at [12, 348] on icon at bounding box center [6, 354] width 12 height 12
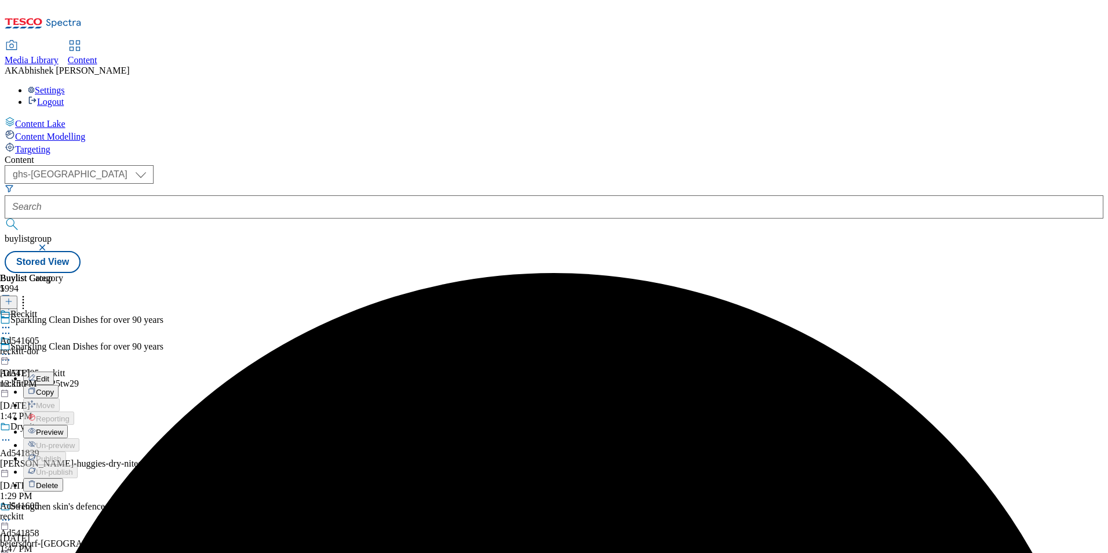
click at [54, 372] on button "Edit" at bounding box center [38, 378] width 31 height 13
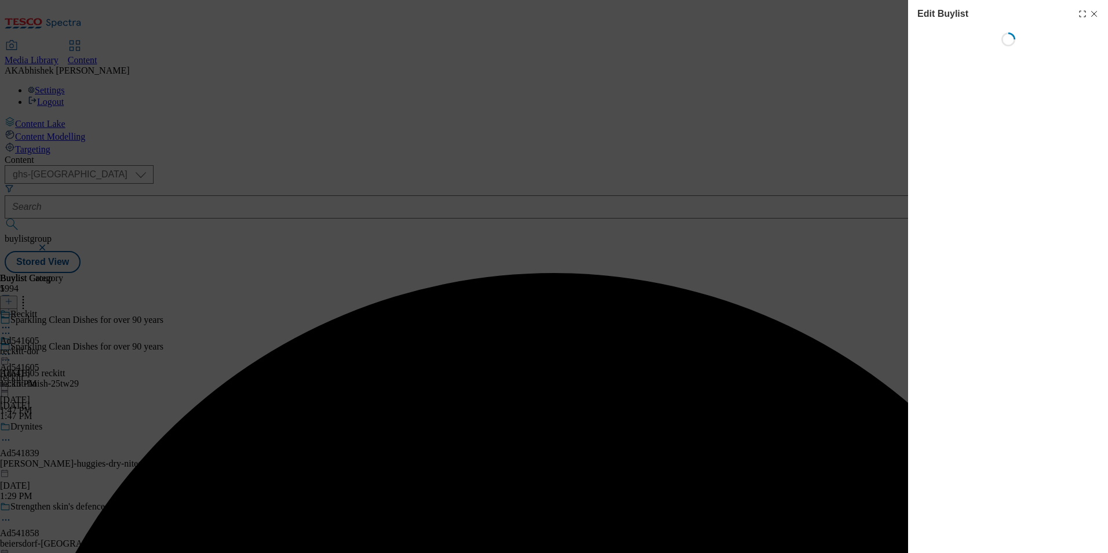
select select "tactical"
select select "supplier funded short term 1-3 weeks"
select select "dunnhumby"
select select "Banner"
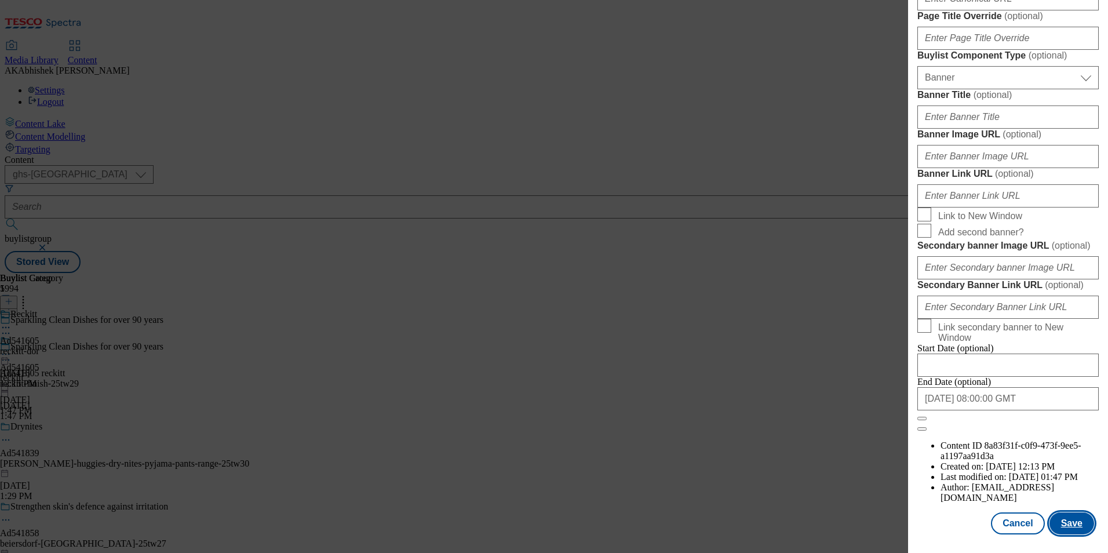
click at [1069, 523] on button "Save" at bounding box center [1072, 523] width 45 height 22
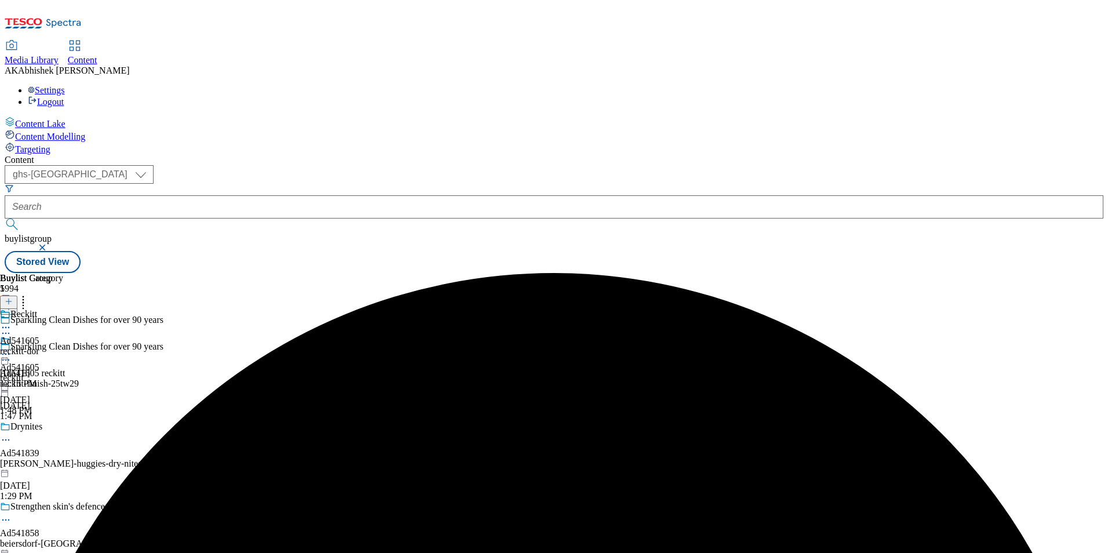
click at [12, 322] on icon at bounding box center [6, 328] width 12 height 12
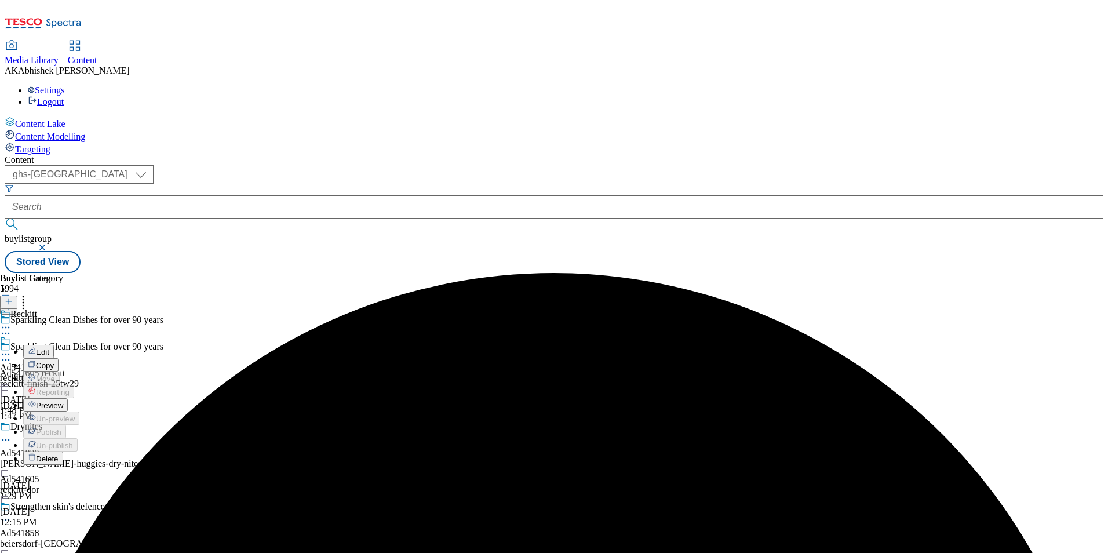
click at [49, 348] on span "Edit" at bounding box center [42, 352] width 13 height 9
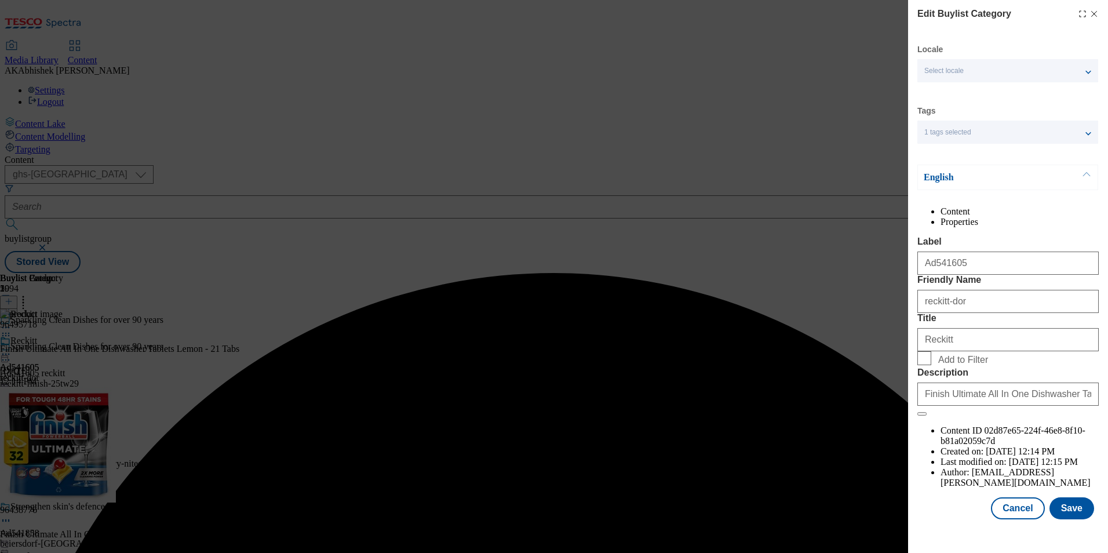
scroll to position [17, 0]
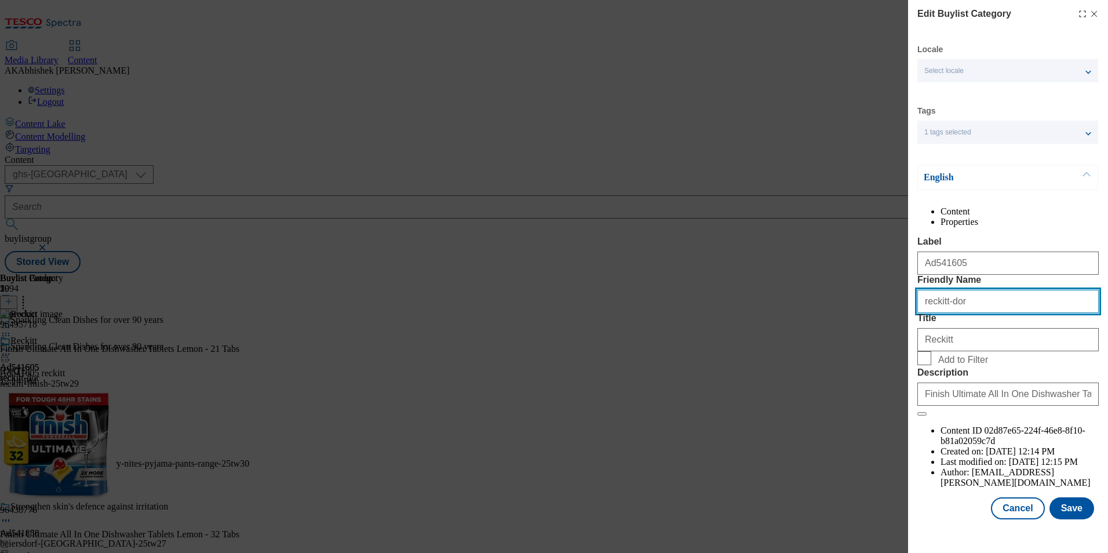
click at [952, 313] on input "reckitt-dor" at bounding box center [1008, 301] width 181 height 23
paste input "reckitt-finish-25tw29"
drag, startPoint x: 1029, startPoint y: 329, endPoint x: 821, endPoint y: 322, distance: 208.2
click at [821, 322] on div "Edit Buylist Category Locale Select locale English Welsh Tags 1 tags selected f…" at bounding box center [554, 276] width 1108 height 553
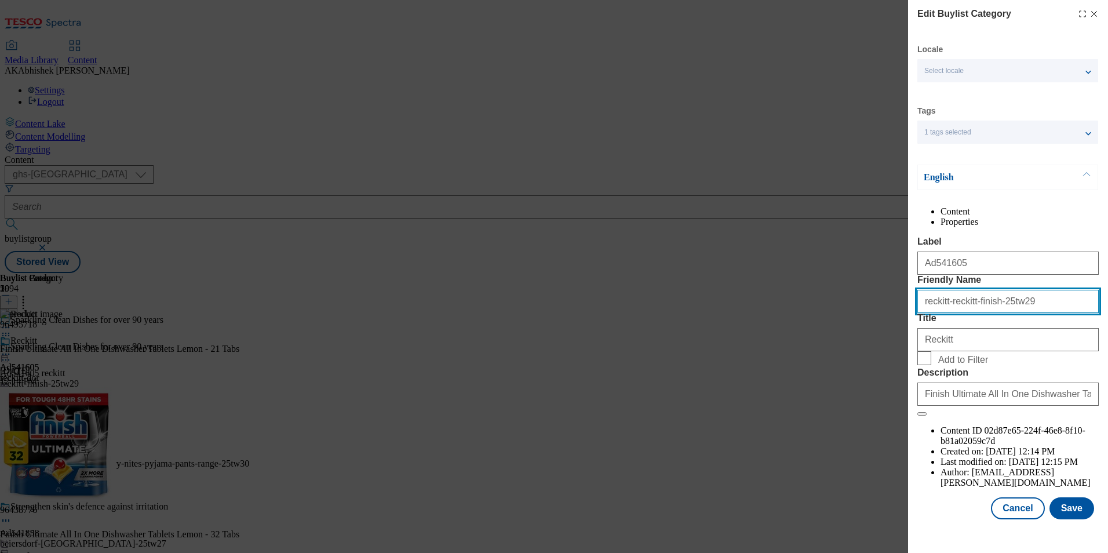
paste input "Modal"
type input "reckitt-finish"
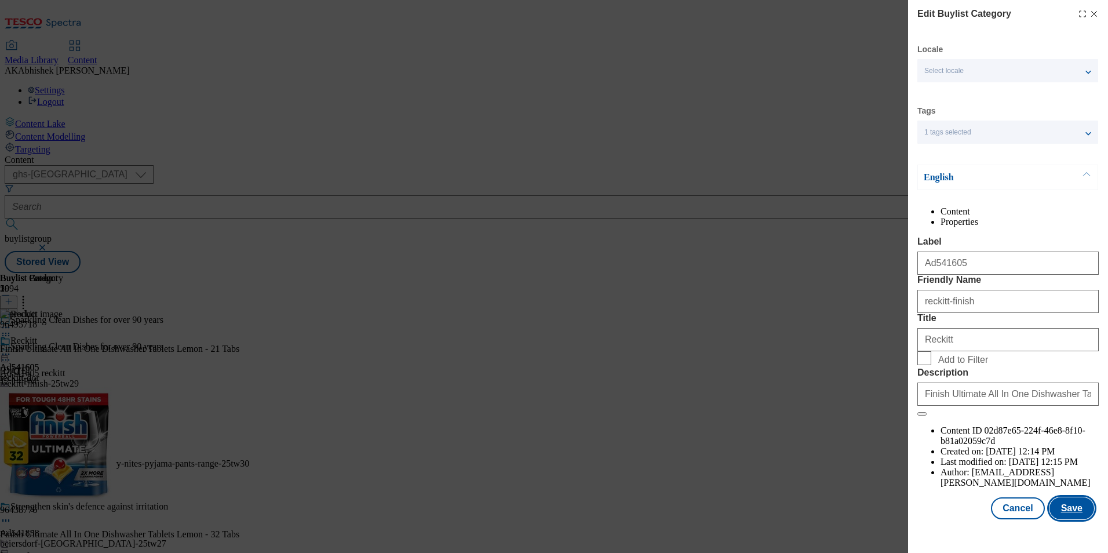
click at [1063, 519] on button "Save" at bounding box center [1072, 508] width 45 height 22
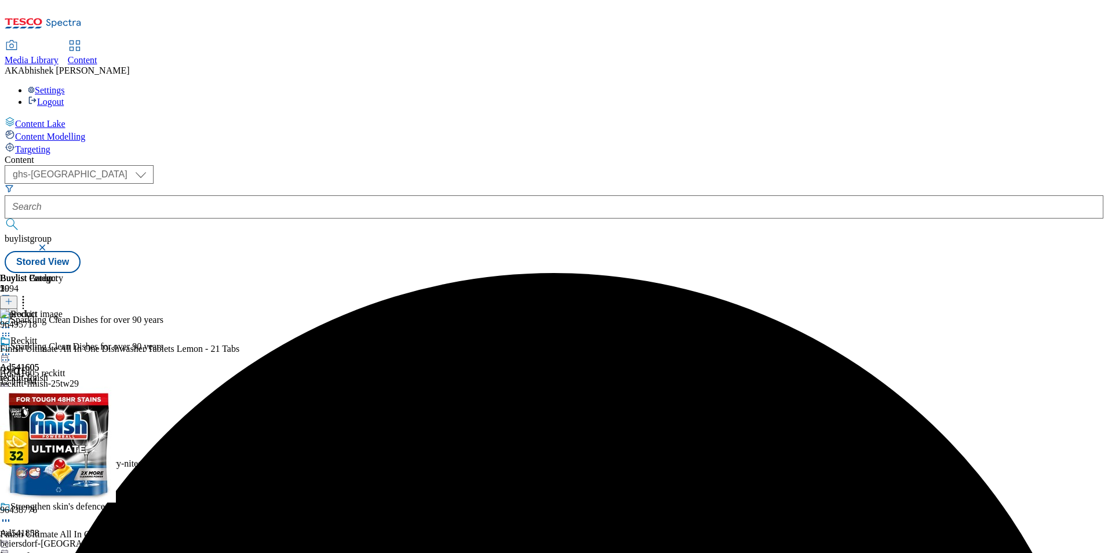
click at [12, 348] on icon at bounding box center [6, 354] width 12 height 12
click at [63, 428] on span "Preview" at bounding box center [49, 432] width 27 height 9
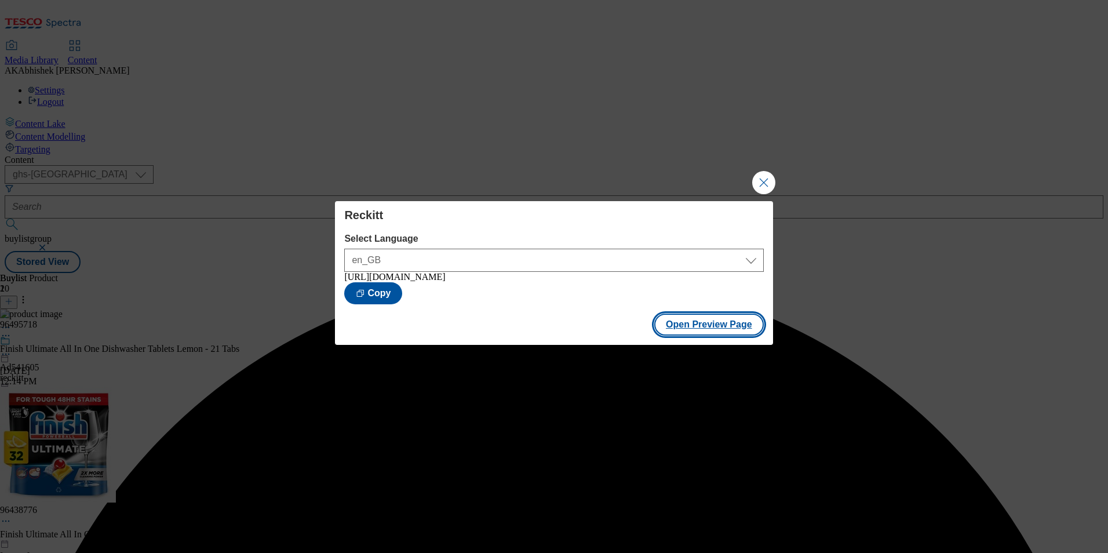
click at [704, 329] on button "Open Preview Page" at bounding box center [709, 325] width 110 height 22
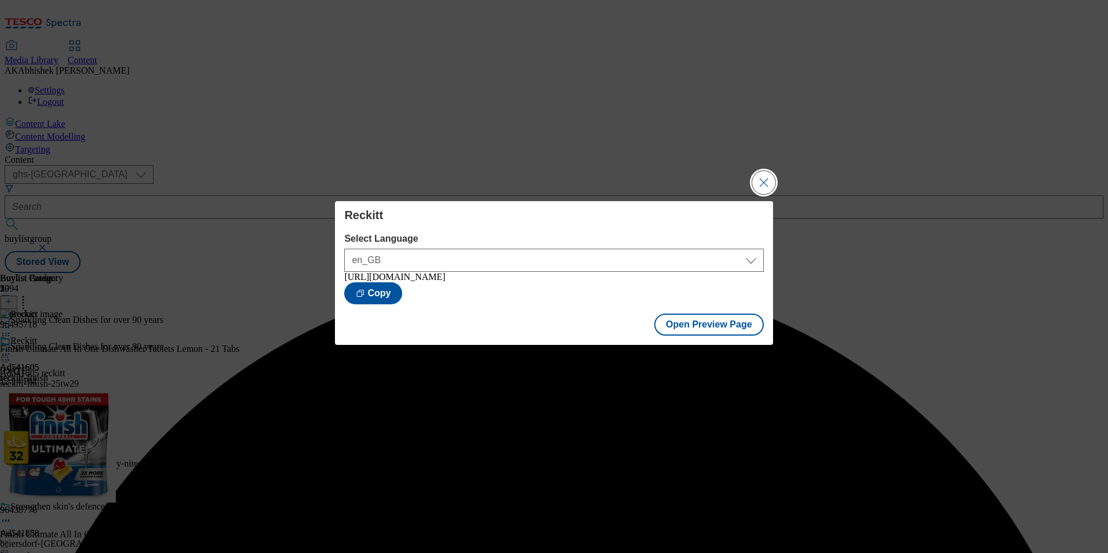
click at [759, 180] on button "Close Modal" at bounding box center [763, 182] width 23 height 23
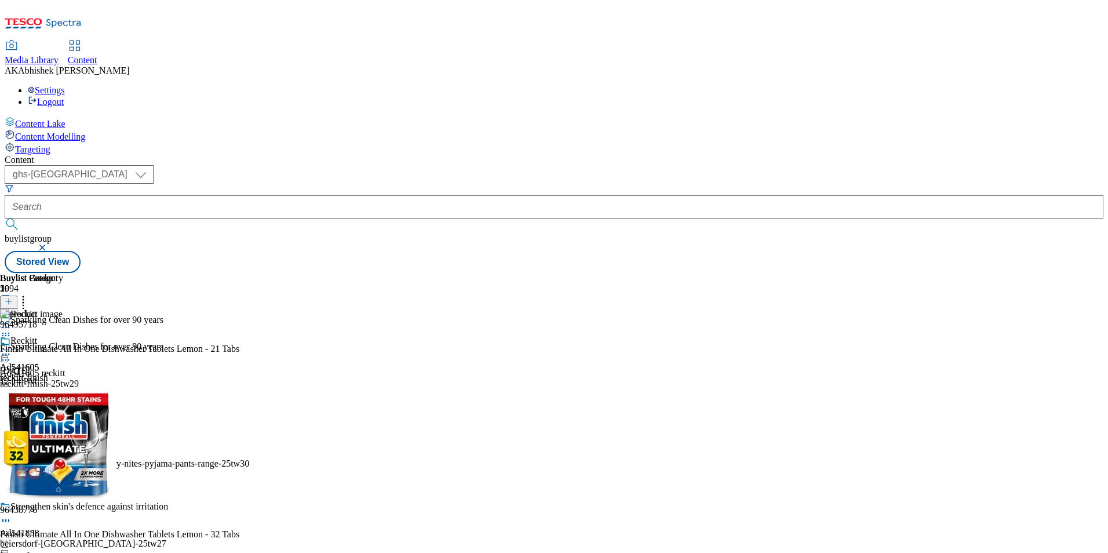
click at [12, 348] on icon at bounding box center [6, 354] width 12 height 12
click at [61, 468] on span "Publish" at bounding box center [49, 472] width 26 height 9
